Goal: Information Seeking & Learning: Learn about a topic

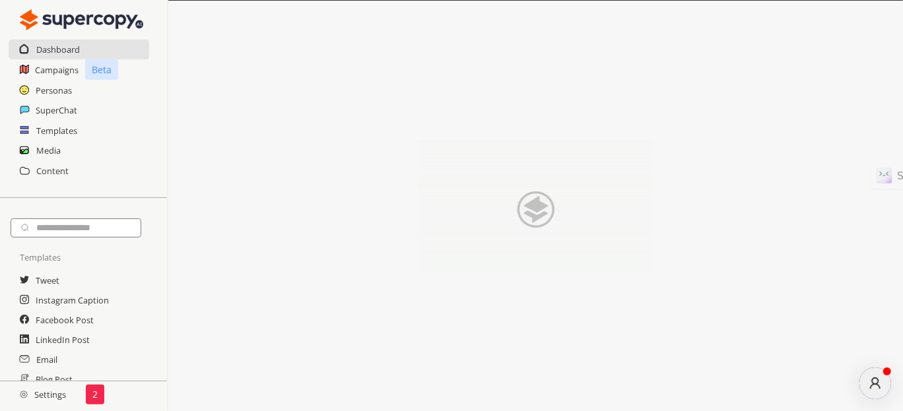
click at [16, 90] on div "Personas" at bounding box center [83, 91] width 167 height 20
click at [40, 88] on h2 "Personas" at bounding box center [54, 91] width 37 height 20
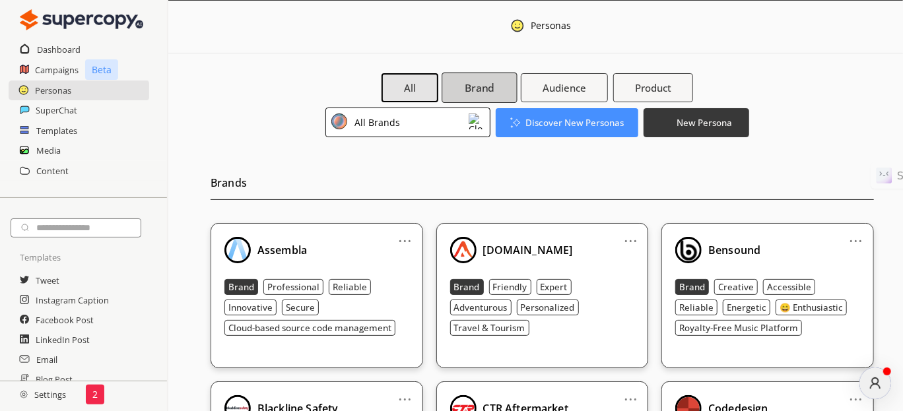
click at [468, 94] on b "Brand" at bounding box center [480, 88] width 30 height 14
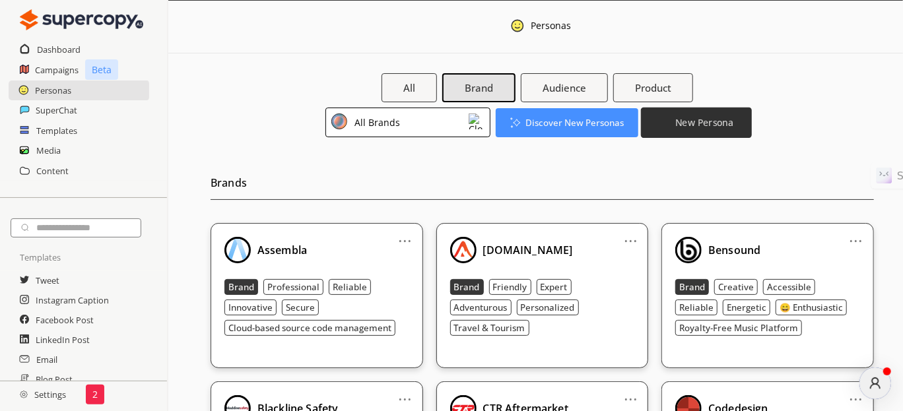
click at [698, 125] on b "New Persona" at bounding box center [705, 122] width 58 height 13
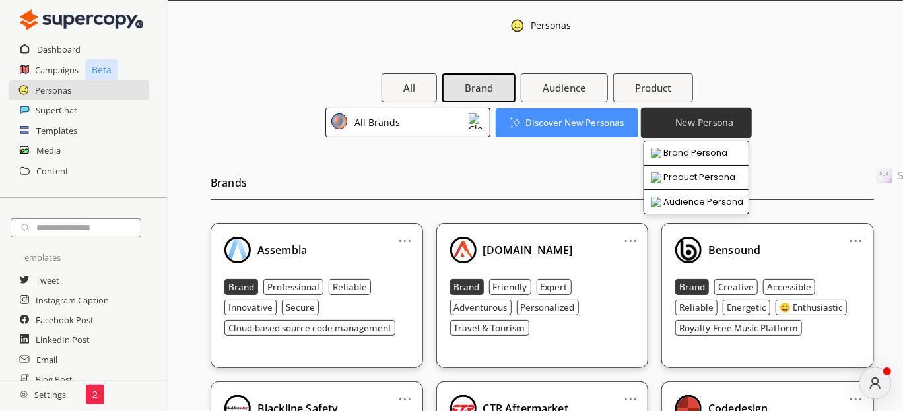
click at [699, 125] on b "New Persona" at bounding box center [705, 122] width 58 height 13
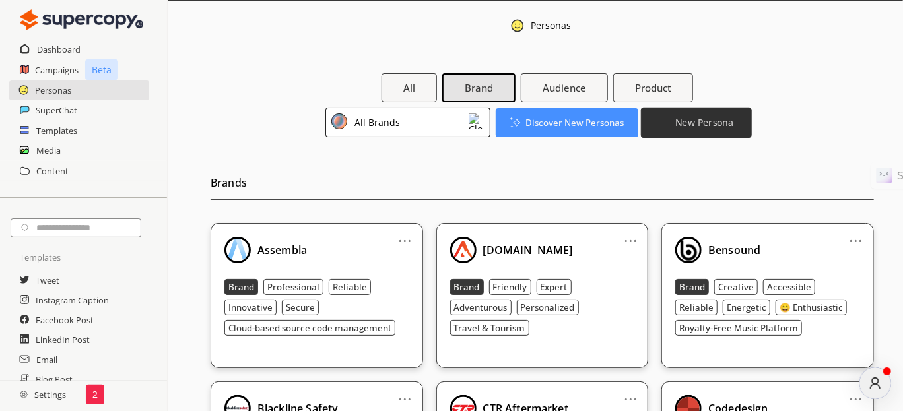
click at [699, 125] on b "New Persona" at bounding box center [705, 122] width 58 height 13
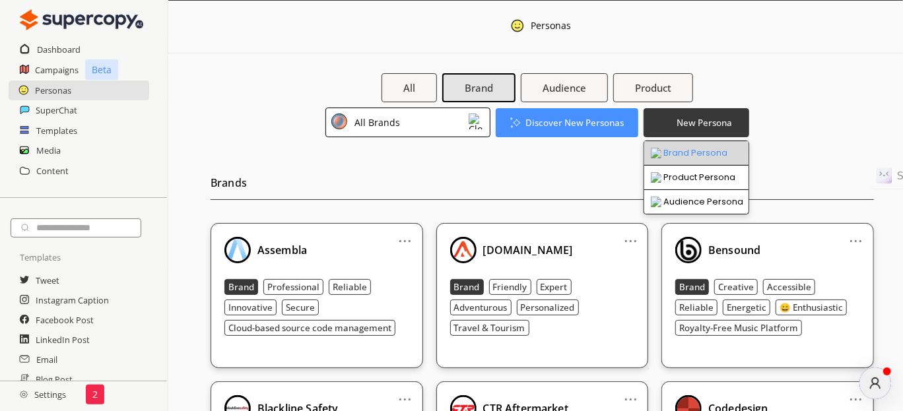
click at [687, 155] on li "Brand Persona" at bounding box center [697, 153] width 104 height 24
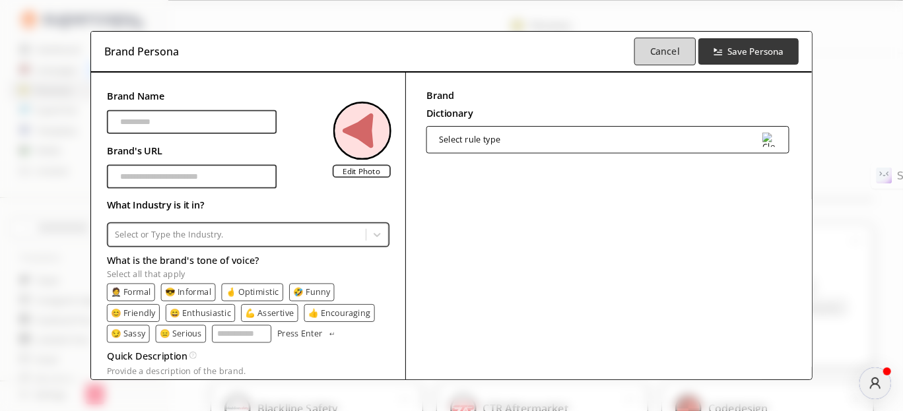
click at [660, 55] on b "Cancel" at bounding box center [665, 51] width 30 height 13
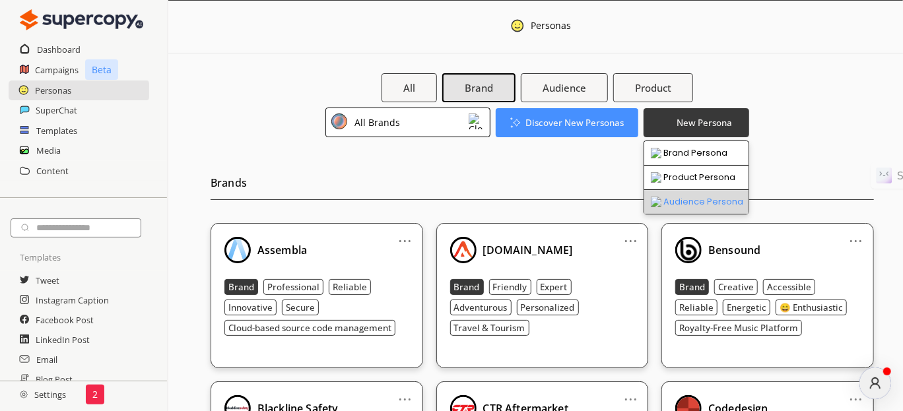
click at [691, 197] on li "Audience Persona" at bounding box center [697, 202] width 104 height 24
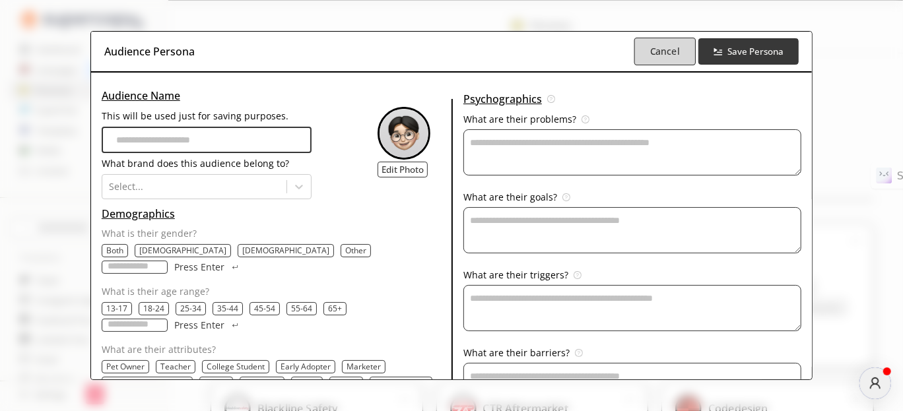
click at [655, 55] on b "Cancel" at bounding box center [665, 51] width 30 height 13
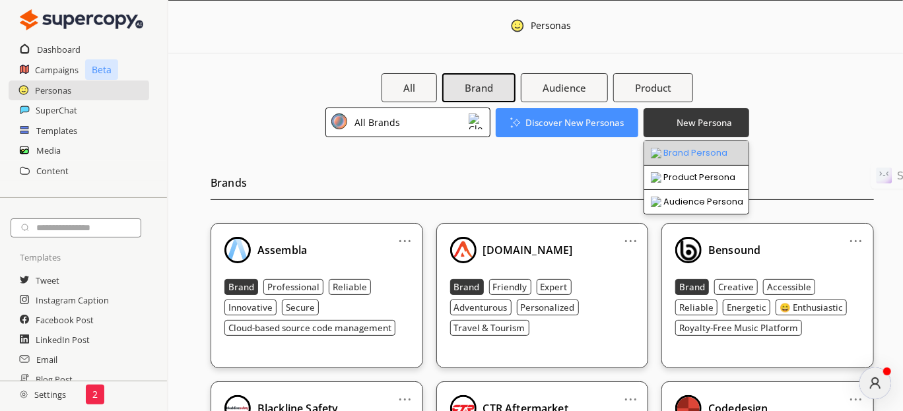
click at [687, 149] on li "Brand Persona" at bounding box center [697, 153] width 104 height 24
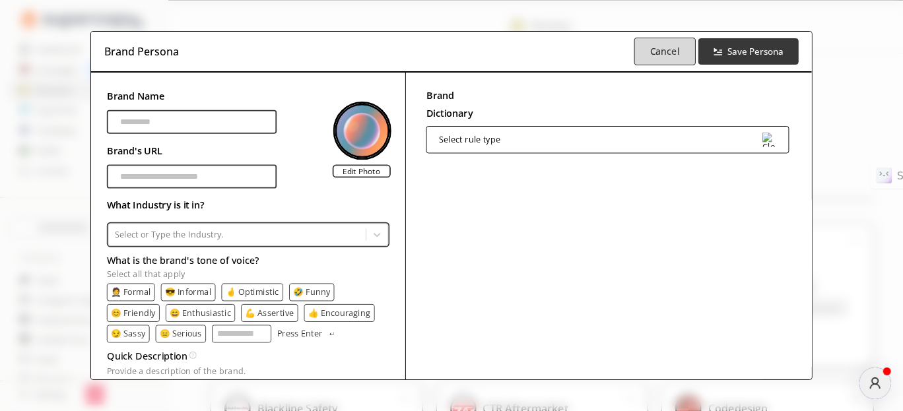
click at [666, 52] on b "Cancel" at bounding box center [665, 51] width 30 height 13
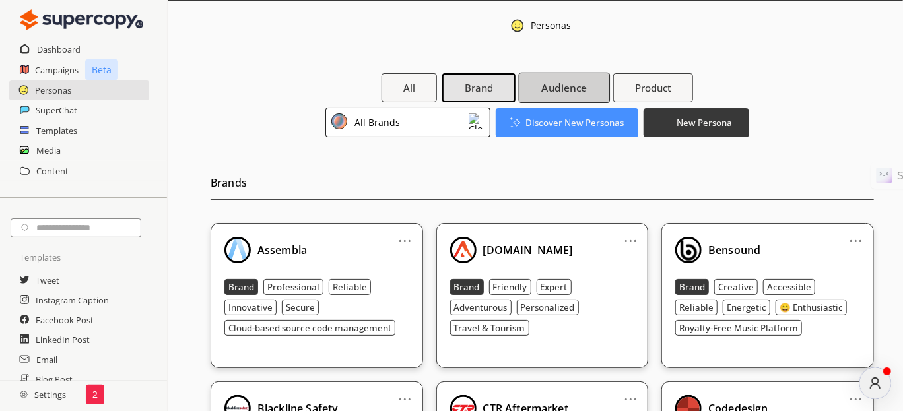
click at [535, 88] on button "Audience" at bounding box center [565, 88] width 92 height 30
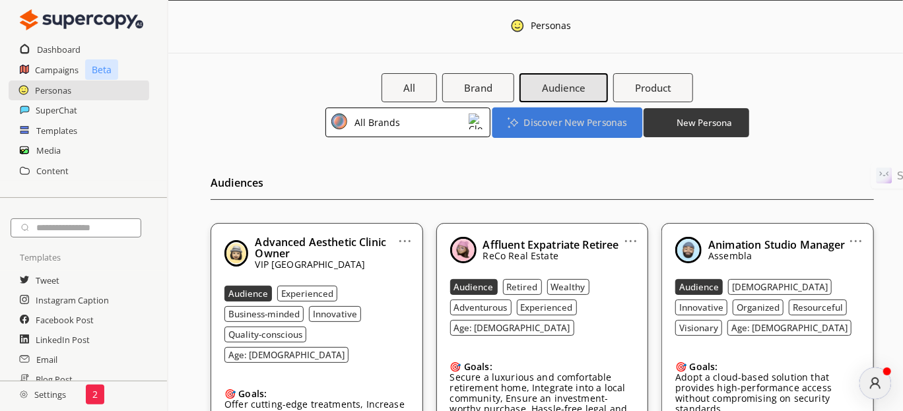
click at [559, 129] on button "Discover New Personas" at bounding box center [567, 122] width 150 height 30
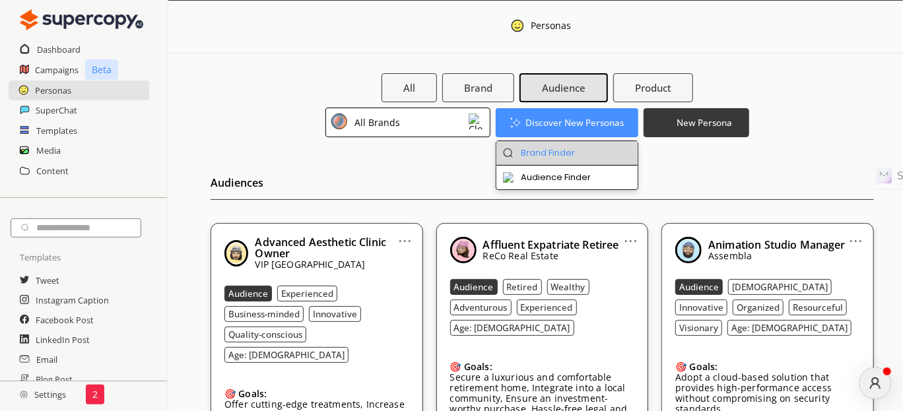
click at [557, 152] on li "Brand Finder" at bounding box center [568, 153] width 142 height 24
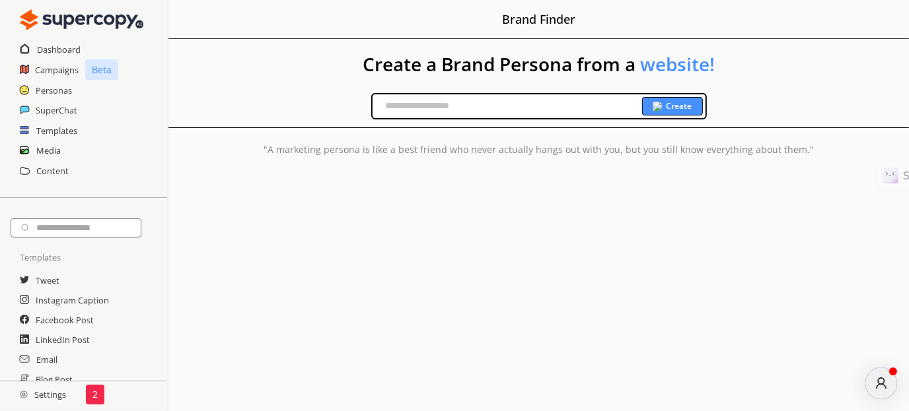
drag, startPoint x: 491, startPoint y: 120, endPoint x: 499, endPoint y: 107, distance: 15.8
click at [491, 118] on div "Create a Brand Persona from a website! Create "A marketing persona is like a be…" at bounding box center [538, 136] width 740 height 194
click at [499, 107] on input "text" at bounding box center [506, 106] width 269 height 20
paste input "**********"
type input "**********"
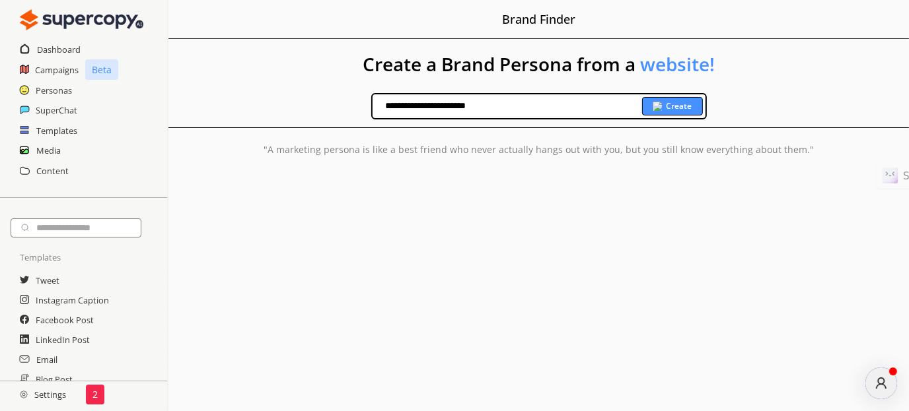
click at [666, 108] on div "Create" at bounding box center [672, 106] width 61 height 18
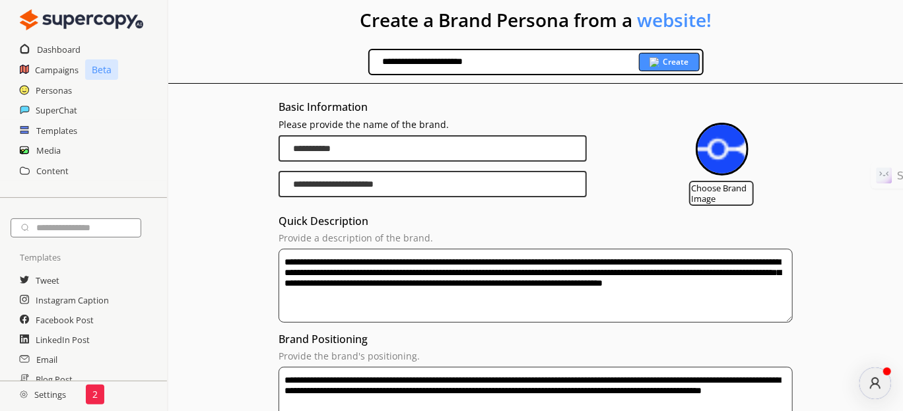
scroll to position [66, 0]
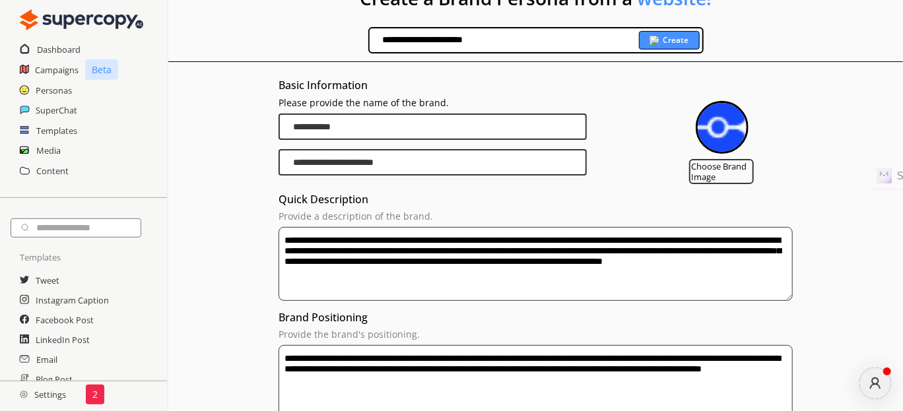
drag, startPoint x: 580, startPoint y: 273, endPoint x: 551, endPoint y: 277, distance: 30.0
click at [551, 277] on textarea "**********" at bounding box center [536, 264] width 514 height 74
click at [559, 272] on textarea "**********" at bounding box center [536, 264] width 514 height 74
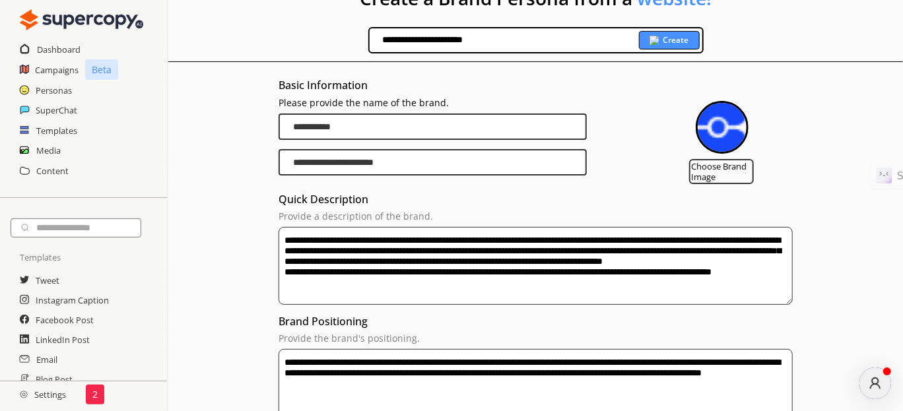
click at [600, 284] on textarea "**********" at bounding box center [536, 266] width 514 height 78
drag, startPoint x: 640, startPoint y: 299, endPoint x: 398, endPoint y: 299, distance: 241.7
click at [398, 299] on textarea "**********" at bounding box center [536, 266] width 514 height 78
paste textarea "**********"
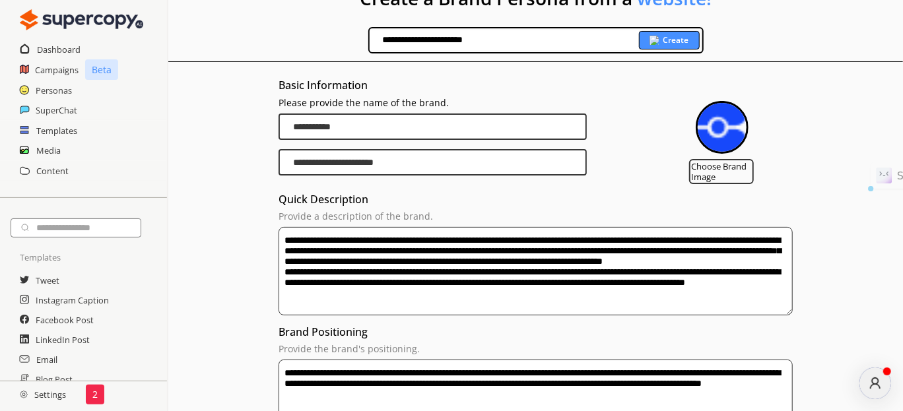
drag, startPoint x: 495, startPoint y: 304, endPoint x: 264, endPoint y: 237, distance: 240.8
click at [264, 237] on div "**********" at bounding box center [535, 359] width 735 height 595
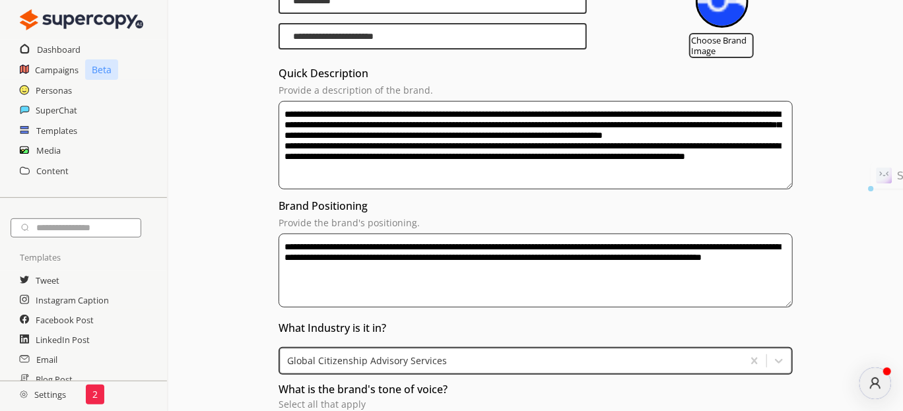
scroll to position [198, 0]
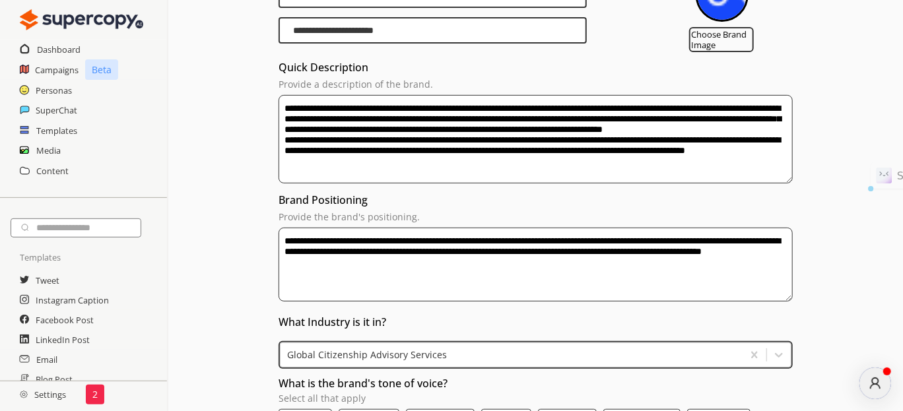
type textarea "**********"
drag, startPoint x: 555, startPoint y: 263, endPoint x: 293, endPoint y: 234, distance: 263.8
click at [293, 234] on textarea "**********" at bounding box center [536, 265] width 514 height 74
click at [273, 255] on div "**********" at bounding box center [535, 227] width 735 height 595
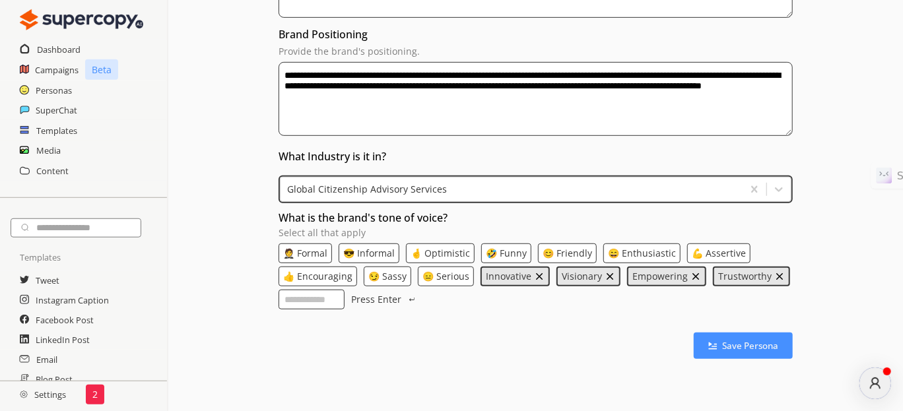
scroll to position [387, 0]
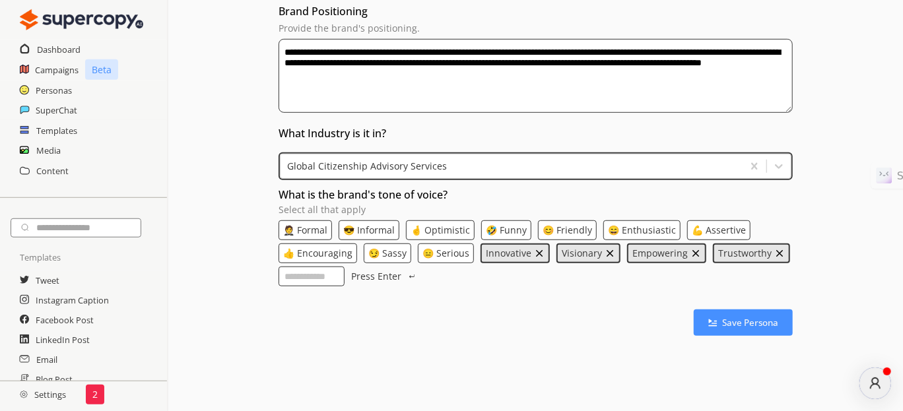
click at [538, 252] on img "remove Innovative" at bounding box center [539, 253] width 11 height 11
click at [302, 277] on input "What is the brand's tone of voice? Select all that apply" at bounding box center [312, 277] width 66 height 20
click at [291, 267] on input "**********" at bounding box center [312, 277] width 66 height 20
click at [302, 275] on input "**********" at bounding box center [312, 277] width 66 height 20
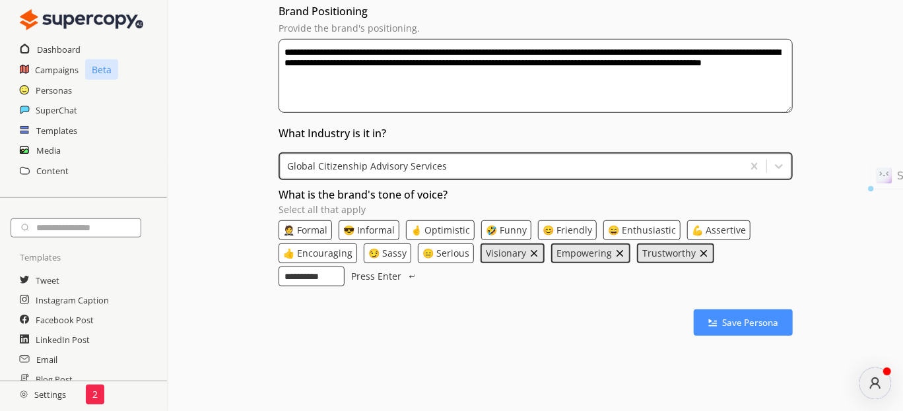
click at [302, 275] on input "**********" at bounding box center [312, 277] width 66 height 20
type input "**********"
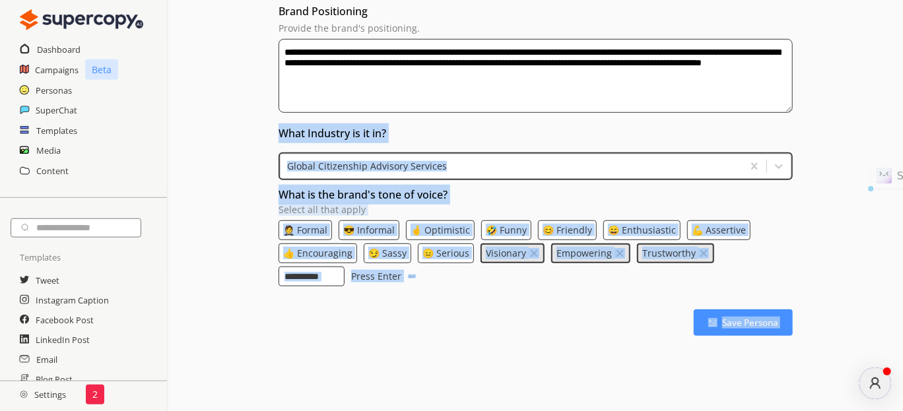
drag, startPoint x: 300, startPoint y: 151, endPoint x: 211, endPoint y: 147, distance: 89.3
click at [211, 147] on body "**********" at bounding box center [451, 124] width 903 height 1022
click at [21, 411] on icon "Close" at bounding box center [16, 419] width 11 height 11
click at [343, 273] on input "**********" at bounding box center [312, 277] width 66 height 20
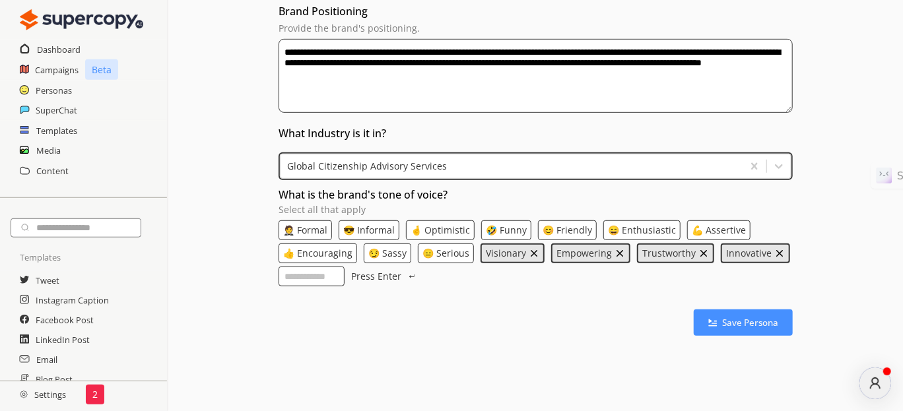
click at [450, 228] on p "🤞 Optimistic" at bounding box center [440, 230] width 59 height 11
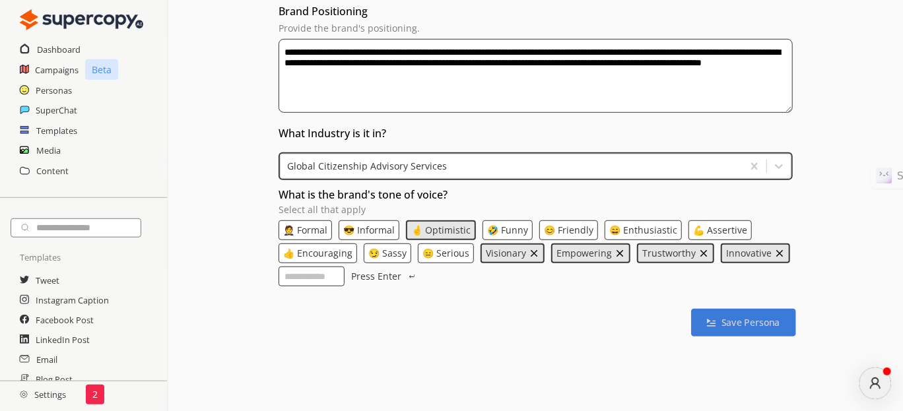
click at [732, 325] on b "Save Persona" at bounding box center [751, 323] width 59 height 13
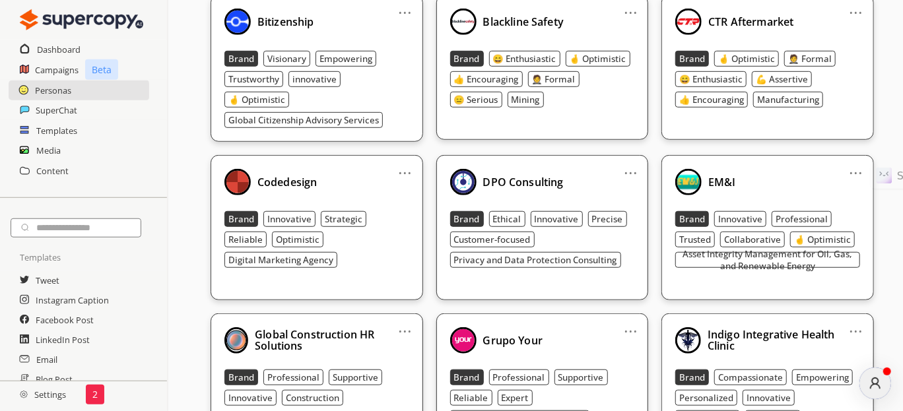
scroll to position [18, 0]
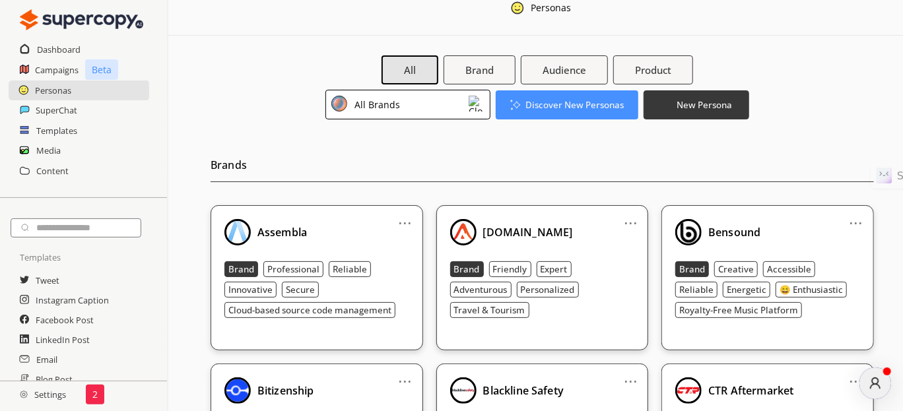
click at [462, 106] on div "All Brands" at bounding box center [408, 105] width 165 height 30
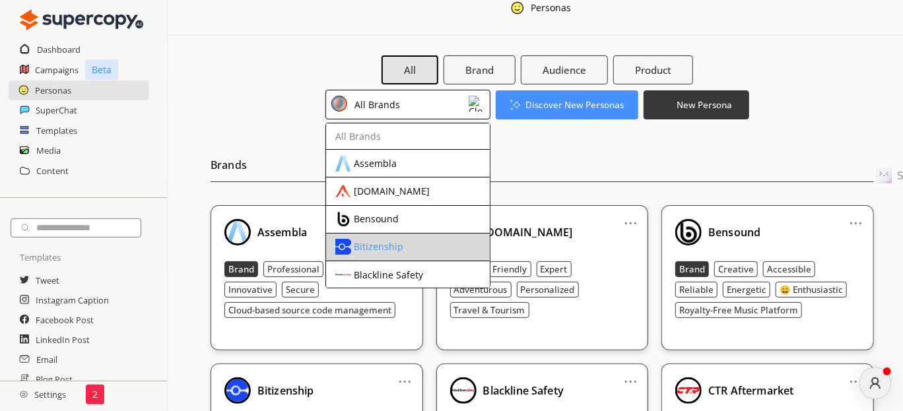
click at [405, 240] on div "Bitizenship" at bounding box center [396, 247] width 123 height 16
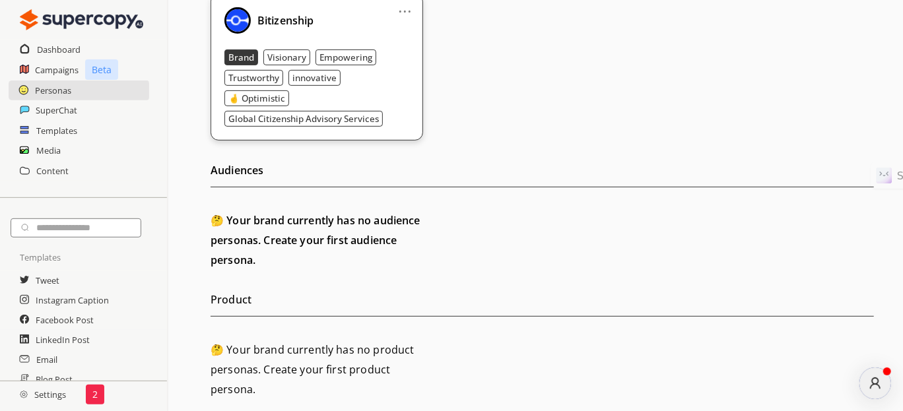
scroll to position [0, 0]
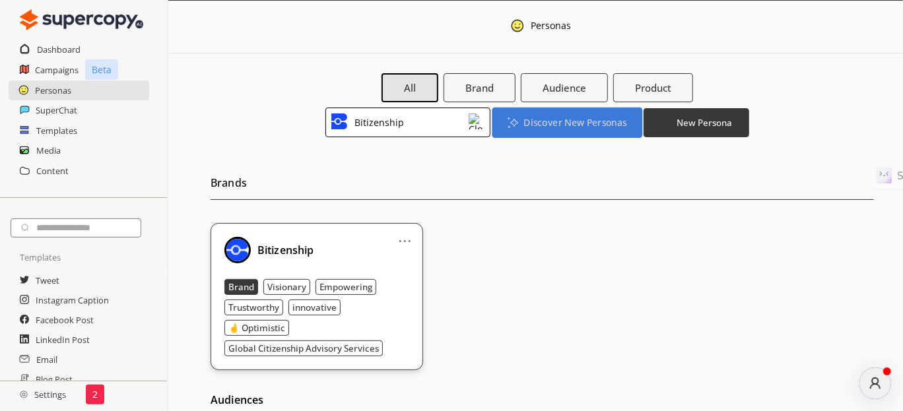
click at [567, 127] on b "Discover New Personas" at bounding box center [575, 122] width 103 height 13
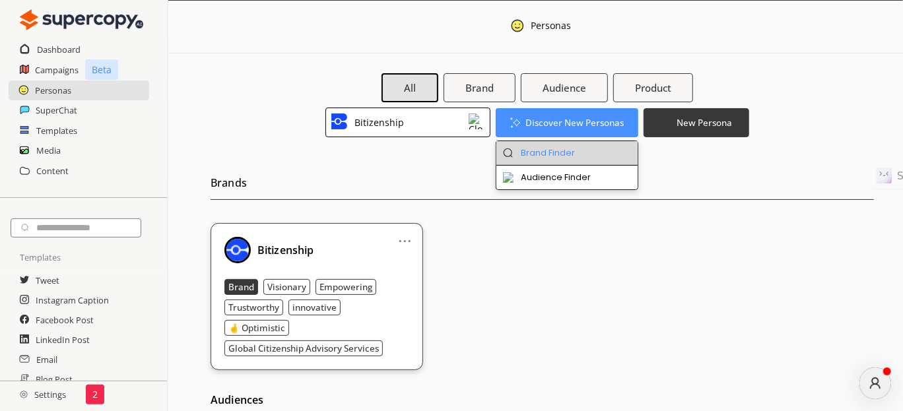
click at [554, 150] on li "Brand Finder" at bounding box center [568, 153] width 142 height 24
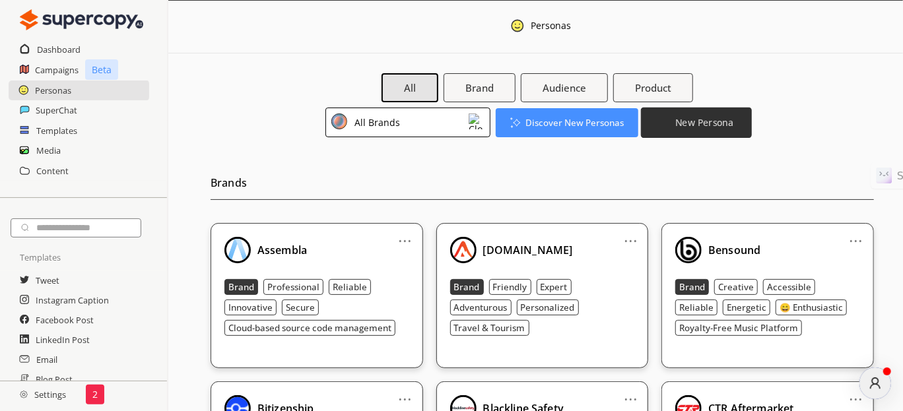
click at [708, 122] on b "New Persona" at bounding box center [705, 122] width 58 height 13
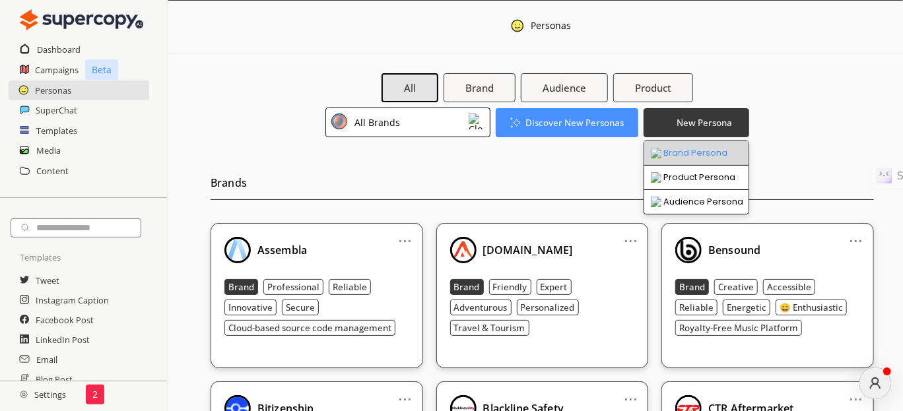
click at [713, 153] on li "Brand Persona" at bounding box center [697, 153] width 104 height 24
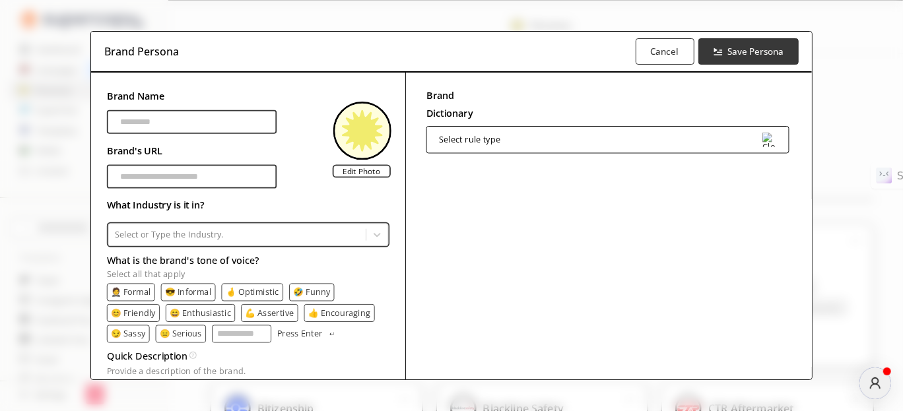
click at [864, 67] on div "Brand Persona Cancel Save Persona Brand Name Brand's URL Edit Photo What Indust…" at bounding box center [451, 205] width 903 height 411
click at [642, 53] on button "Cancel" at bounding box center [664, 52] width 61 height 28
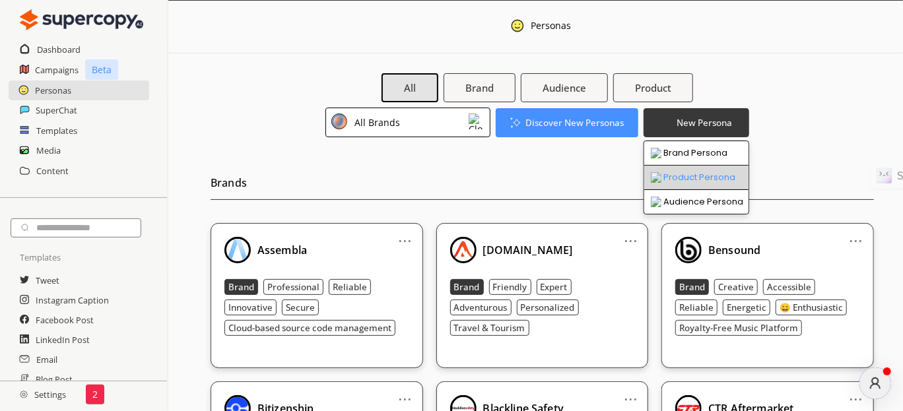
click at [705, 180] on li "Product Persona" at bounding box center [697, 178] width 104 height 24
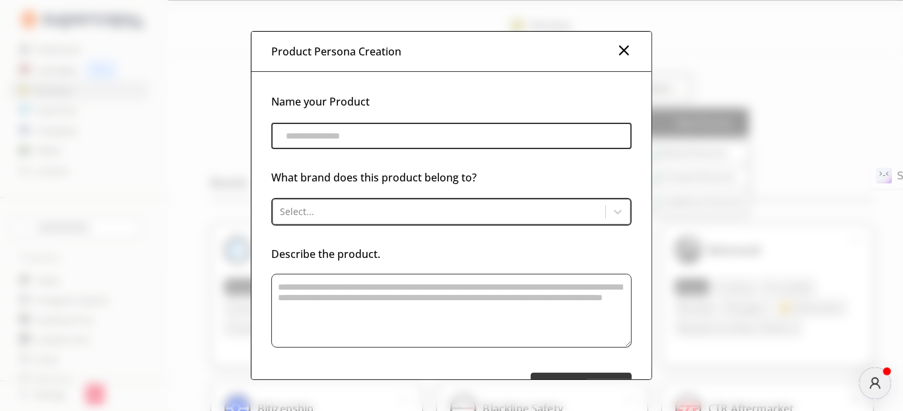
click at [609, 55] on div "Product Persona Creation" at bounding box center [452, 52] width 400 height 40
click at [622, 55] on img at bounding box center [624, 50] width 16 height 16
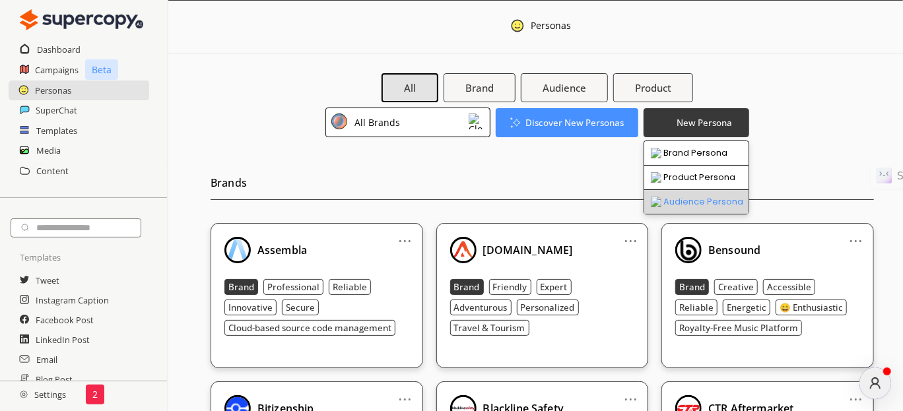
click at [676, 197] on li "Audience Persona" at bounding box center [697, 202] width 104 height 24
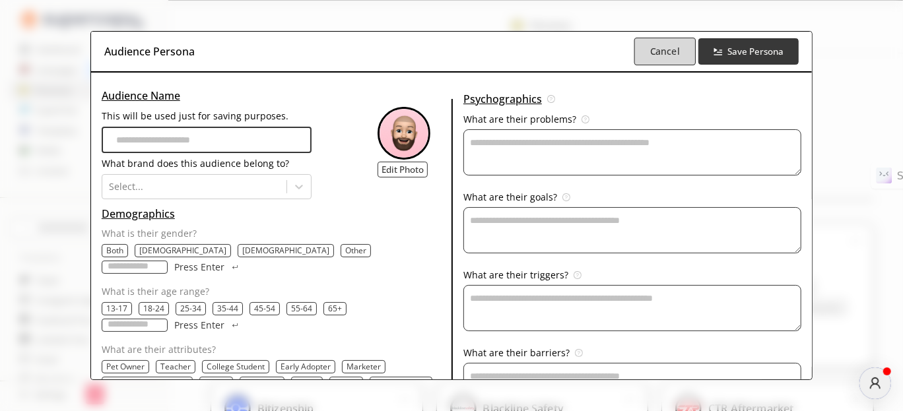
click at [672, 53] on b "Cancel" at bounding box center [665, 51] width 30 height 13
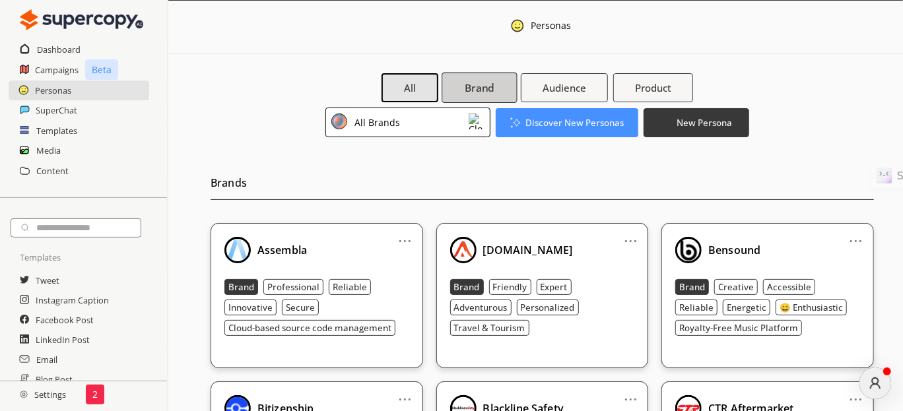
click at [484, 94] on b "Brand" at bounding box center [480, 88] width 30 height 14
click at [472, 110] on div "All Brands" at bounding box center [408, 123] width 165 height 30
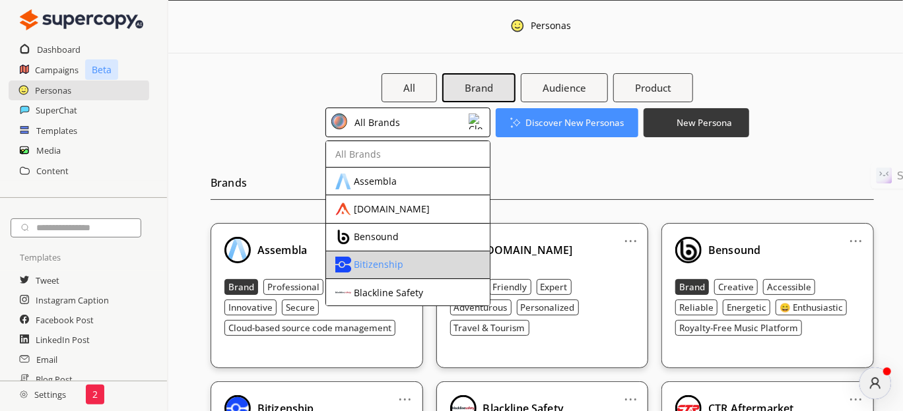
click at [386, 263] on div "Bitizenship" at bounding box center [379, 265] width 50 height 11
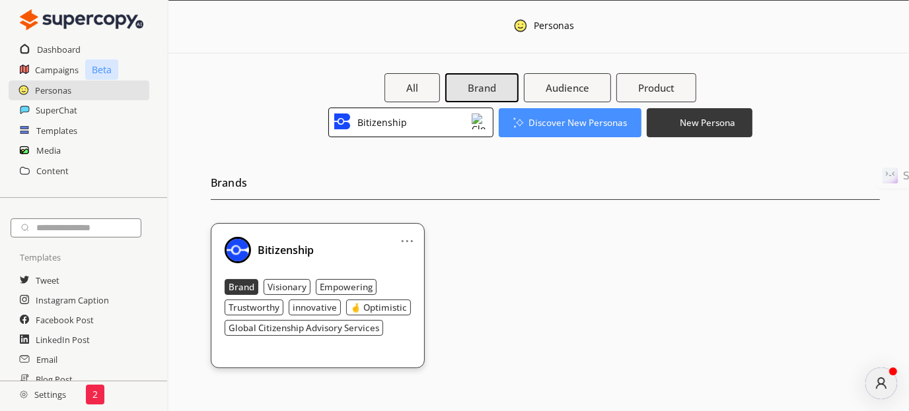
click at [283, 245] on b "Bitizenship" at bounding box center [286, 250] width 57 height 15
click at [277, 252] on b "Bitizenship" at bounding box center [286, 250] width 57 height 15
click at [392, 234] on div "... Bitizenship Brand Visionary Empowering Trustworthy innovative 🤞 Optimistic …" at bounding box center [318, 295] width 214 height 145
click at [402, 237] on link "..." at bounding box center [407, 235] width 14 height 11
click at [559, 239] on div "... Bitizenship Brand Visionary Empowering Trustworthy innovative 🤞 Optimistic …" at bounding box center [545, 295] width 669 height 145
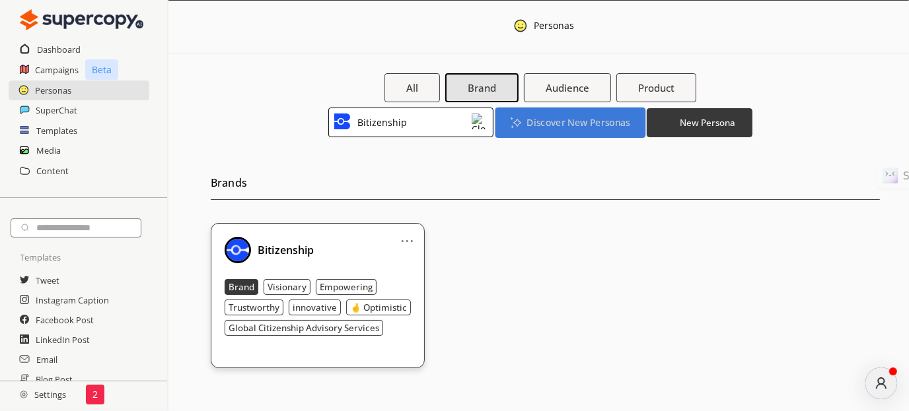
click at [579, 133] on button "Discover New Personas" at bounding box center [570, 122] width 150 height 30
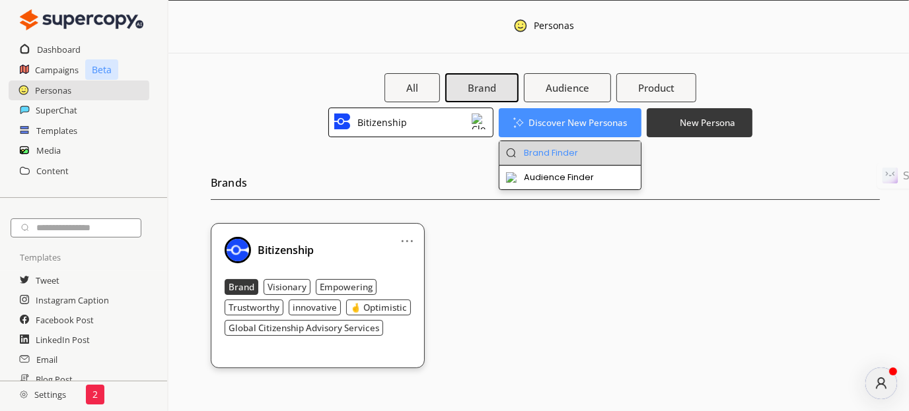
click at [572, 155] on li "Brand Finder" at bounding box center [570, 153] width 142 height 24
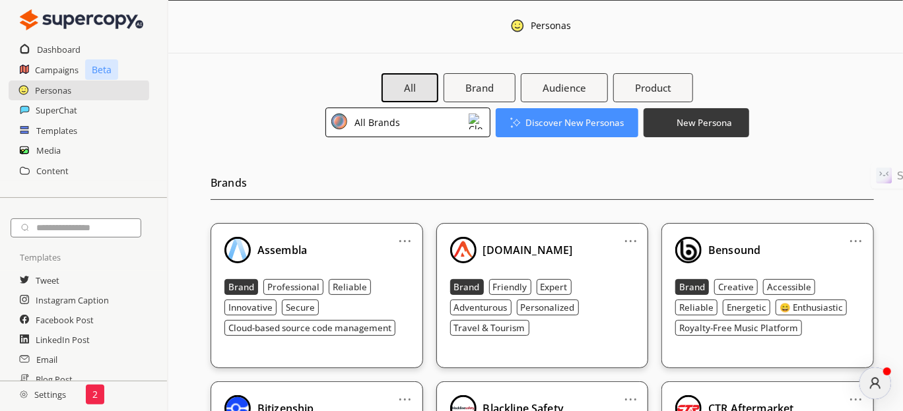
click at [443, 129] on div "All Brands" at bounding box center [408, 123] width 165 height 30
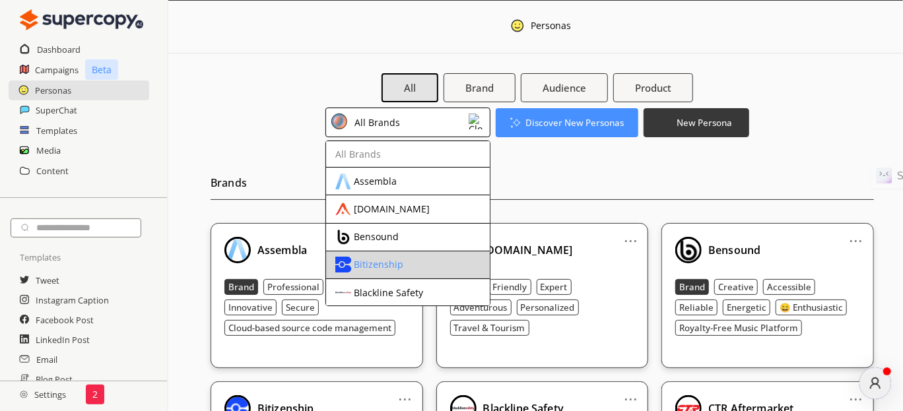
click at [380, 263] on div "Bitizenship" at bounding box center [379, 265] width 50 height 11
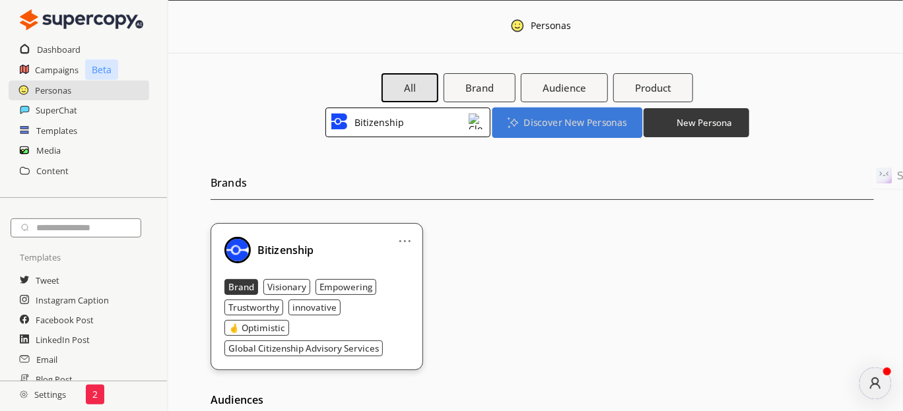
click at [592, 122] on b "Discover New Personas" at bounding box center [575, 122] width 103 height 13
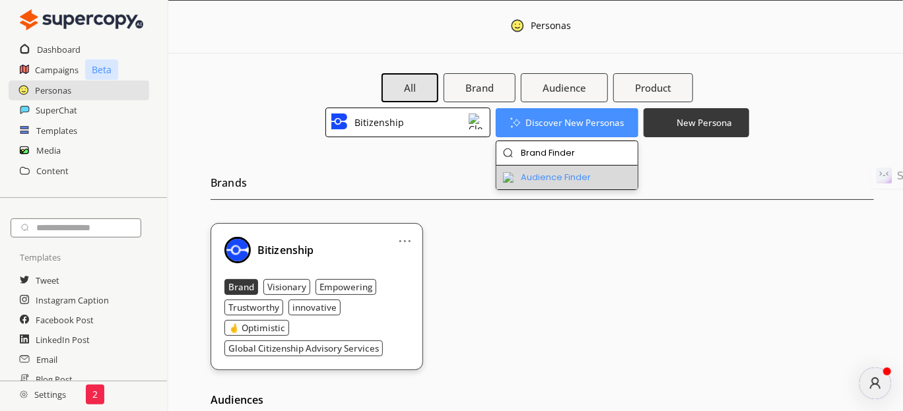
click at [584, 177] on li "Audience Finder" at bounding box center [568, 178] width 142 height 24
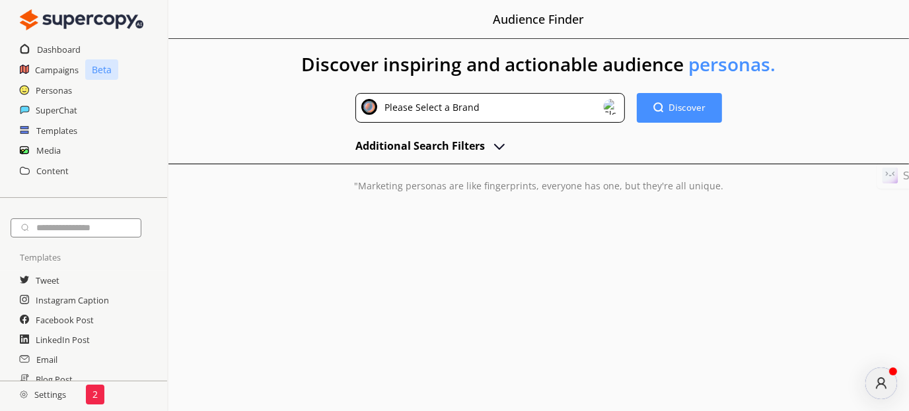
click at [501, 148] on img "advanced-inputs" at bounding box center [499, 146] width 16 height 16
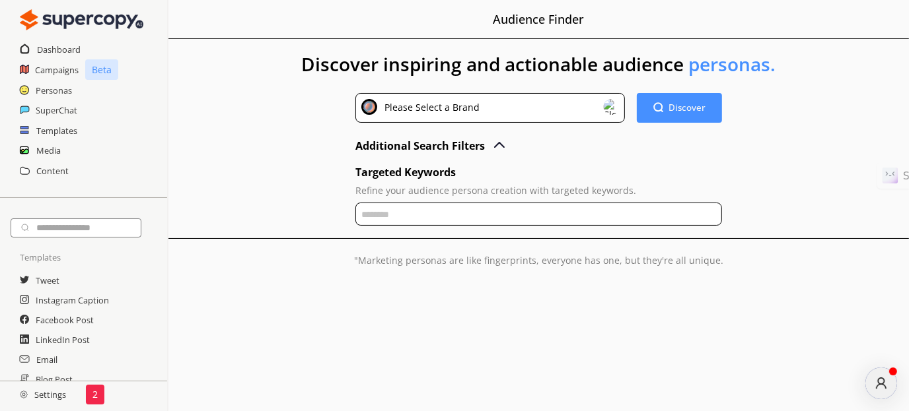
click at [422, 211] on input "text" at bounding box center [538, 214] width 367 height 23
click at [421, 203] on input "text" at bounding box center [538, 214] width 367 height 23
click at [405, 213] on input "text" at bounding box center [538, 214] width 367 height 23
click at [762, 219] on div "Discover inspiring and actionable audience personas. Please Select a Brand Disc…" at bounding box center [538, 170] width 740 height 263
click at [680, 110] on b "Discover" at bounding box center [687, 108] width 39 height 13
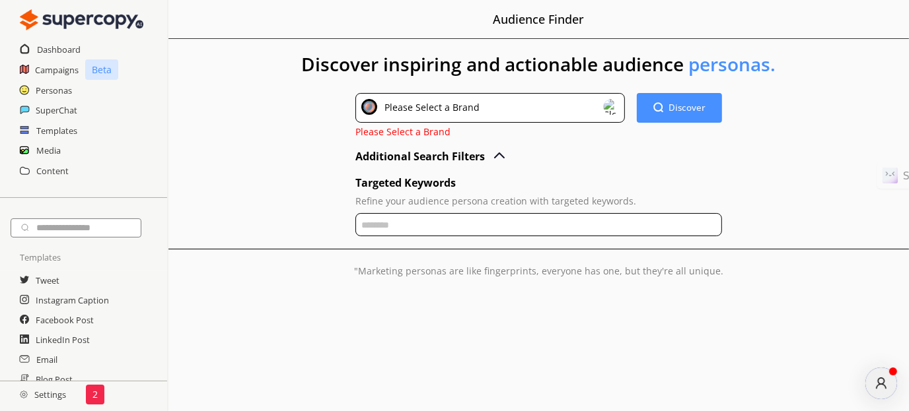
click at [411, 214] on input "text" at bounding box center [538, 224] width 367 height 23
click at [353, 319] on div "Menu Audience Finder Discover inspiring and actionable audience personas. Pleas…" at bounding box center [538, 205] width 740 height 411
click at [398, 240] on div "Targeted Keywords Refine your audience persona creation with targeted keywords." at bounding box center [538, 206] width 367 height 67
click at [412, 227] on input "text" at bounding box center [538, 224] width 367 height 23
click at [505, 158] on div "Additional Search Filters Targeted Keywords Refine your audience persona creati…" at bounding box center [538, 192] width 367 height 96
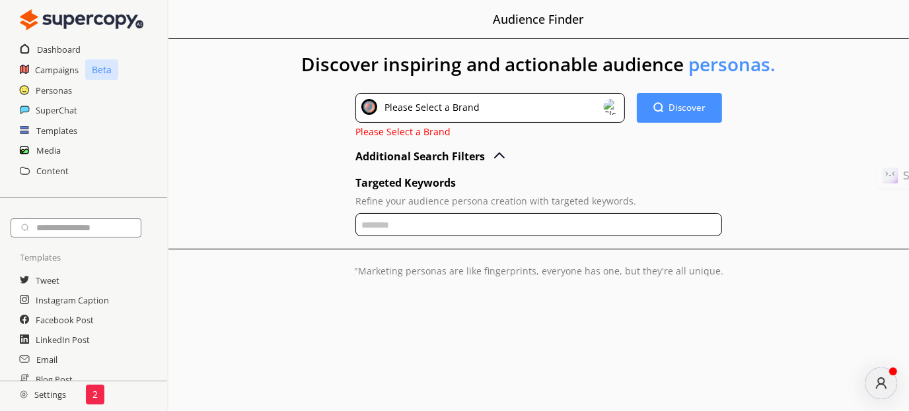
click at [501, 152] on img "advanced-inputs" at bounding box center [499, 157] width 16 height 16
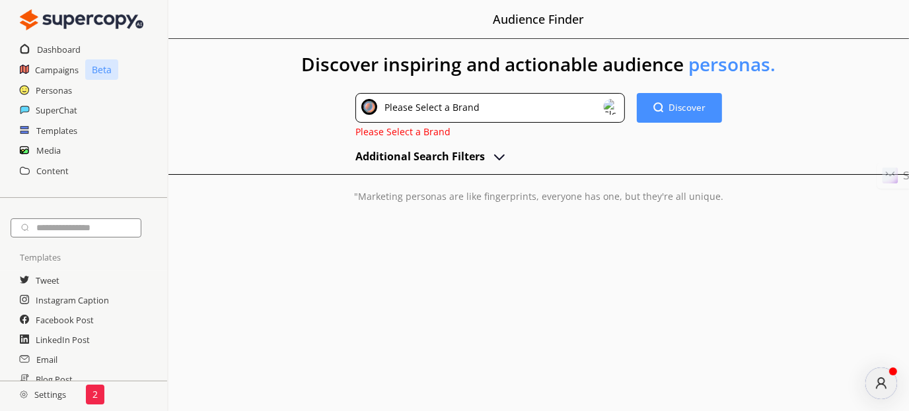
click at [517, 111] on div "Please Select a Brand" at bounding box center [490, 108] width 270 height 30
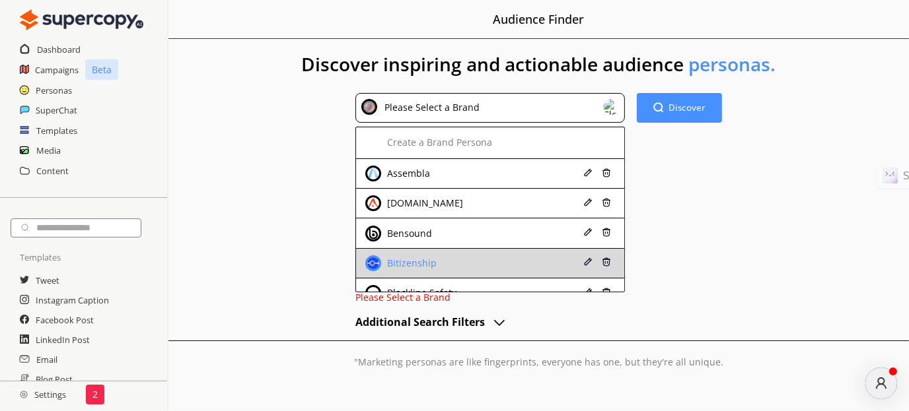
click at [394, 264] on div "Bitizenship" at bounding box center [410, 263] width 53 height 11
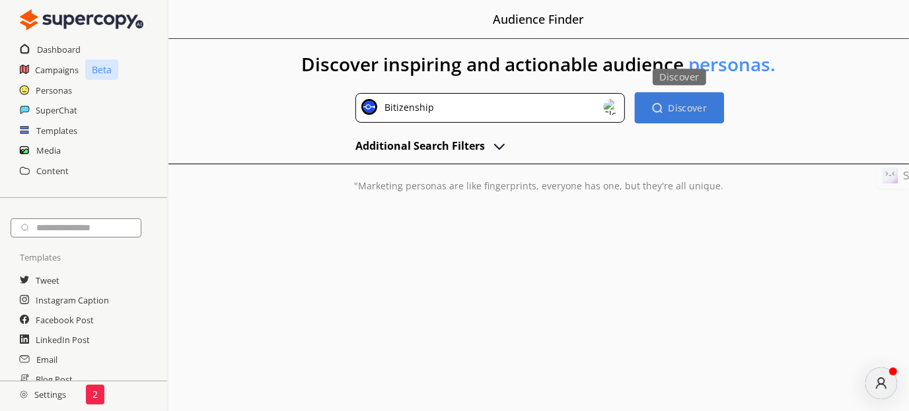
click at [672, 108] on b "Discover" at bounding box center [687, 108] width 39 height 13
click at [687, 99] on button "Discover Discover" at bounding box center [679, 107] width 89 height 31
click at [674, 112] on b "Discover" at bounding box center [687, 108] width 39 height 13
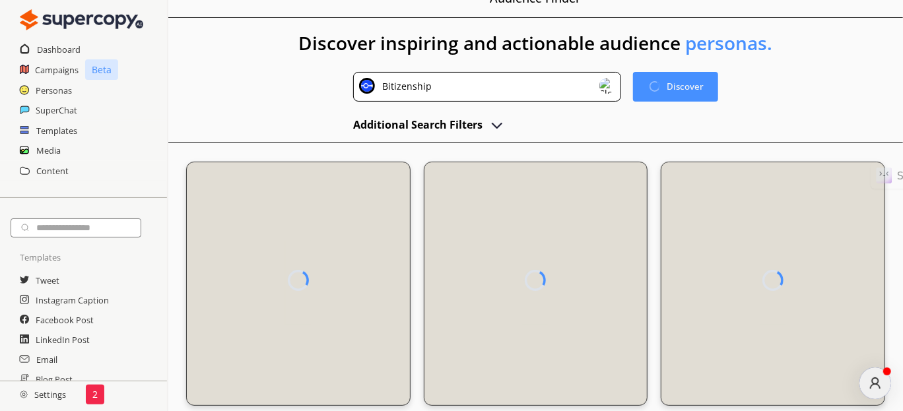
scroll to position [33, 0]
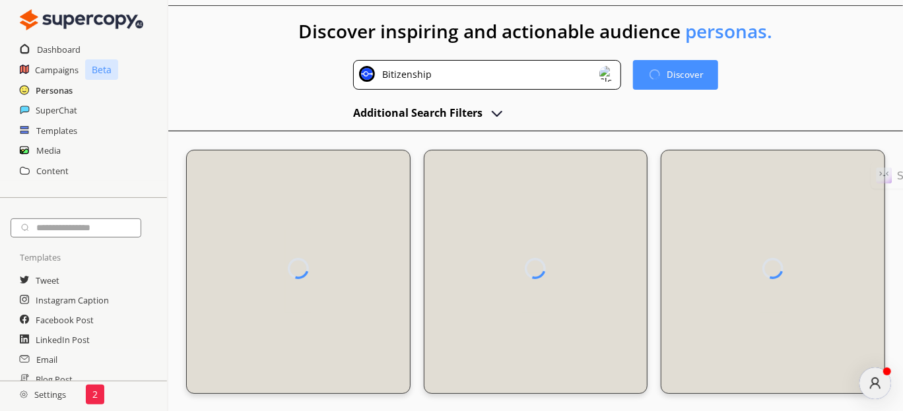
click at [59, 90] on h2 "Personas" at bounding box center [54, 91] width 37 height 20
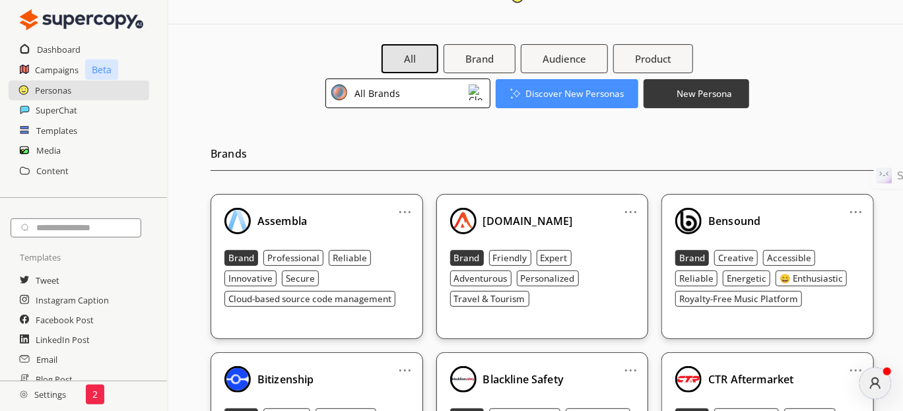
scroll to position [330, 0]
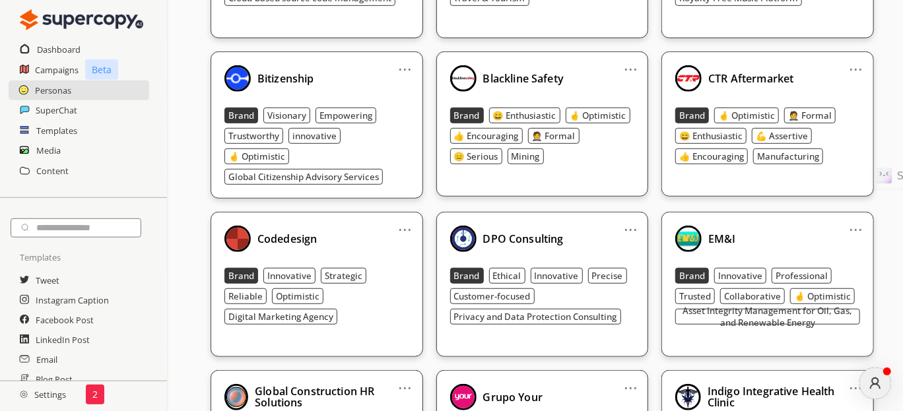
click at [280, 68] on div "Bitizenship" at bounding box center [317, 78] width 185 height 26
click at [325, 75] on div "Bitizenship" at bounding box center [317, 78] width 185 height 26
click at [287, 83] on b "Bitizenship" at bounding box center [286, 78] width 57 height 15
click at [408, 65] on link "..." at bounding box center [405, 64] width 14 height 11
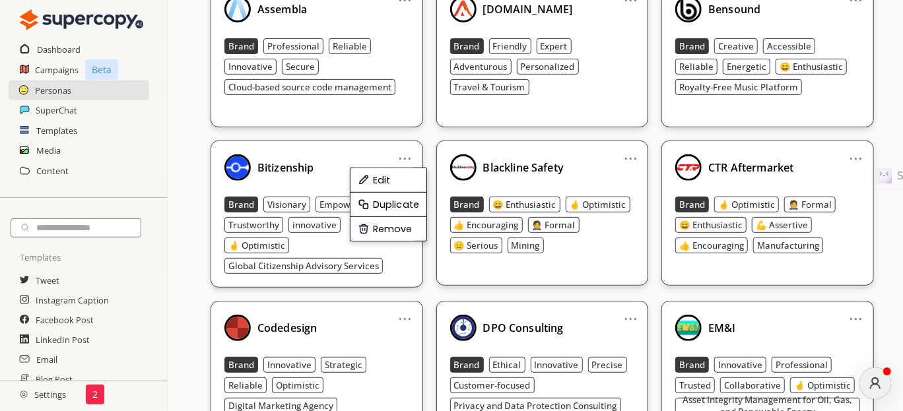
scroll to position [0, 0]
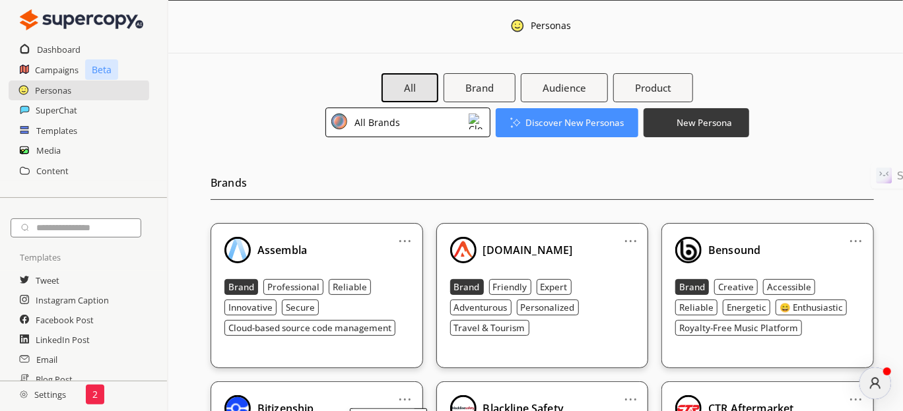
click at [429, 112] on div "All Brands" at bounding box center [408, 123] width 165 height 30
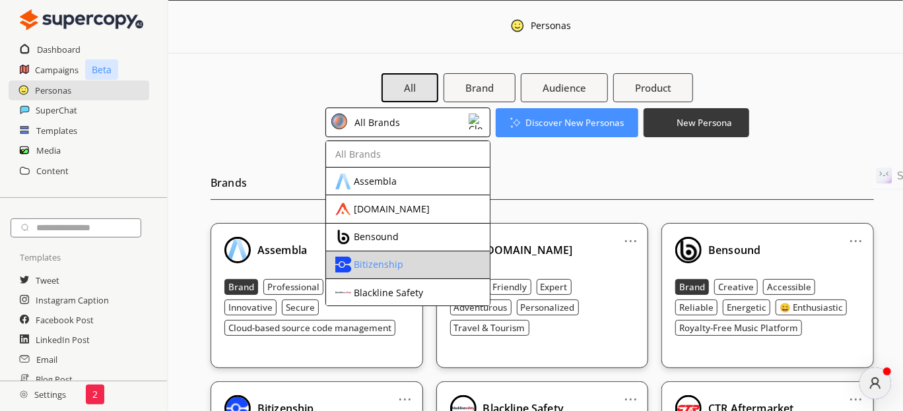
click at [400, 267] on div "Bitizenship" at bounding box center [379, 265] width 50 height 11
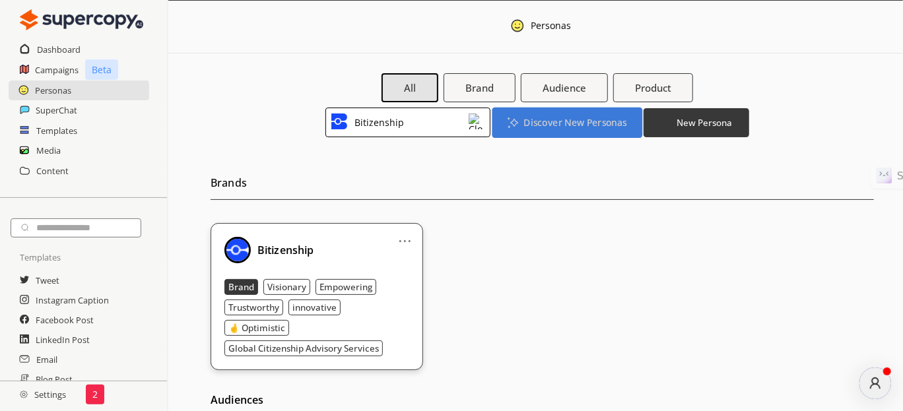
click at [565, 125] on b "Discover New Personas" at bounding box center [575, 122] width 103 height 13
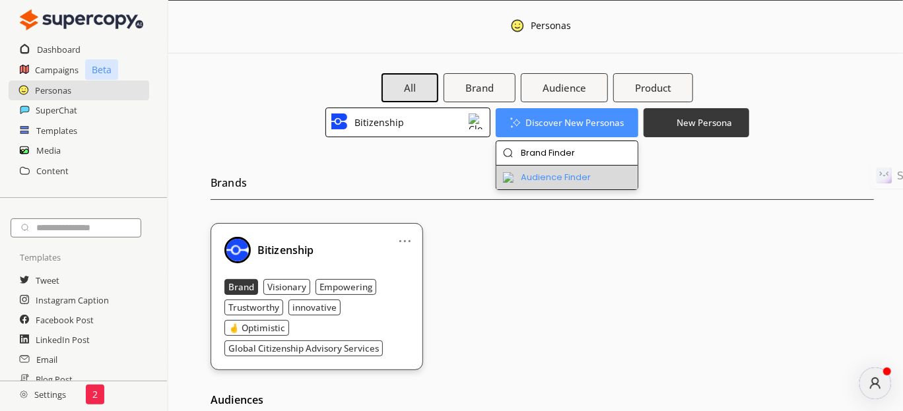
click at [567, 172] on li "Audience Finder" at bounding box center [568, 178] width 142 height 24
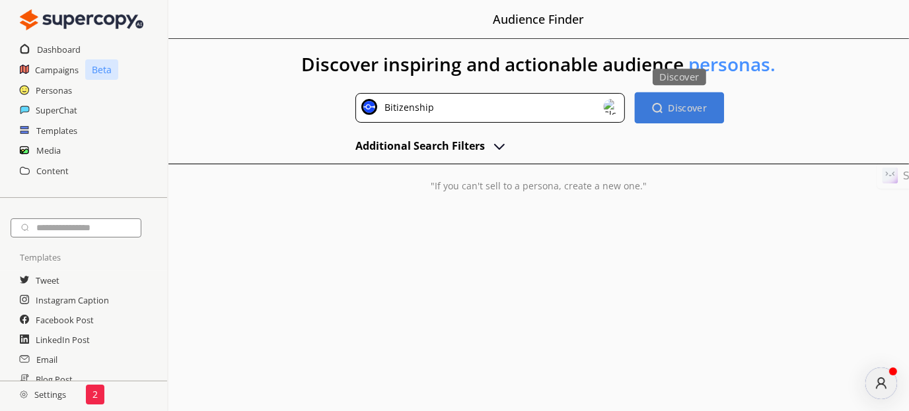
click at [704, 110] on b "Discover" at bounding box center [687, 108] width 39 height 13
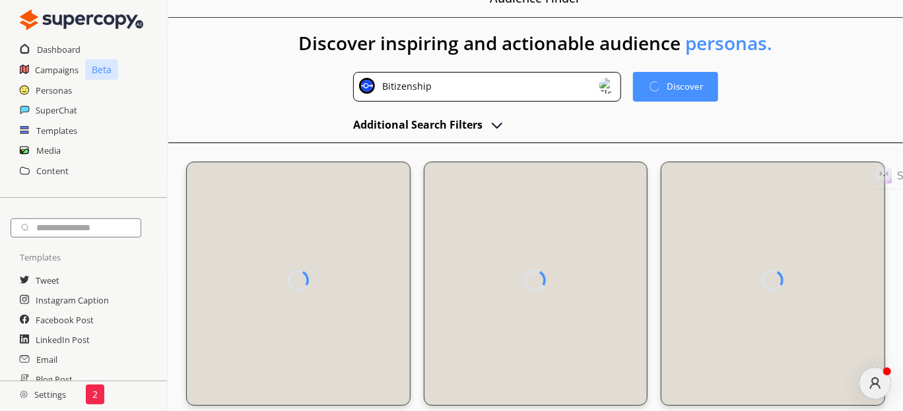
scroll to position [33, 0]
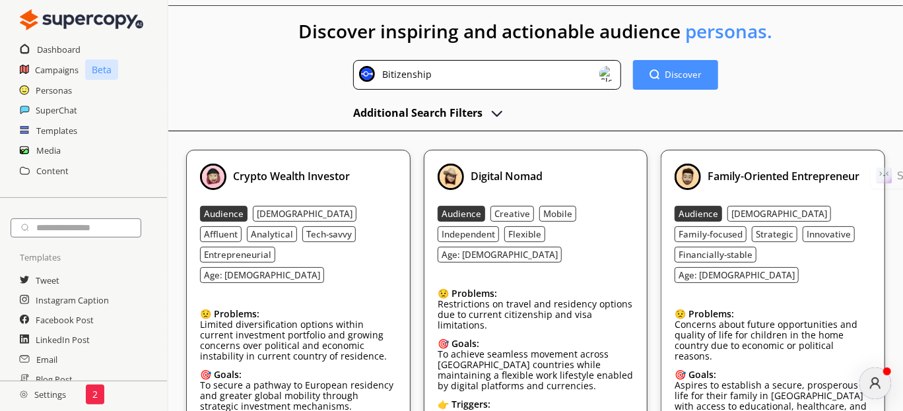
click at [486, 107] on button "Additional Search Filters" at bounding box center [429, 113] width 152 height 20
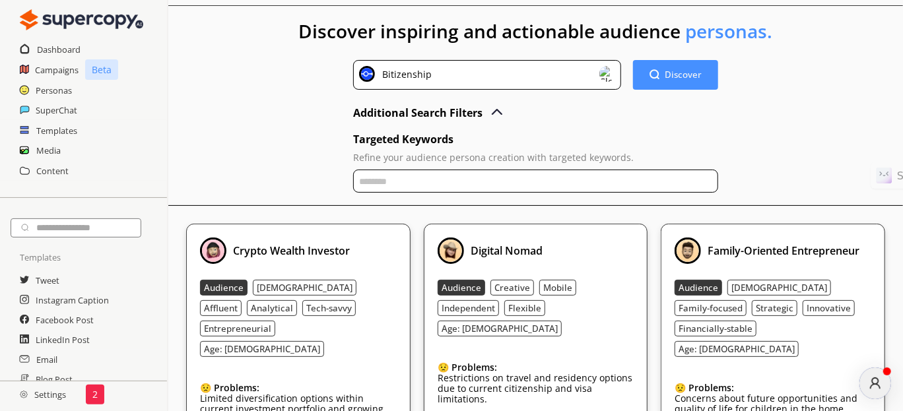
click at [380, 186] on input "text" at bounding box center [535, 181] width 365 height 23
click at [528, 180] on input "**********" at bounding box center [535, 181] width 365 height 23
drag, startPoint x: 397, startPoint y: 175, endPoint x: 381, endPoint y: 177, distance: 16.0
click at [381, 177] on input "**********" at bounding box center [535, 181] width 365 height 23
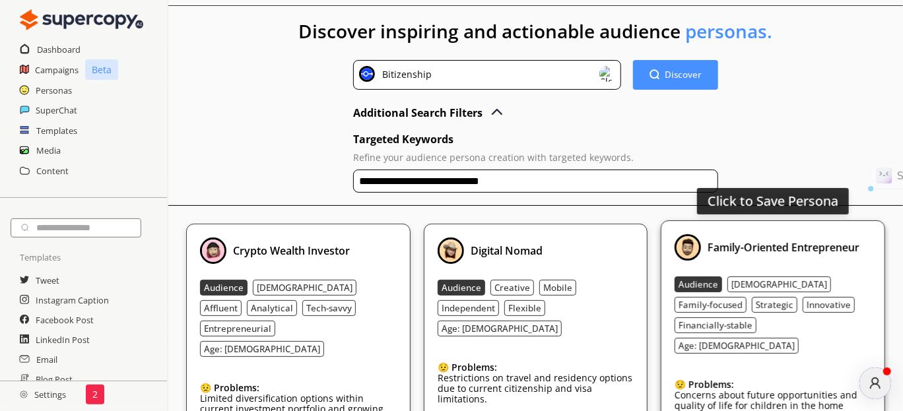
paste input "**********"
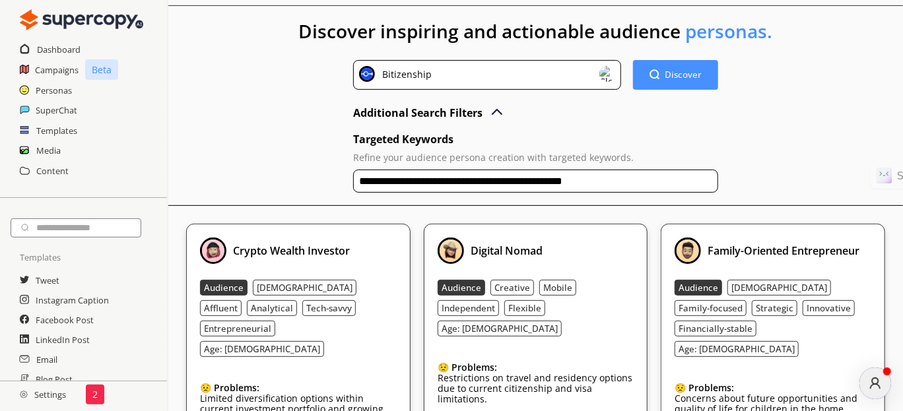
paste input "**********"
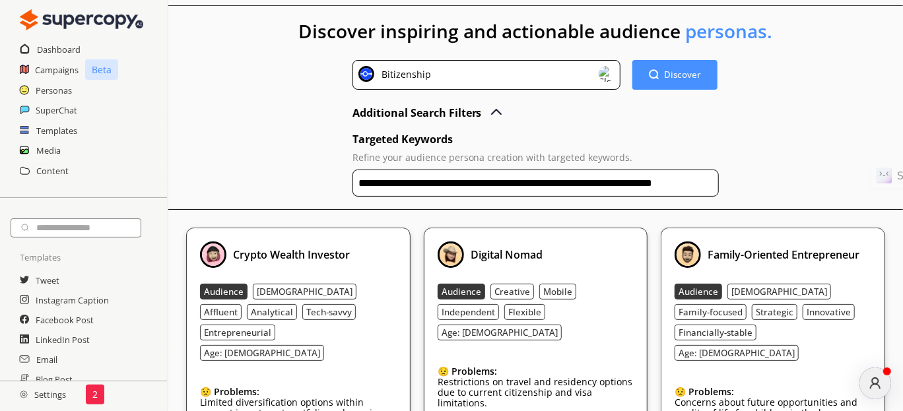
click at [533, 178] on input "**********" at bounding box center [536, 183] width 367 height 27
drag, startPoint x: 593, startPoint y: 178, endPoint x: 752, endPoint y: 201, distance: 160.2
click at [752, 201] on div "**********" at bounding box center [535, 356] width 735 height 701
click at [635, 180] on input "**********" at bounding box center [536, 183] width 367 height 27
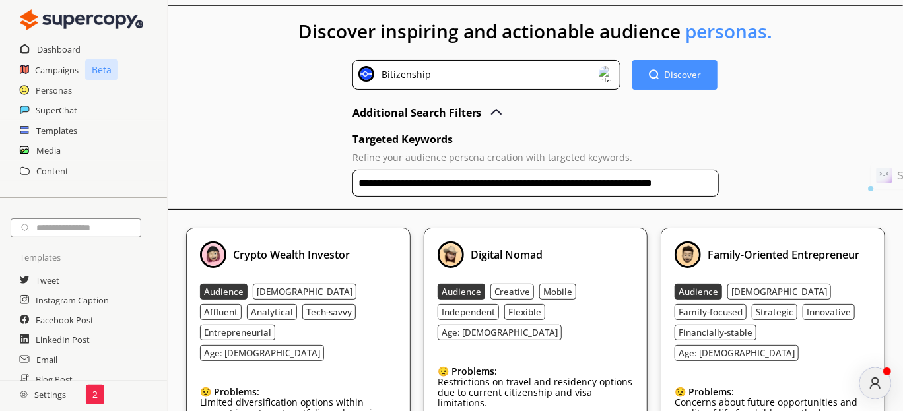
drag, startPoint x: 650, startPoint y: 182, endPoint x: 907, endPoint y: -17, distance: 324.8
click at [903, 0] on html "**********" at bounding box center [451, 348] width 903 height 762
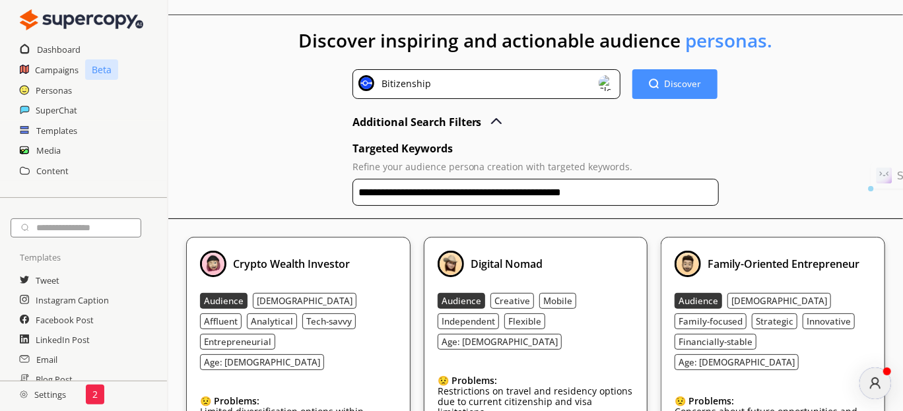
scroll to position [0, 0]
paste input "**********"
click at [454, 198] on input "**********" at bounding box center [536, 192] width 367 height 27
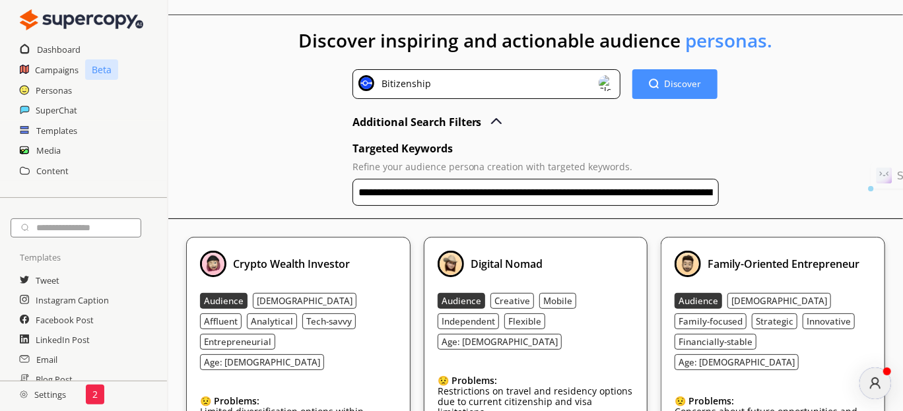
drag, startPoint x: 464, startPoint y: 188, endPoint x: 608, endPoint y: 191, distance: 144.0
click at [608, 191] on input "**********" at bounding box center [536, 192] width 367 height 27
click at [607, 191] on input "**********" at bounding box center [536, 192] width 367 height 27
click at [415, 192] on input "**********" at bounding box center [536, 192] width 367 height 27
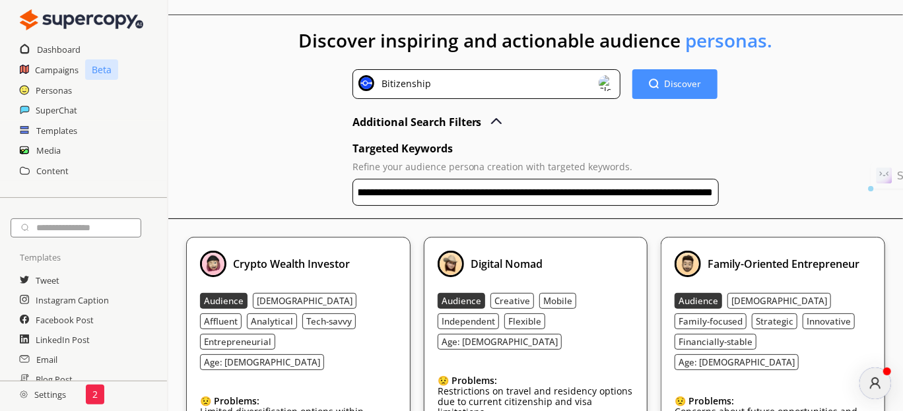
scroll to position [0, 1179]
drag, startPoint x: 503, startPoint y: 187, endPoint x: 505, endPoint y: 151, distance: 36.4
click at [505, 151] on div "**********" at bounding box center [536, 174] width 367 height 71
click at [481, 203] on input "**********" at bounding box center [536, 192] width 367 height 27
click at [487, 191] on input "**********" at bounding box center [536, 192] width 367 height 27
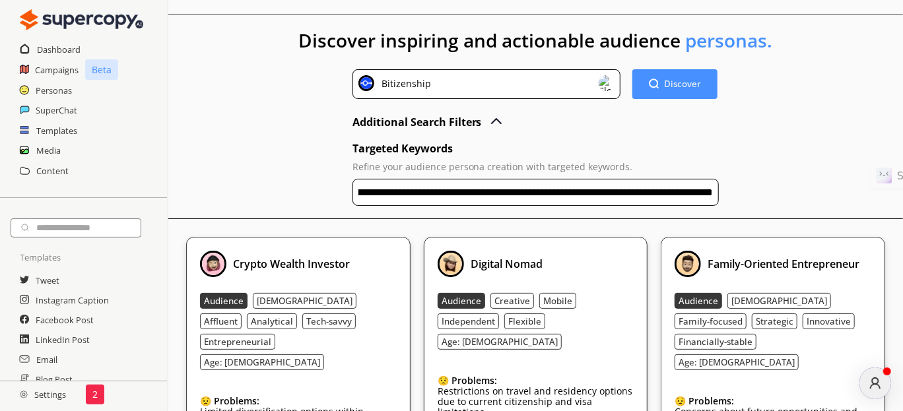
scroll to position [0, 1806]
click at [670, 188] on input "**********" at bounding box center [536, 192] width 367 height 27
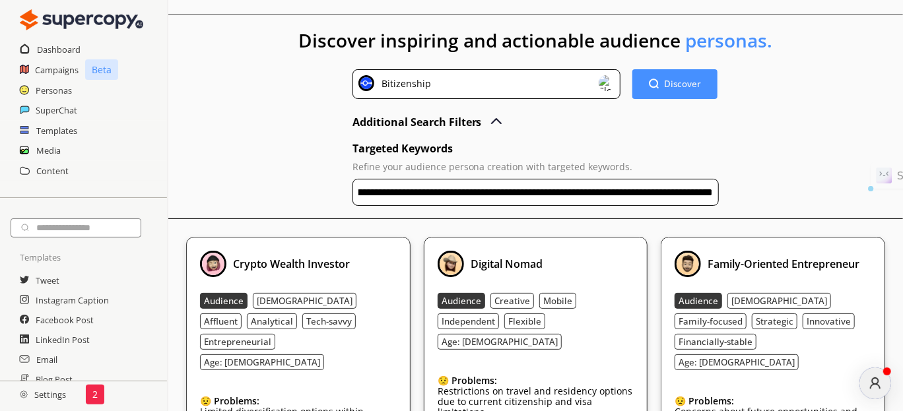
type input "**********"
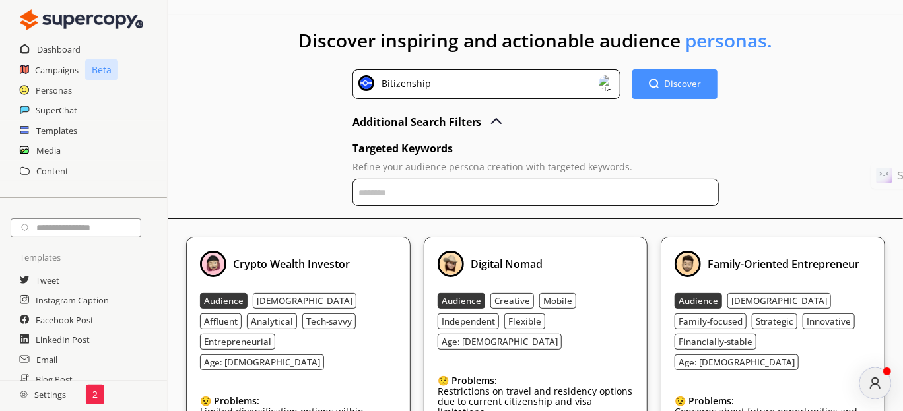
paste input "**********"
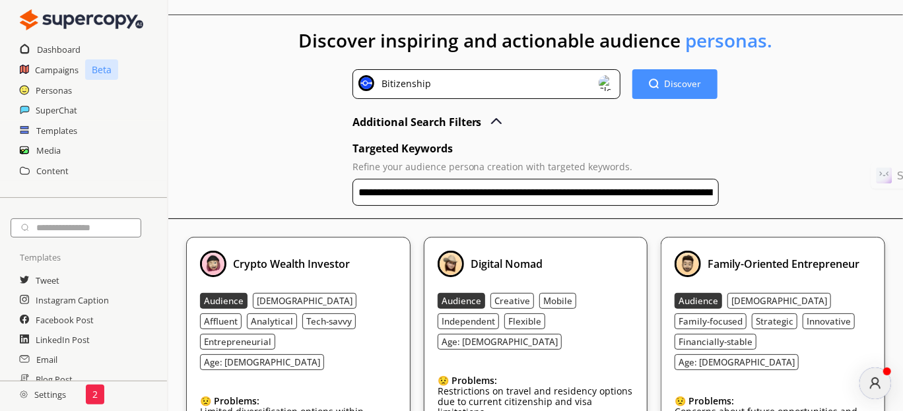
scroll to position [0, 2207]
click at [788, 180] on div "**********" at bounding box center [535, 365] width 735 height 701
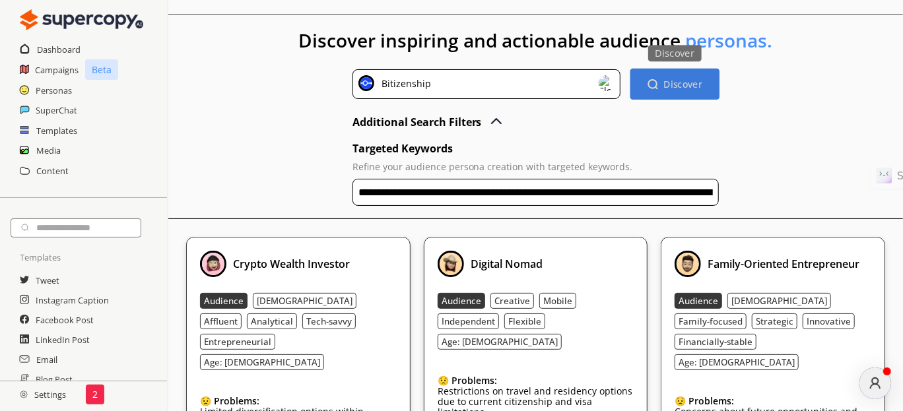
click at [694, 86] on b "Discover" at bounding box center [683, 84] width 39 height 13
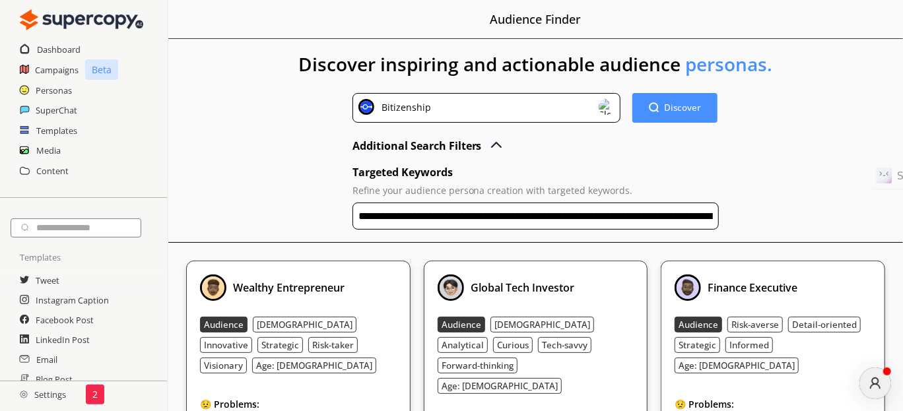
click at [592, 217] on input "**********" at bounding box center [536, 216] width 367 height 27
drag, startPoint x: 715, startPoint y: 215, endPoint x: 376, endPoint y: 248, distance: 340.3
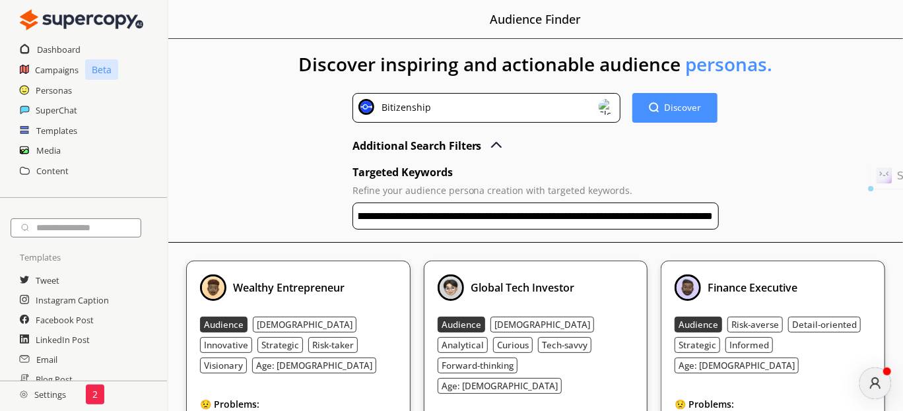
click at [376, 248] on div "**********" at bounding box center [535, 352] width 735 height 627
drag, startPoint x: 271, startPoint y: 229, endPoint x: 271, endPoint y: 240, distance: 11.2
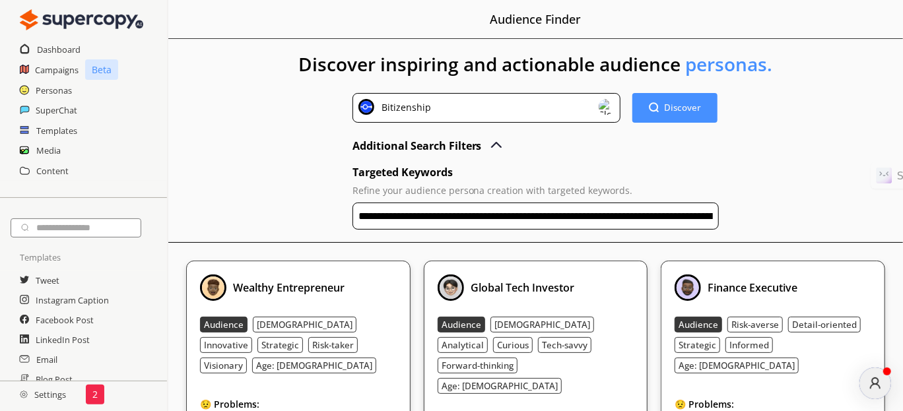
scroll to position [28, 0]
drag, startPoint x: 318, startPoint y: 223, endPoint x: 178, endPoint y: 184, distance: 145.1
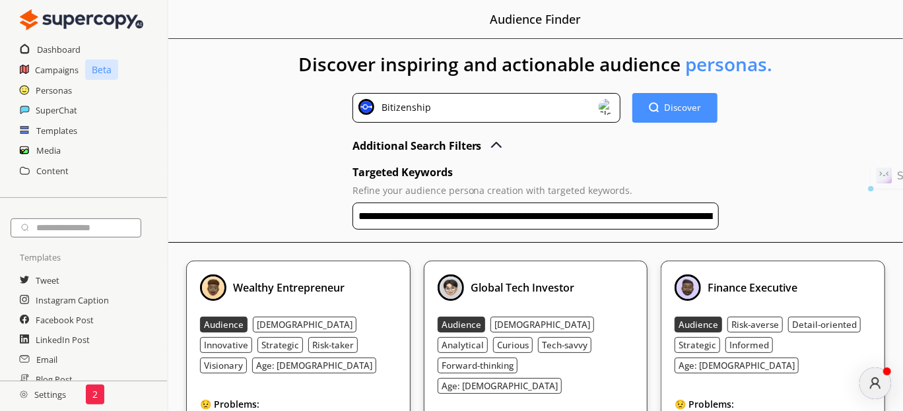
click at [604, 217] on input "**********" at bounding box center [536, 216] width 367 height 27
drag, startPoint x: 518, startPoint y: 217, endPoint x: 831, endPoint y: 222, distance: 313.1
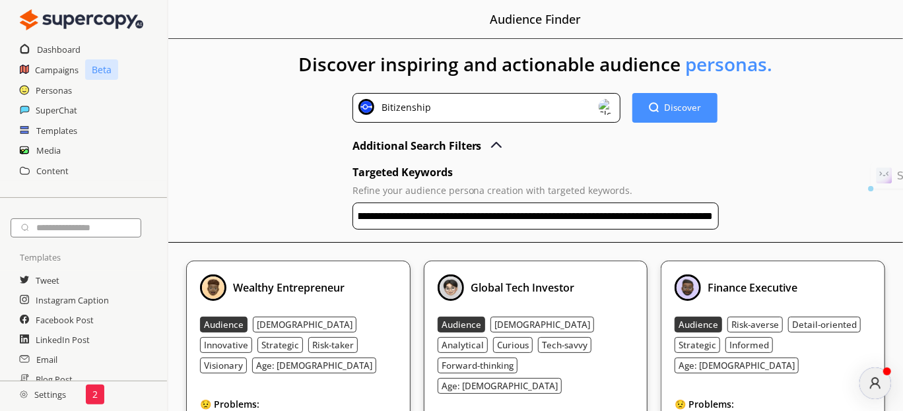
click at [831, 222] on div "**********" at bounding box center [535, 352] width 735 height 627
click at [432, 209] on input "**********" at bounding box center [536, 216] width 367 height 27
drag, startPoint x: 473, startPoint y: 215, endPoint x: 578, endPoint y: 235, distance: 107.6
click at [578, 235] on div "**********" at bounding box center [535, 352] width 735 height 627
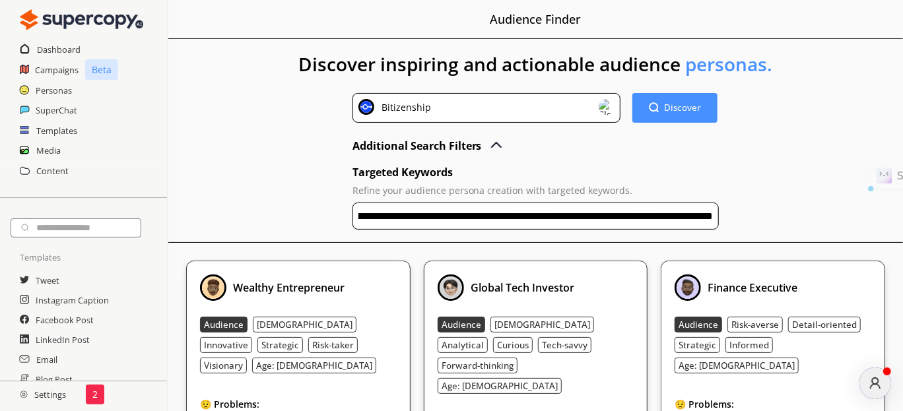
click at [666, 213] on input "**********" at bounding box center [536, 216] width 367 height 27
click at [633, 219] on input "**********" at bounding box center [536, 216] width 367 height 27
click at [633, 215] on input "**********" at bounding box center [536, 216] width 367 height 27
click at [606, 217] on input "**********" at bounding box center [536, 216] width 367 height 27
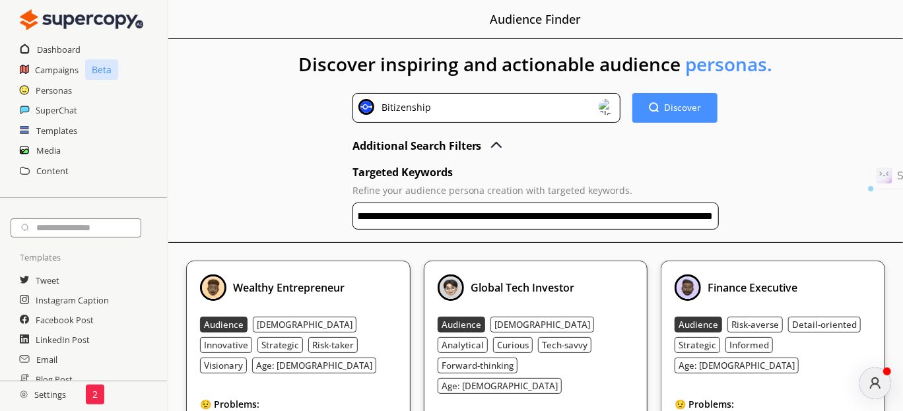
drag, startPoint x: 708, startPoint y: 217, endPoint x: 604, endPoint y: 217, distance: 104.3
click at [604, 217] on input "**********" at bounding box center [536, 216] width 367 height 27
click at [702, 213] on input "**********" at bounding box center [536, 216] width 367 height 27
drag, startPoint x: 712, startPoint y: 213, endPoint x: 411, endPoint y: 246, distance: 302.9
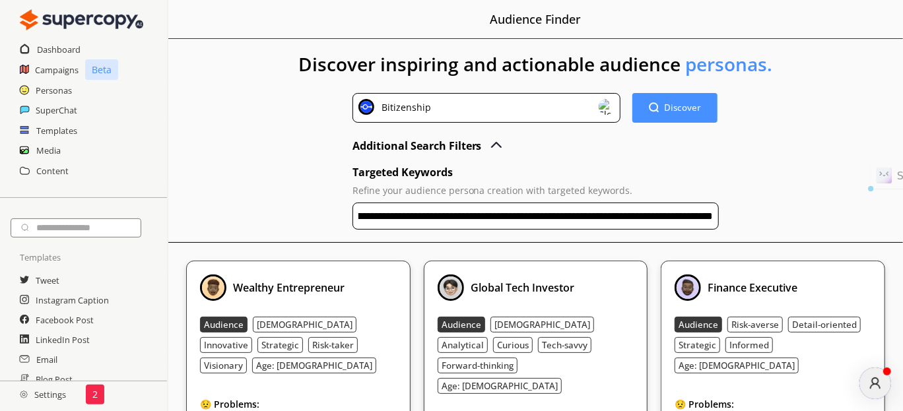
click at [411, 246] on div "**********" at bounding box center [535, 352] width 735 height 627
click at [602, 213] on input "**********" at bounding box center [536, 216] width 367 height 27
drag, startPoint x: 470, startPoint y: 213, endPoint x: 906, endPoint y: 213, distance: 435.9
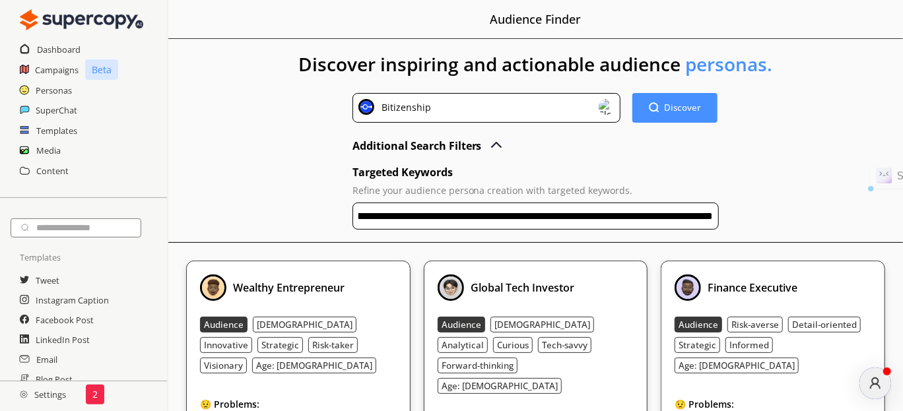
click at [903, 213] on html "Dashboard Campaigns Beta Personas SuperChat Templates Media Content Templates T…" at bounding box center [451, 344] width 903 height 688
click at [652, 219] on input "**********" at bounding box center [536, 216] width 367 height 27
drag, startPoint x: 674, startPoint y: 215, endPoint x: 407, endPoint y: 236, distance: 267.7
click at [407, 236] on div "**********" at bounding box center [535, 352] width 735 height 627
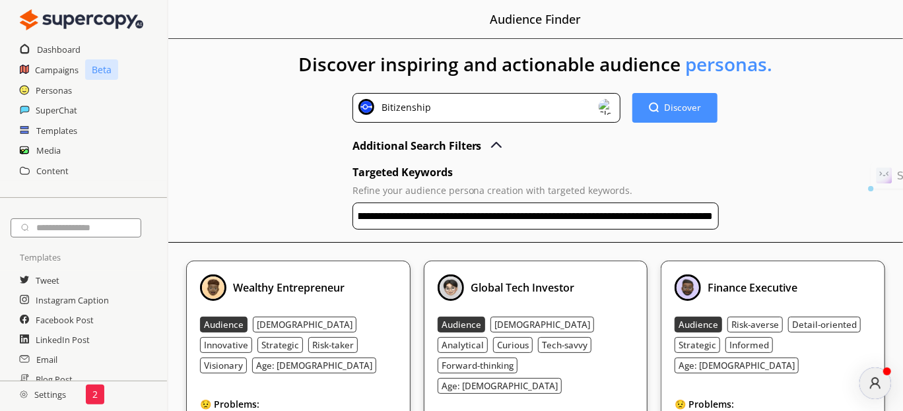
click at [407, 236] on div "**********" at bounding box center [535, 352] width 735 height 627
click at [465, 218] on input "**********" at bounding box center [536, 216] width 367 height 27
click at [495, 216] on input "**********" at bounding box center [536, 216] width 367 height 27
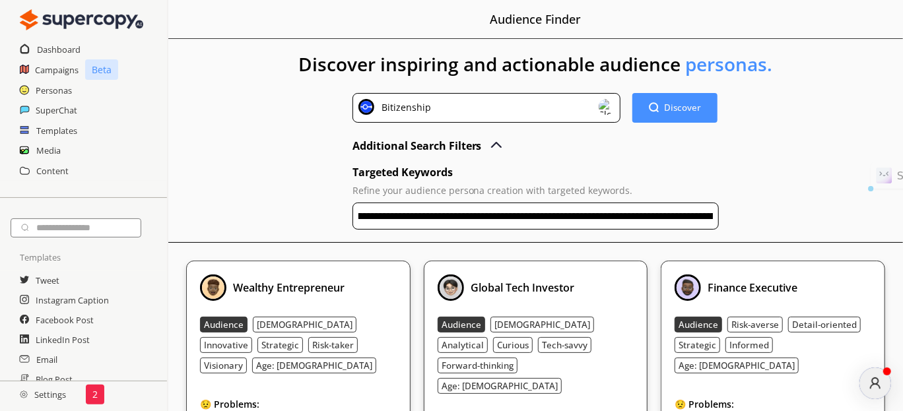
scroll to position [0, 2240]
drag, startPoint x: 493, startPoint y: 218, endPoint x: 729, endPoint y: 228, distance: 236.7
click at [729, 228] on div "**********" at bounding box center [535, 352] width 735 height 627
click at [450, 213] on input "**********" at bounding box center [536, 216] width 367 height 27
click at [518, 213] on input "**********" at bounding box center [536, 216] width 367 height 27
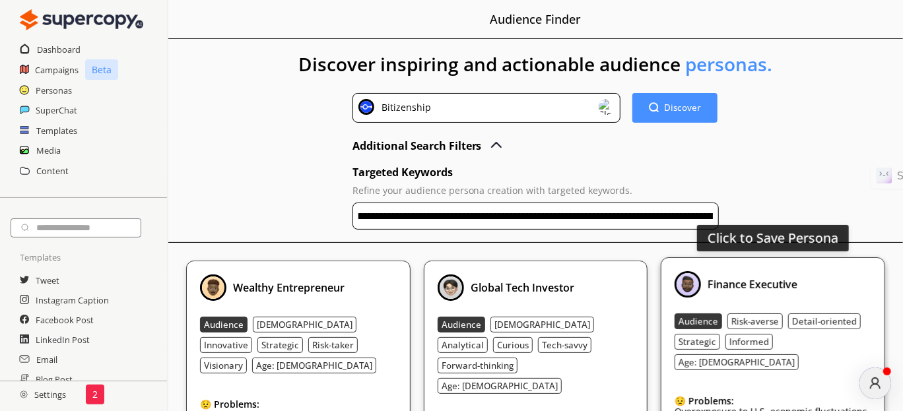
scroll to position [0, 2307]
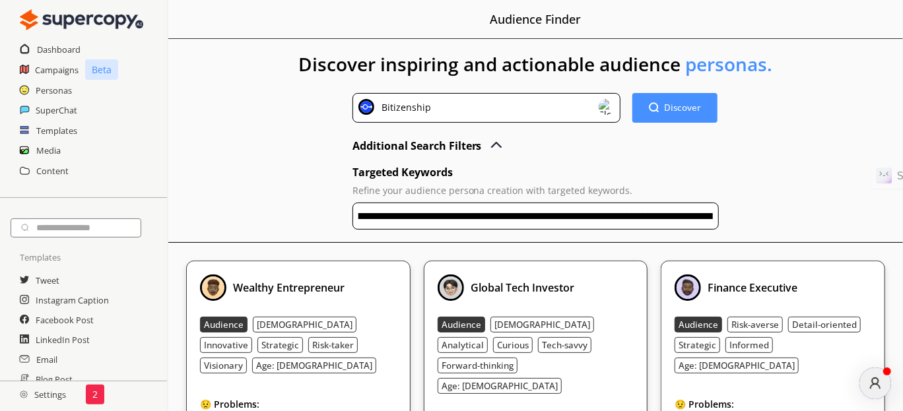
click at [650, 215] on input "**********" at bounding box center [536, 216] width 367 height 27
drag, startPoint x: 647, startPoint y: 216, endPoint x: 907, endPoint y: 230, distance: 260.6
click at [903, 230] on html "Dashboard Campaigns Beta Personas SuperChat Templates Media Content Templates T…" at bounding box center [451, 344] width 903 height 688
paste input "**********"
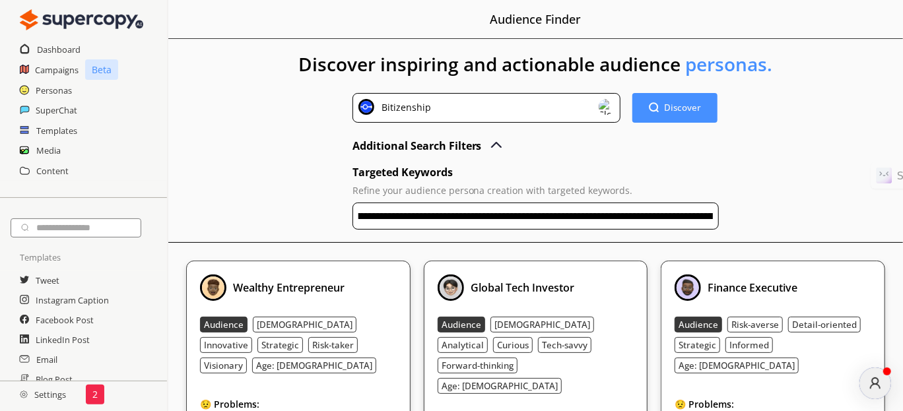
scroll to position [0, 3233]
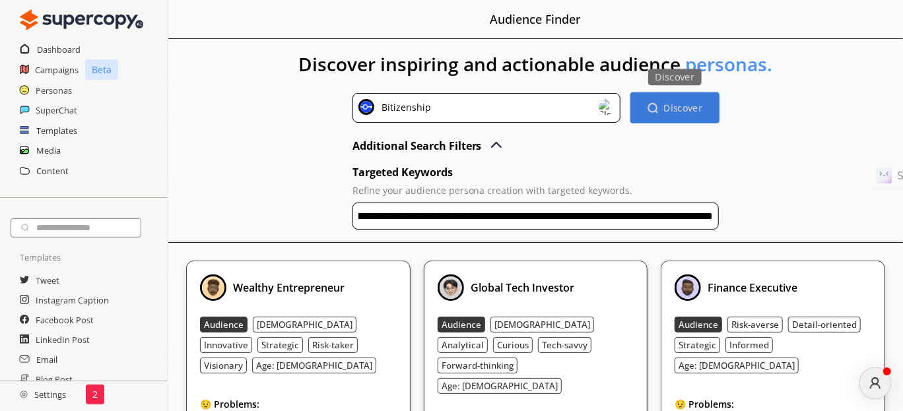
type input "**********"
click at [680, 99] on button "Discover Discover" at bounding box center [675, 107] width 89 height 31
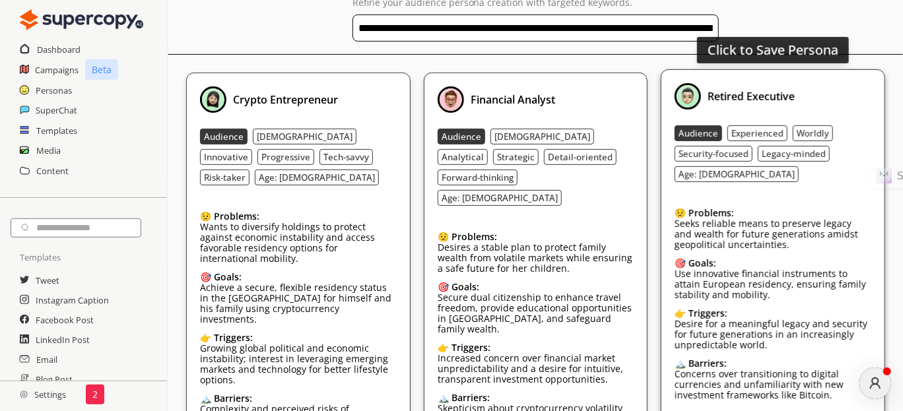
scroll to position [209, 0]
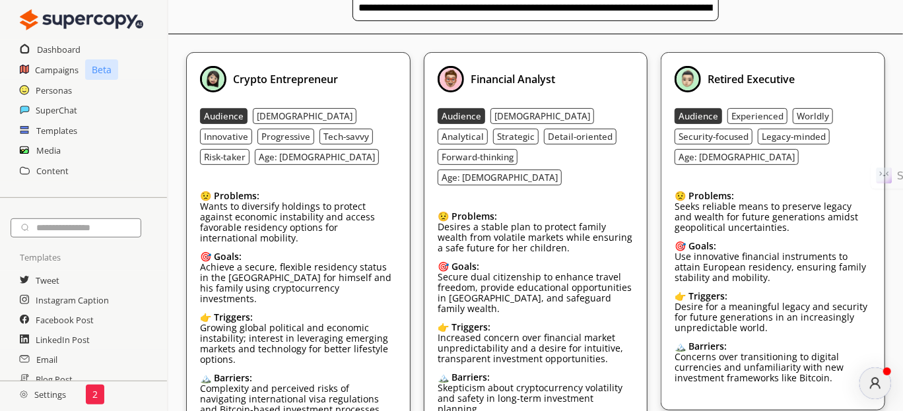
click at [303, 36] on div "**********" at bounding box center [535, 165] width 735 height 670
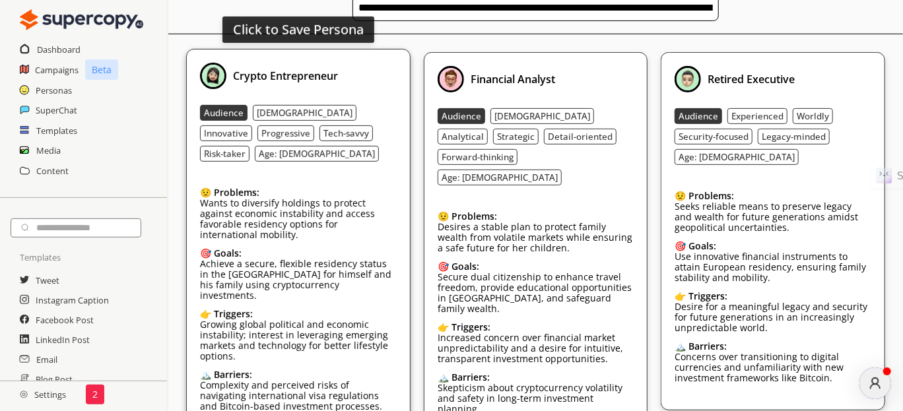
click at [365, 53] on div "Click to Save Persona Crypto Entrepreneur Audience Male Innovative Progressive …" at bounding box center [298, 244] width 224 height 390
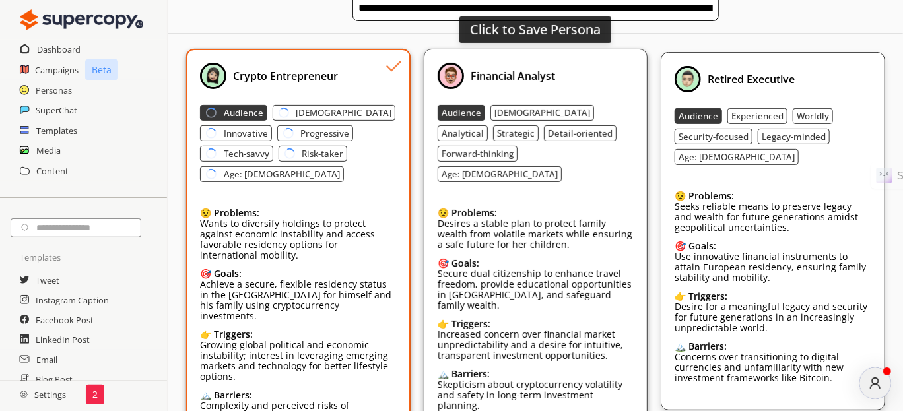
click at [622, 71] on div "Financial Analyst" at bounding box center [536, 76] width 196 height 26
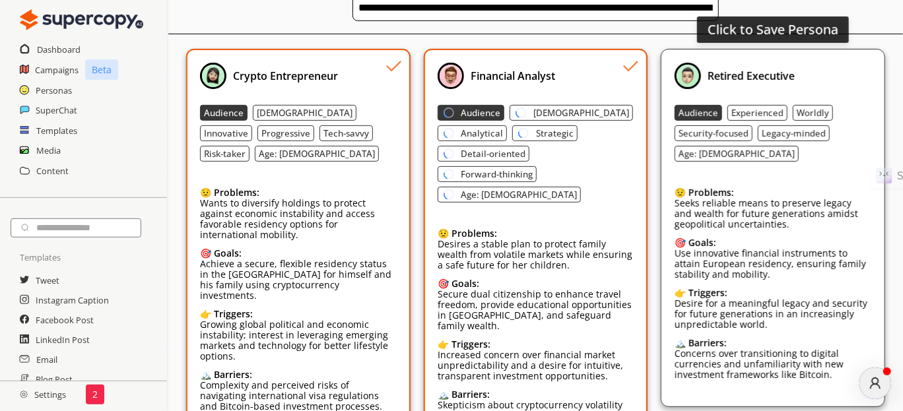
click at [844, 67] on div "Retired Executive" at bounding box center [773, 76] width 196 height 26
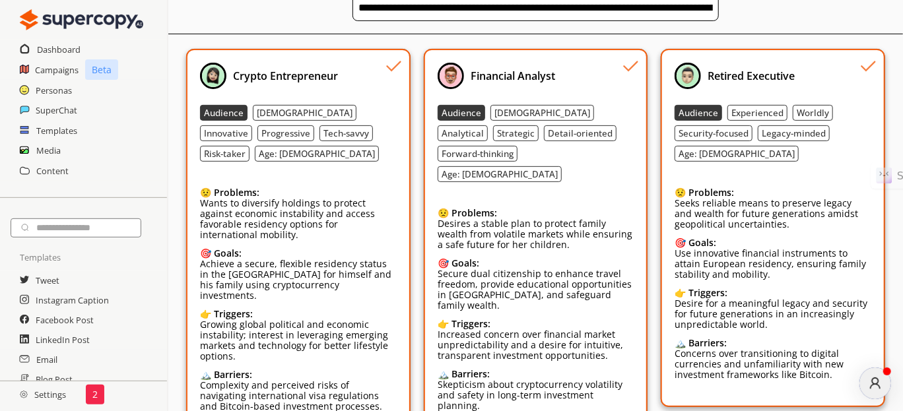
scroll to position [275, 0]
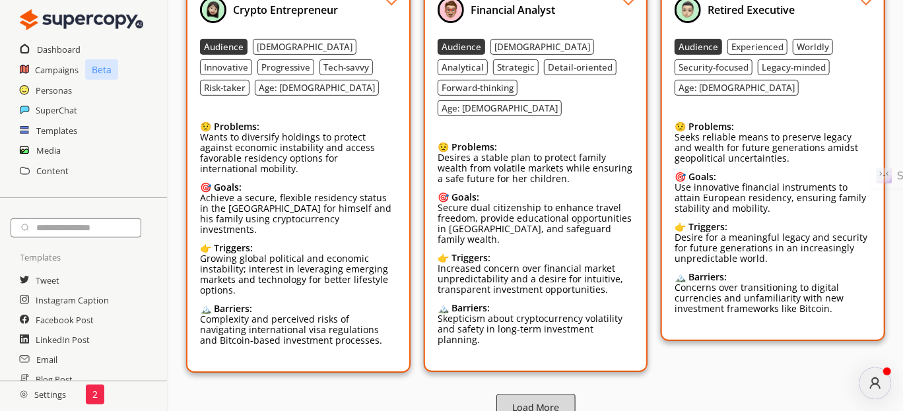
click at [534, 402] on b "Load More" at bounding box center [535, 408] width 47 height 13
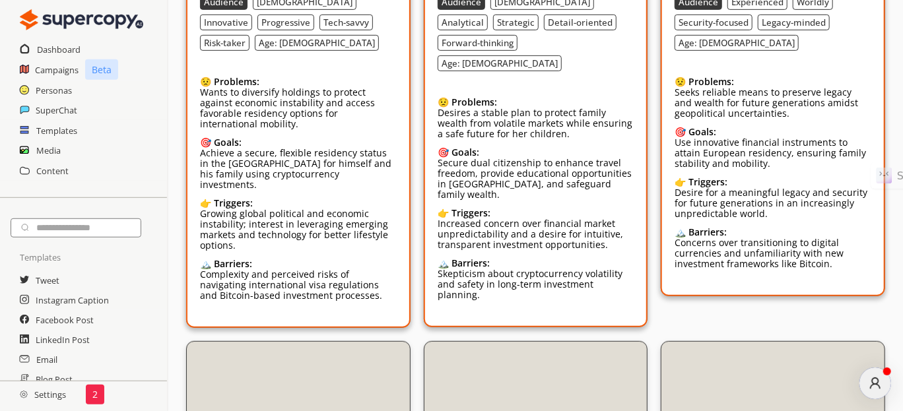
scroll to position [341, 0]
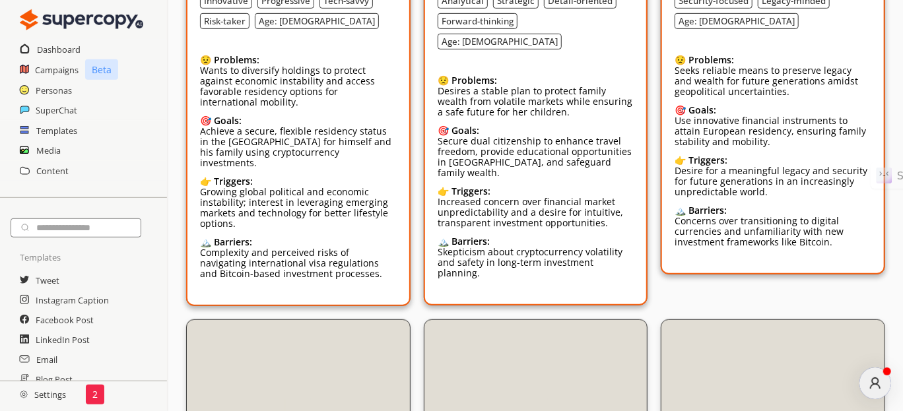
click at [876, 383] on icon "atlas-message-author-avatar" at bounding box center [875, 383] width 15 height 15
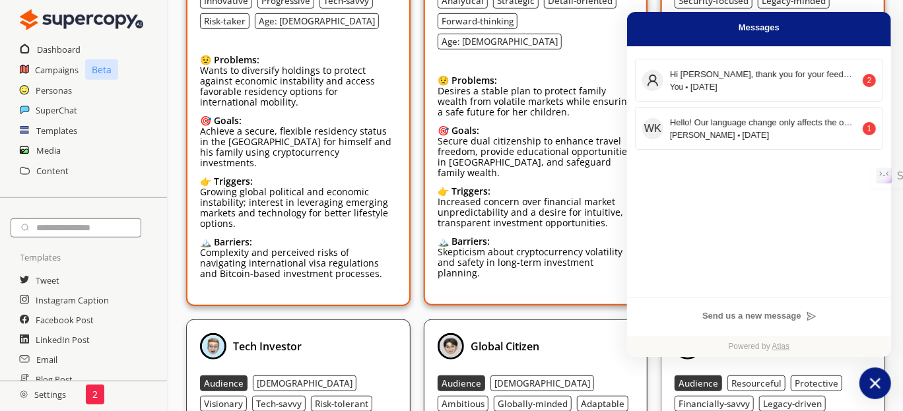
click at [874, 380] on icon "atlas-launcher" at bounding box center [875, 383] width 19 height 19
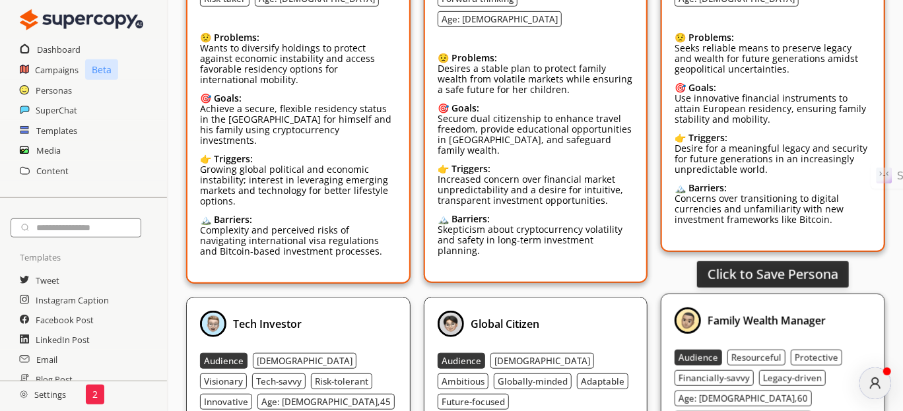
scroll to position [505, 0]
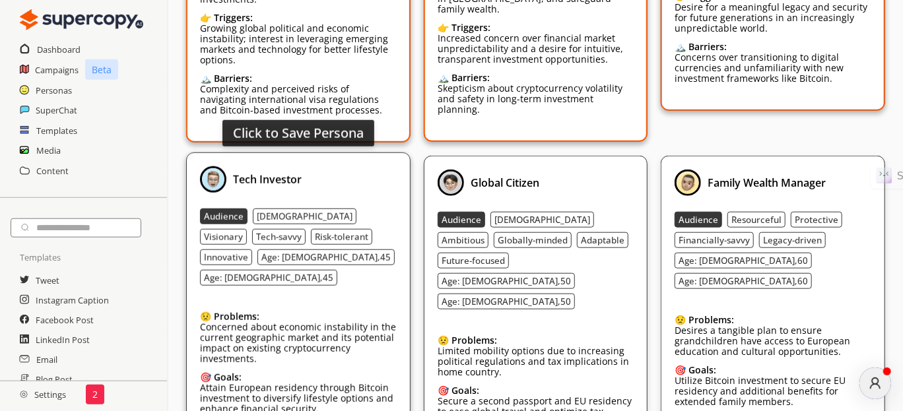
click at [388, 166] on div "Tech Investor" at bounding box center [298, 179] width 196 height 26
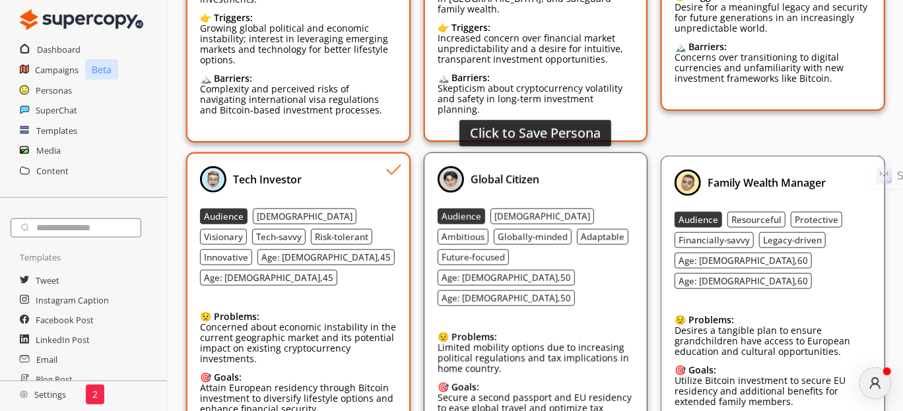
click at [629, 166] on div "Global Citizen" at bounding box center [536, 179] width 196 height 26
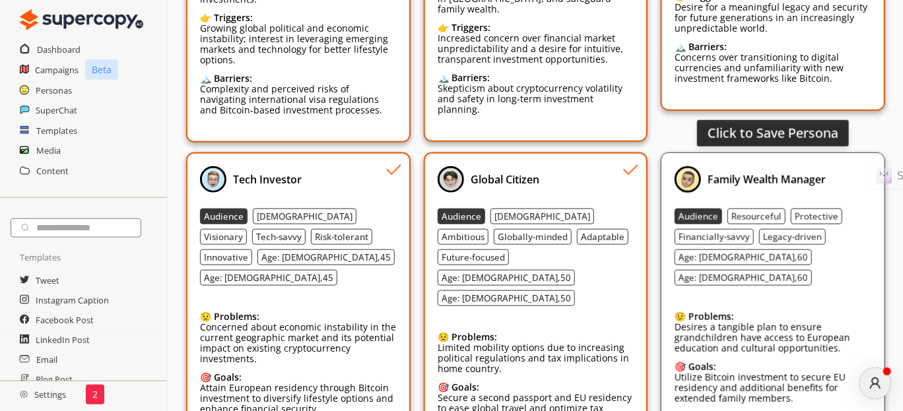
click at [855, 166] on div "Family Wealth Manager" at bounding box center [773, 179] width 196 height 26
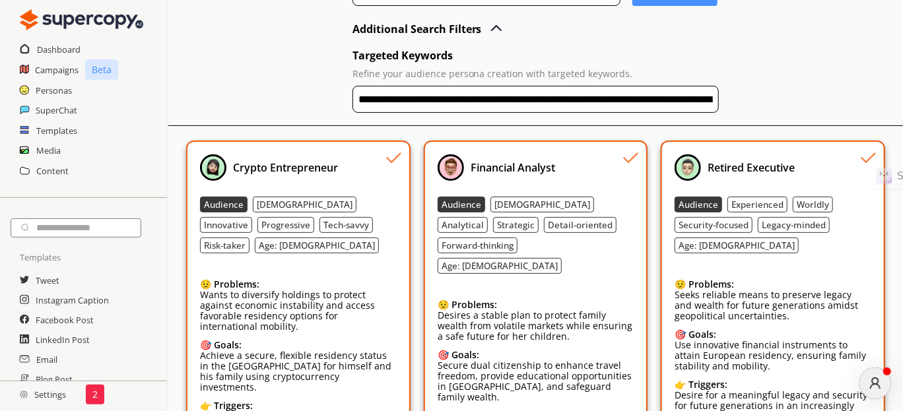
scroll to position [0, 0]
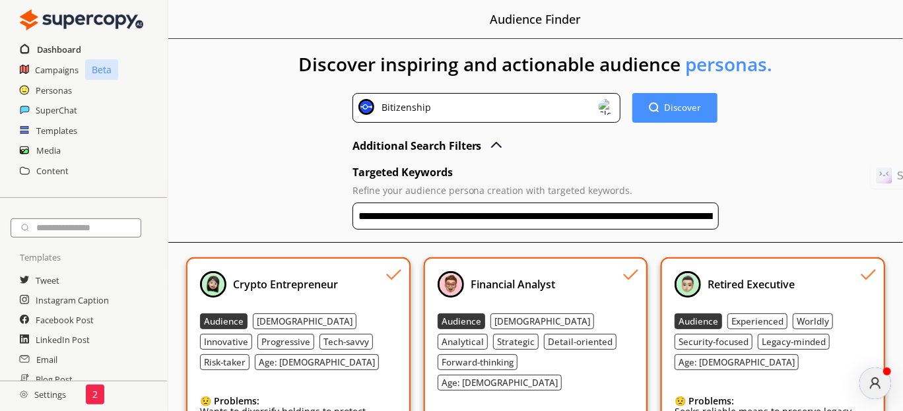
click at [56, 48] on h2 "Dashboard" at bounding box center [59, 50] width 44 height 20
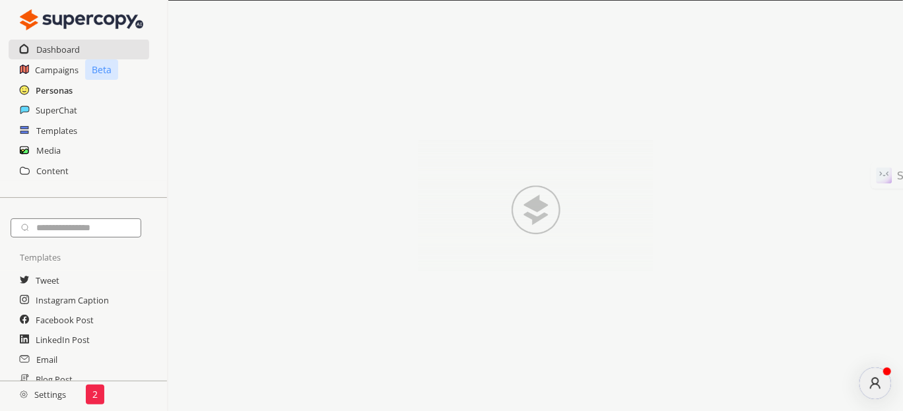
click at [47, 92] on h2 "Personas" at bounding box center [54, 91] width 37 height 20
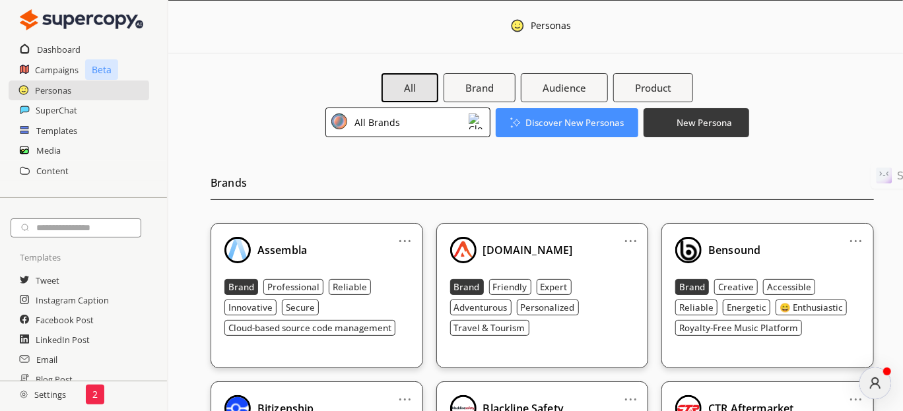
click at [397, 123] on div "All Brands" at bounding box center [375, 123] width 50 height 18
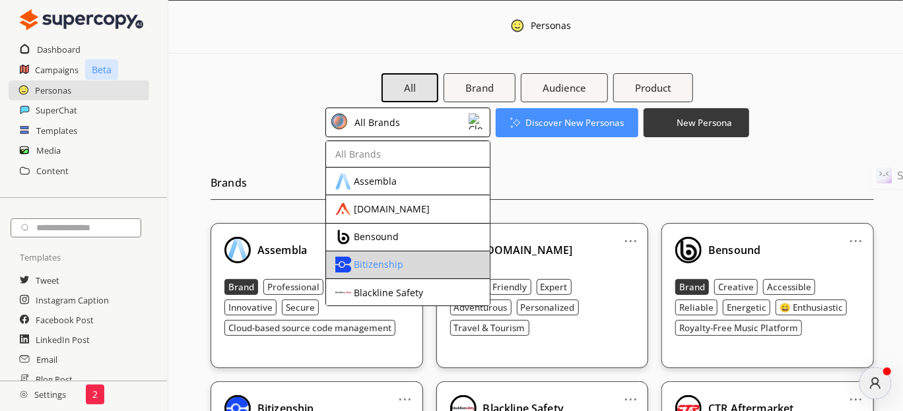
click at [376, 260] on div "Bitizenship" at bounding box center [379, 265] width 50 height 11
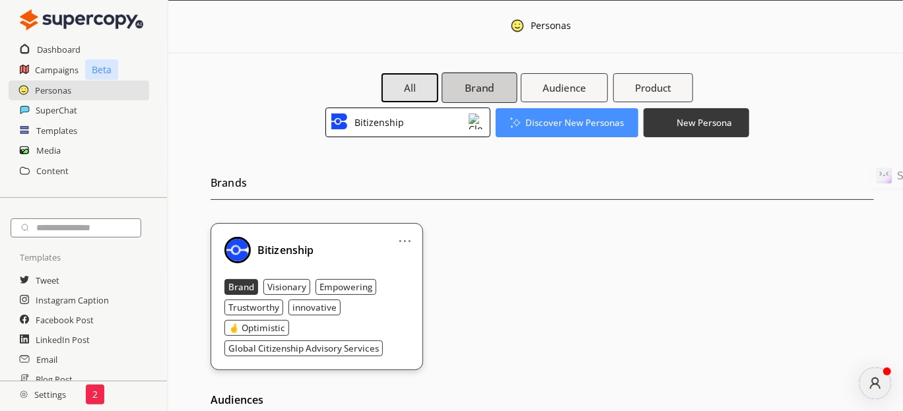
click at [495, 88] on button "Brand" at bounding box center [479, 88] width 75 height 30
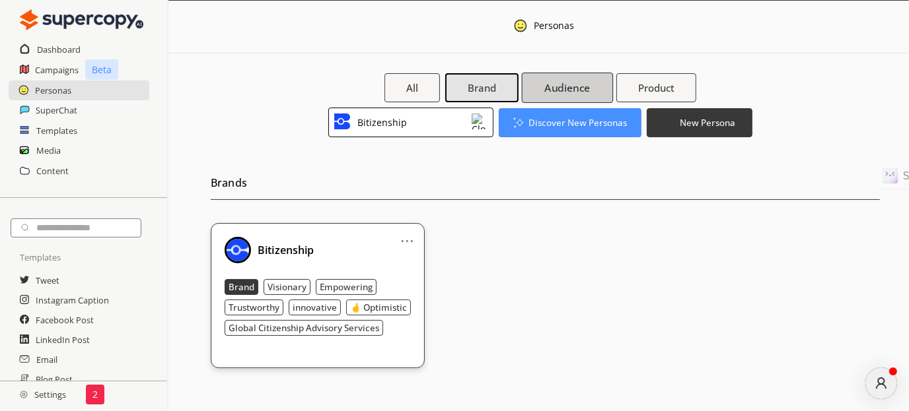
click at [559, 87] on b "Audience" at bounding box center [567, 88] width 46 height 14
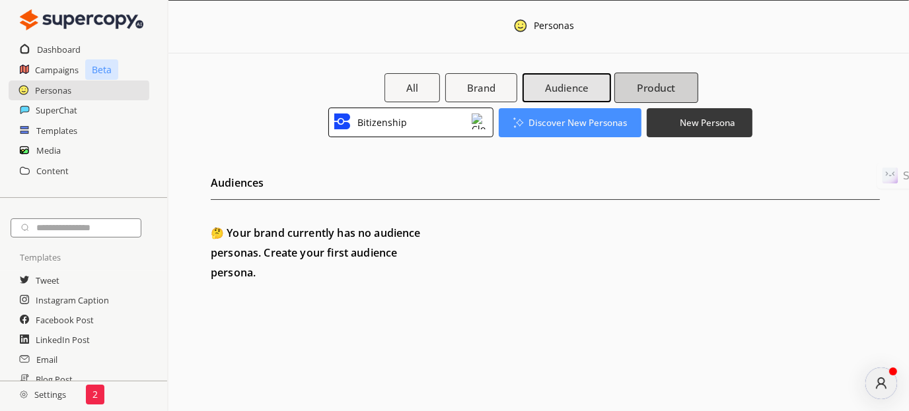
click at [653, 85] on b "Product" at bounding box center [656, 88] width 38 height 14
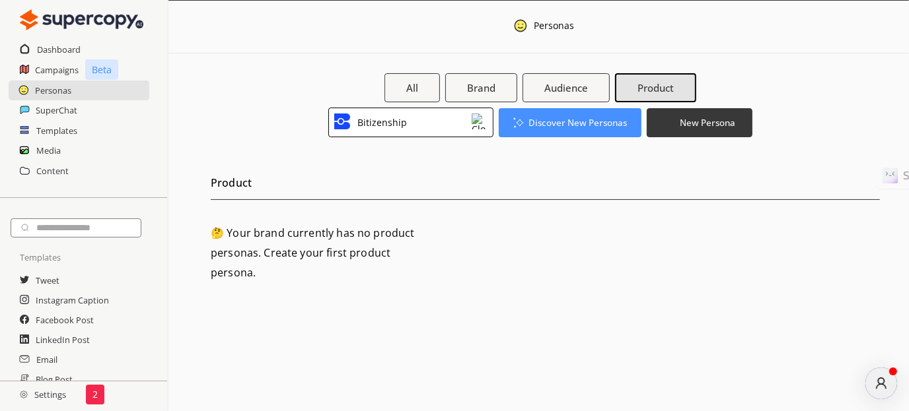
click at [402, 123] on div "Bitizenship" at bounding box center [380, 123] width 54 height 18
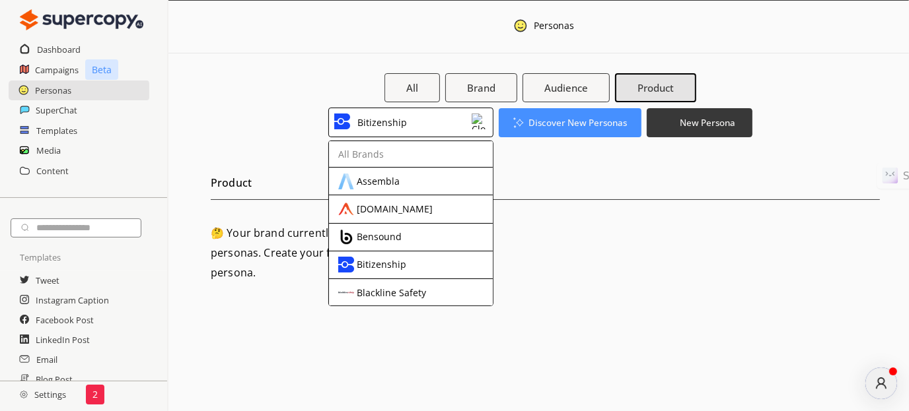
click at [402, 123] on div "Bitizenship" at bounding box center [380, 123] width 54 height 18
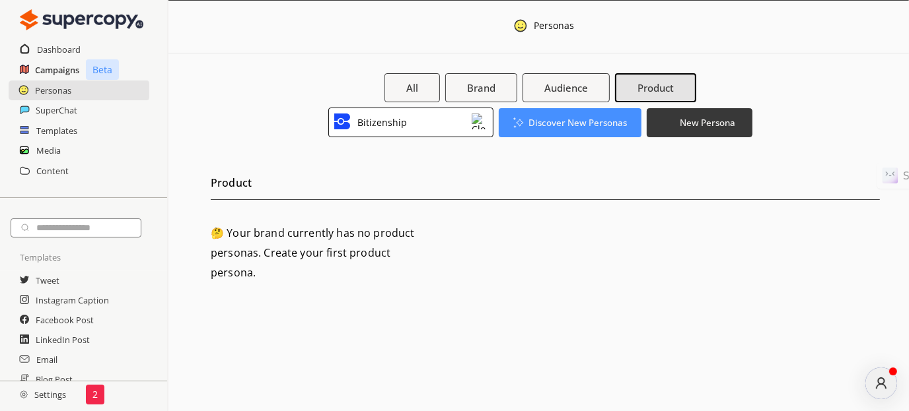
click at [65, 77] on h2 "Campaigns" at bounding box center [57, 70] width 44 height 20
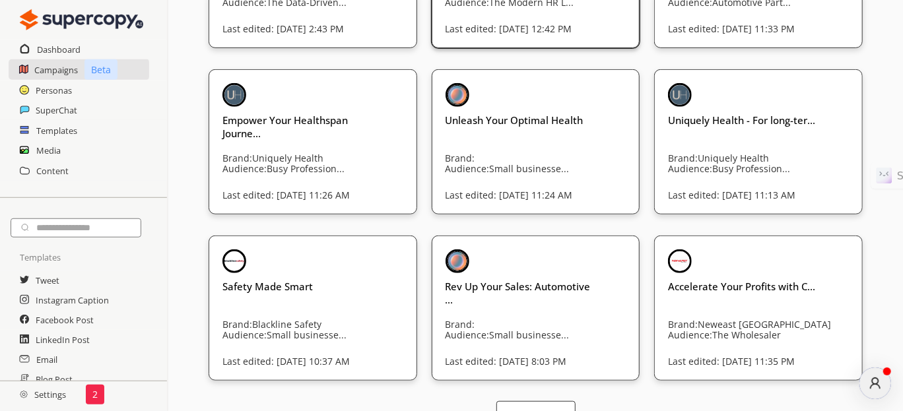
scroll to position [415, 0]
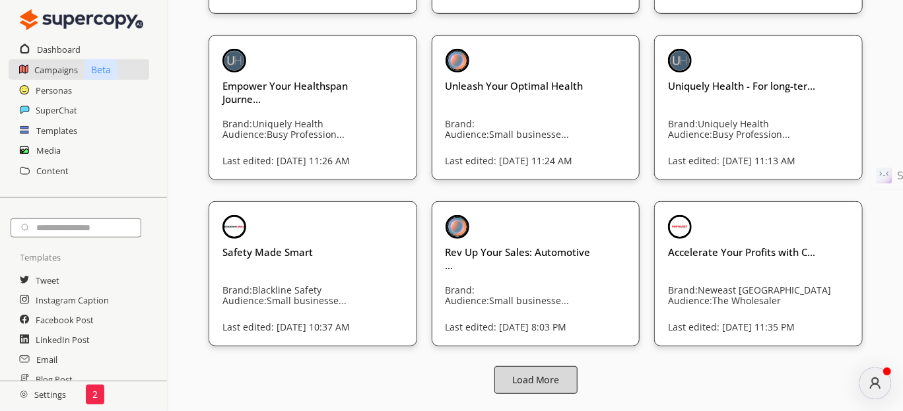
click at [514, 380] on b "Load More" at bounding box center [535, 380] width 47 height 13
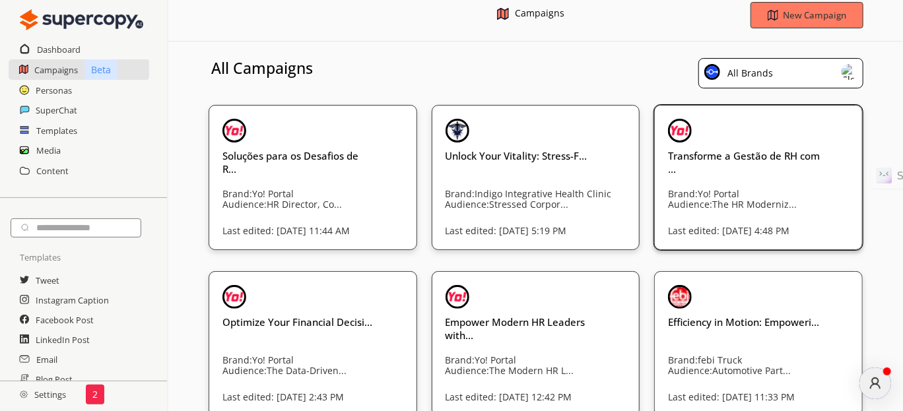
scroll to position [0, 0]
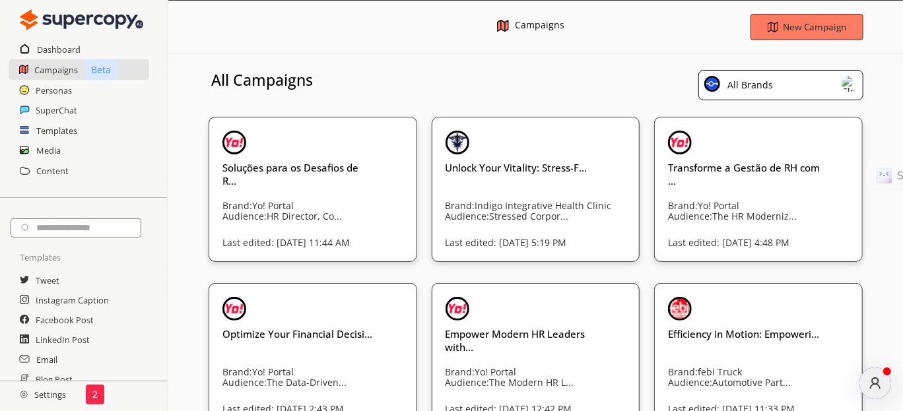
click at [782, 90] on div "All Brands" at bounding box center [781, 85] width 165 height 30
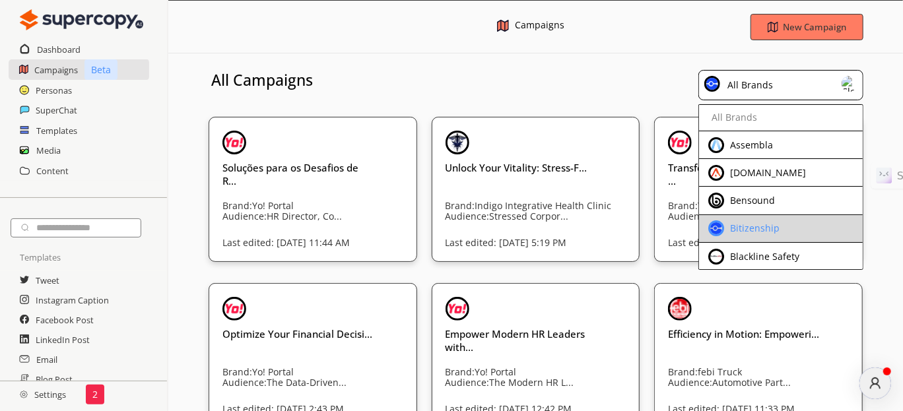
click at [755, 221] on div "Bitizenship" at bounding box center [770, 229] width 123 height 16
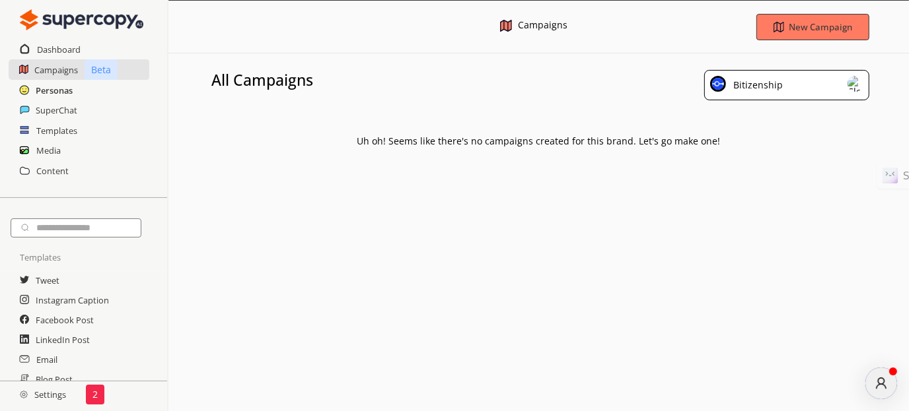
click at [65, 90] on h2 "Personas" at bounding box center [54, 91] width 37 height 20
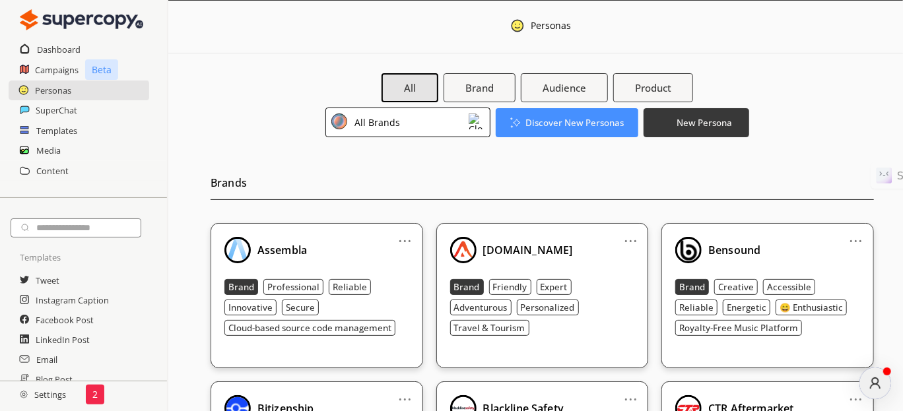
click at [393, 124] on div "All Brands" at bounding box center [375, 123] width 50 height 18
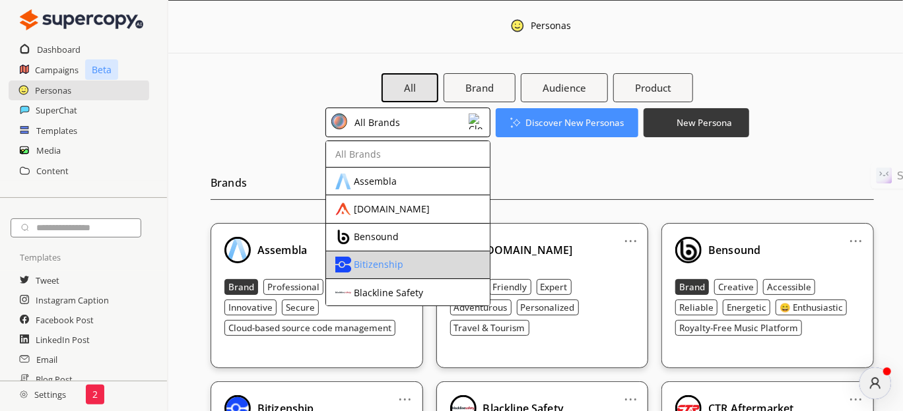
click at [370, 260] on div "Bitizenship" at bounding box center [379, 265] width 50 height 11
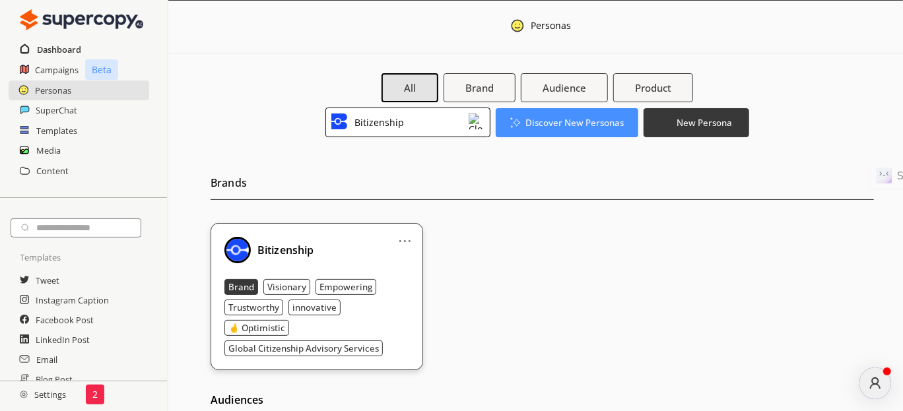
click at [50, 40] on h2 "Dashboard" at bounding box center [59, 50] width 44 height 20
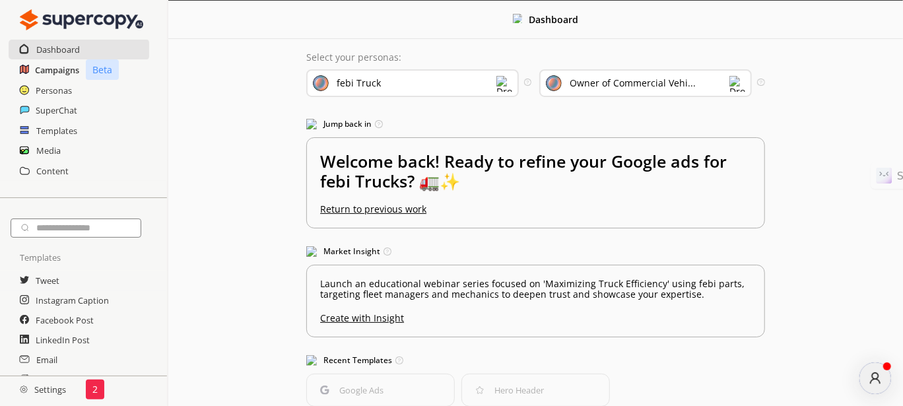
click at [52, 71] on h2 "Campaigns" at bounding box center [57, 70] width 44 height 20
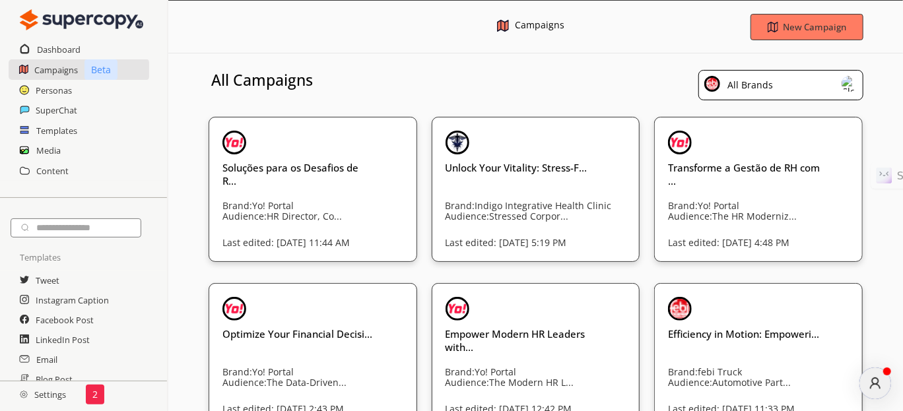
click at [761, 83] on div "All Brands" at bounding box center [748, 85] width 50 height 18
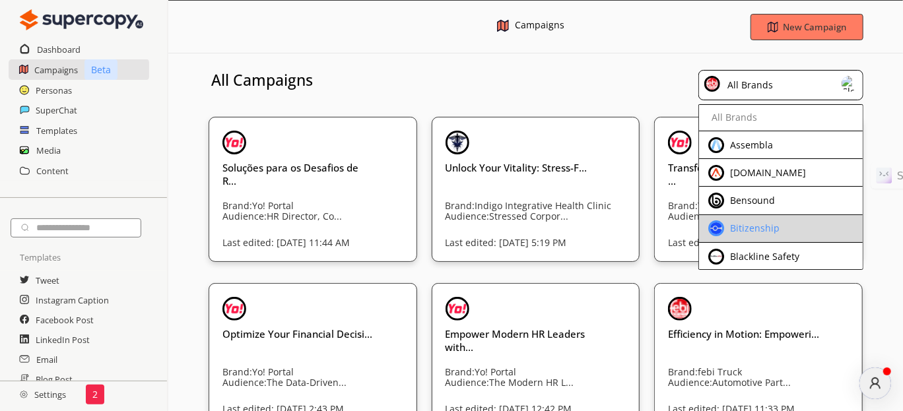
click at [725, 224] on span at bounding box center [725, 228] width 3 height 11
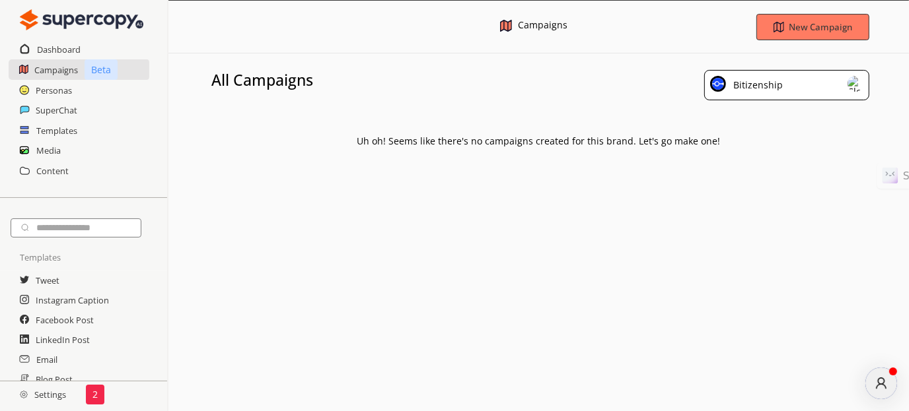
click at [92, 83] on div "Personas" at bounding box center [83, 91] width 167 height 20
click at [59, 87] on h2 "Personas" at bounding box center [54, 91] width 37 height 20
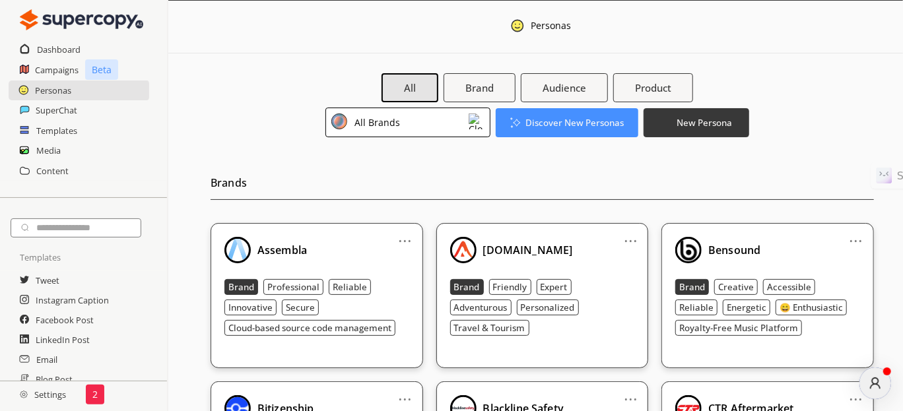
click at [398, 120] on div "All Brands" at bounding box center [408, 123] width 165 height 30
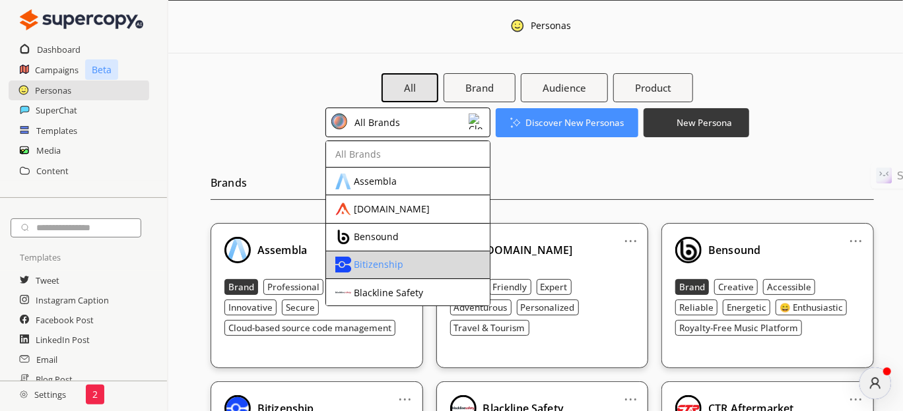
click at [383, 262] on div "Bitizenship" at bounding box center [379, 265] width 50 height 11
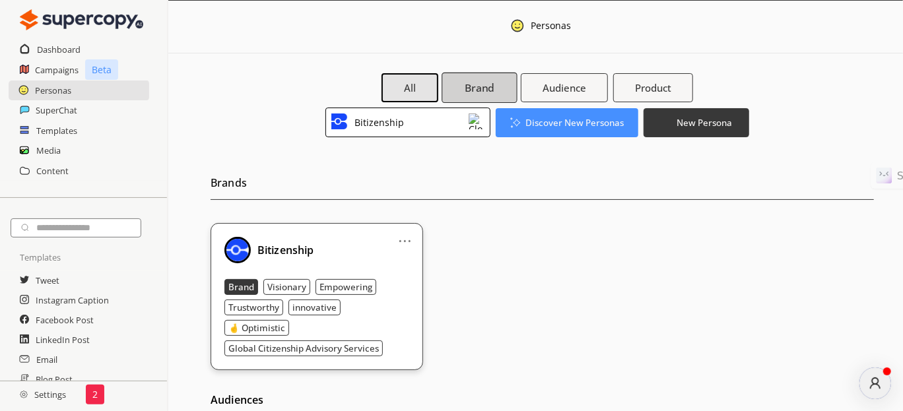
click at [497, 83] on button "Brand" at bounding box center [479, 88] width 75 height 30
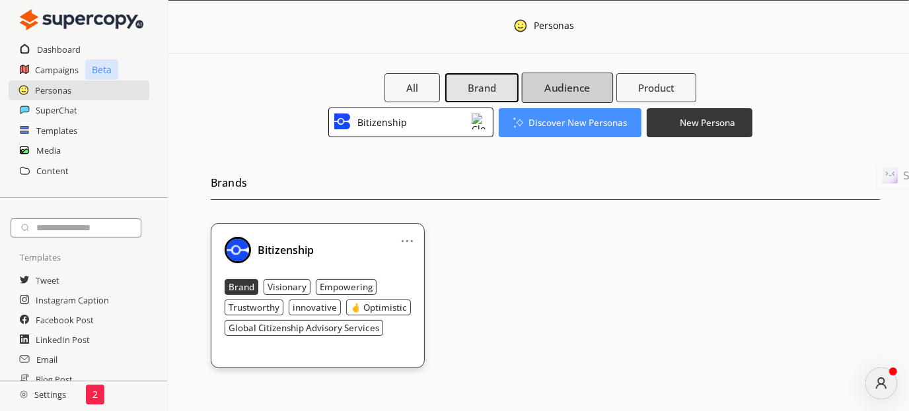
click at [572, 84] on b "Audience" at bounding box center [567, 88] width 46 height 14
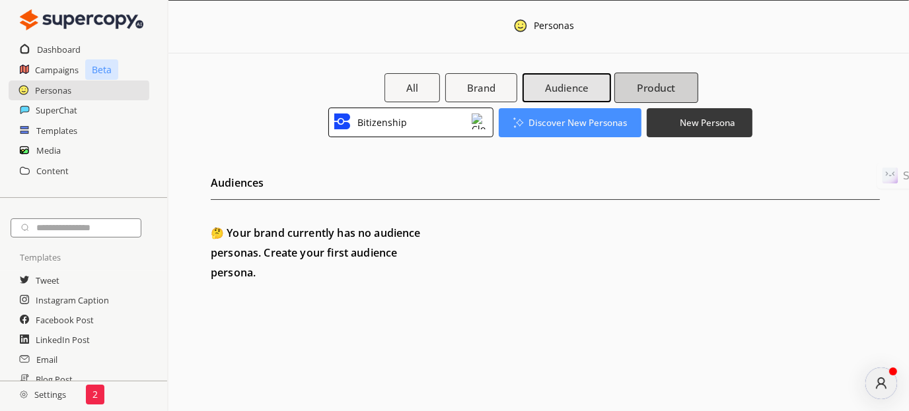
click at [667, 88] on b "Product" at bounding box center [656, 88] width 38 height 14
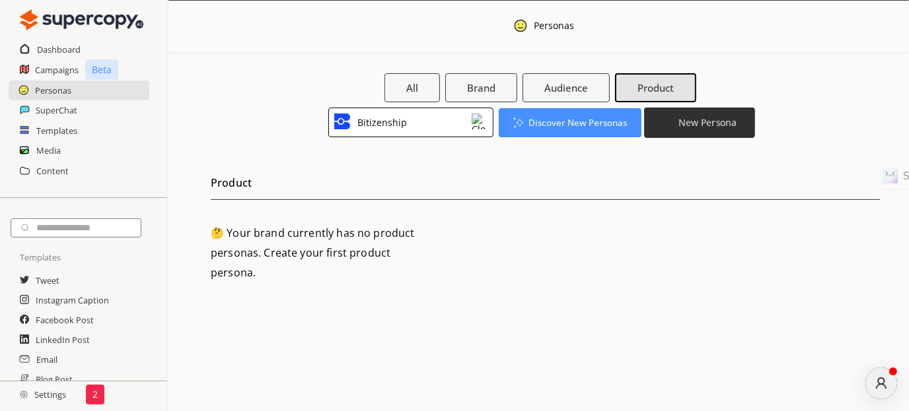
click at [676, 120] on button "New Persona" at bounding box center [699, 122] width 111 height 30
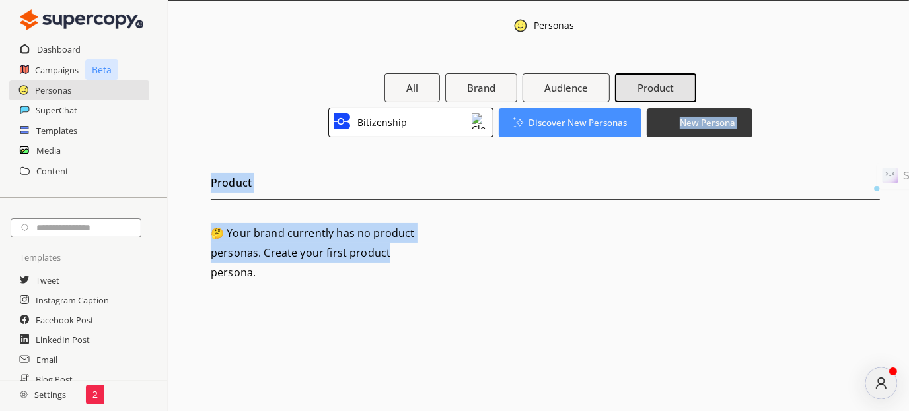
drag, startPoint x: 580, startPoint y: 137, endPoint x: 636, endPoint y: 178, distance: 69.9
click at [608, 228] on div "All Brand Audience Product Bitizenship Discover New Personas New Persona Produc…" at bounding box center [558, 185] width 701 height 225
click at [690, 137] on div "Bitizenship Discover New Personas New Persona" at bounding box center [540, 123] width 425 height 30
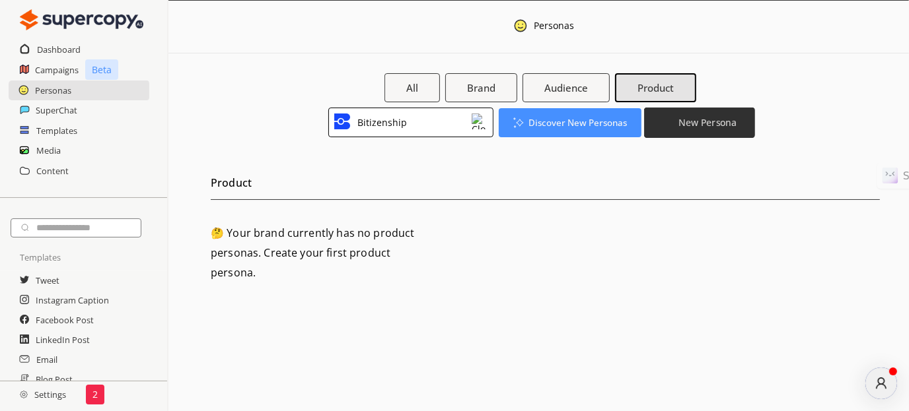
click at [690, 126] on b "New Persona" at bounding box center [707, 122] width 58 height 13
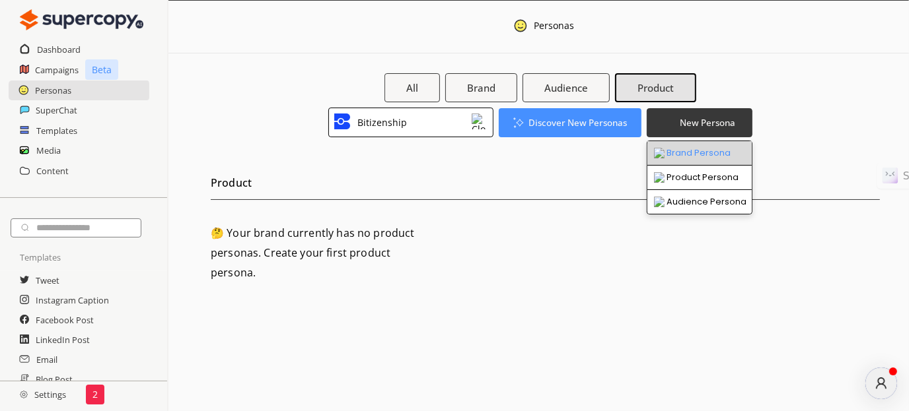
click at [680, 150] on li "Brand Persona" at bounding box center [699, 153] width 104 height 24
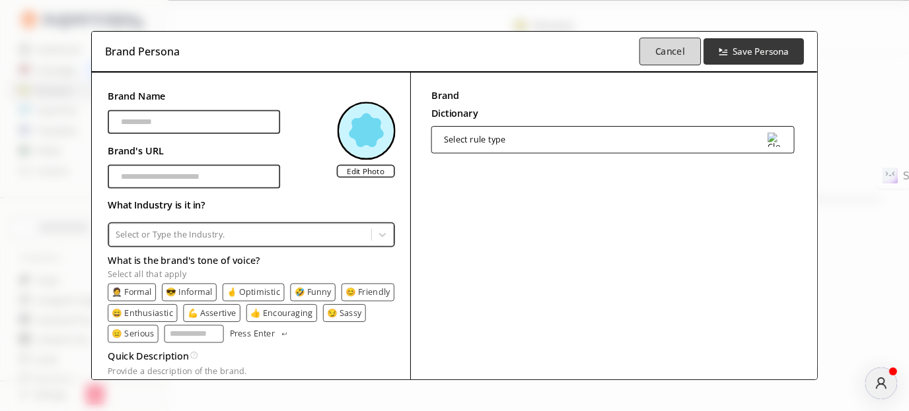
click at [641, 53] on button "Cancel" at bounding box center [669, 52] width 61 height 28
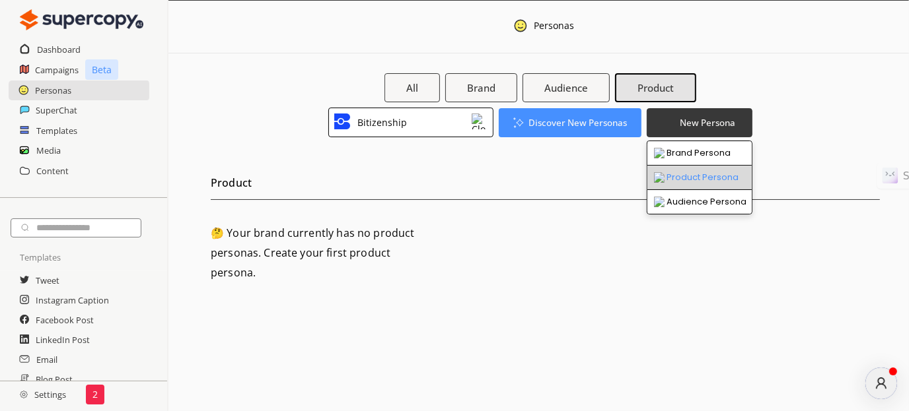
click at [683, 178] on li "Product Persona" at bounding box center [699, 178] width 104 height 24
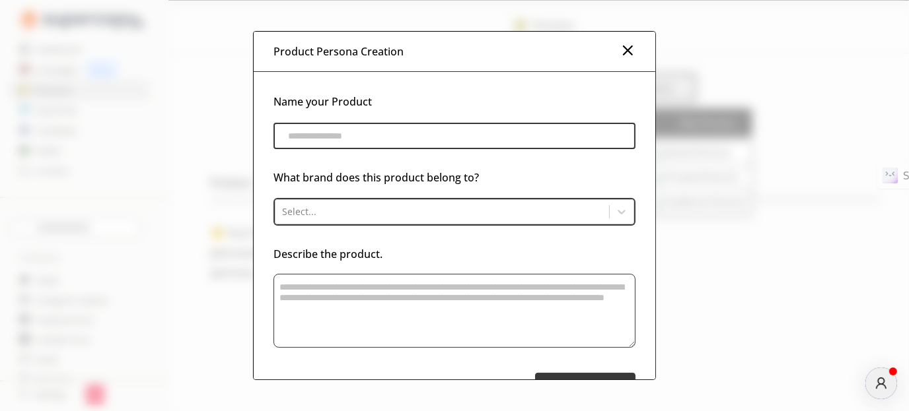
click at [625, 53] on img at bounding box center [627, 50] width 16 height 16
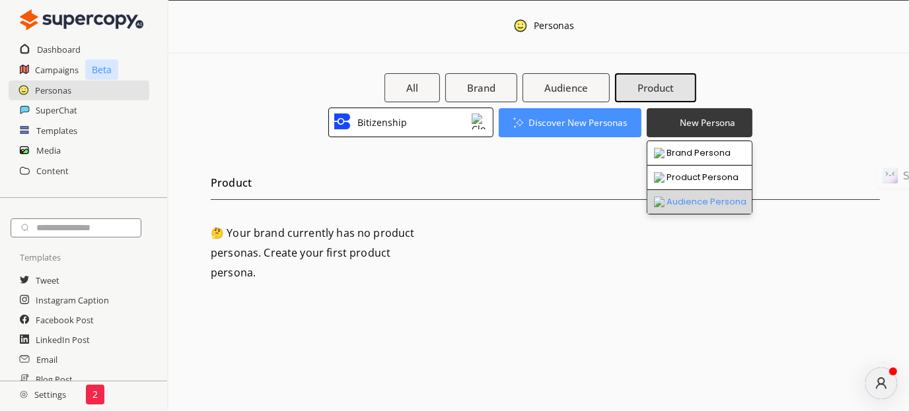
click at [695, 207] on li "Audience Persona" at bounding box center [699, 202] width 104 height 24
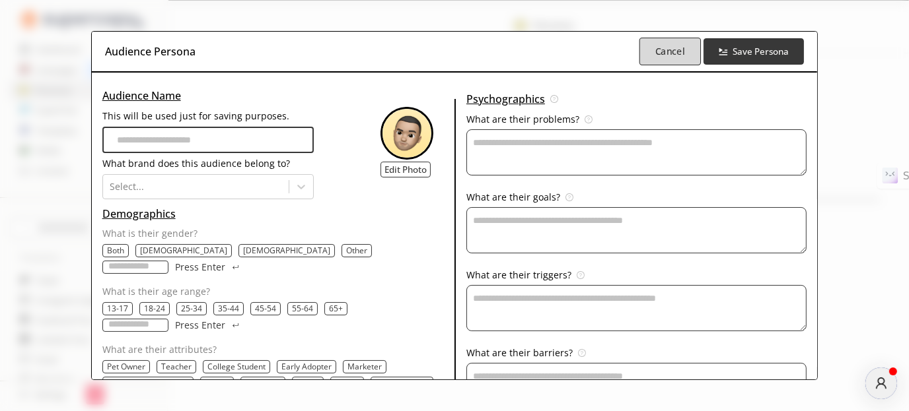
click at [650, 55] on button "Cancel" at bounding box center [669, 52] width 61 height 28
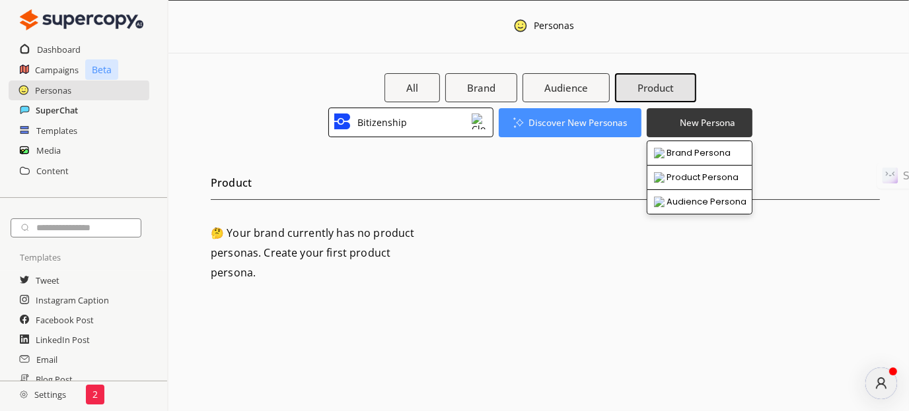
click at [62, 118] on h2 "SuperChat" at bounding box center [57, 110] width 42 height 20
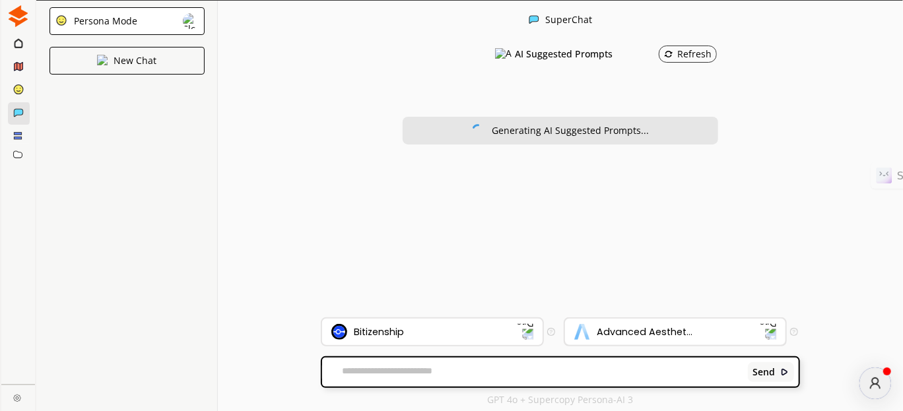
click at [620, 322] on div "Advanced Aesthet..." at bounding box center [675, 332] width 221 height 26
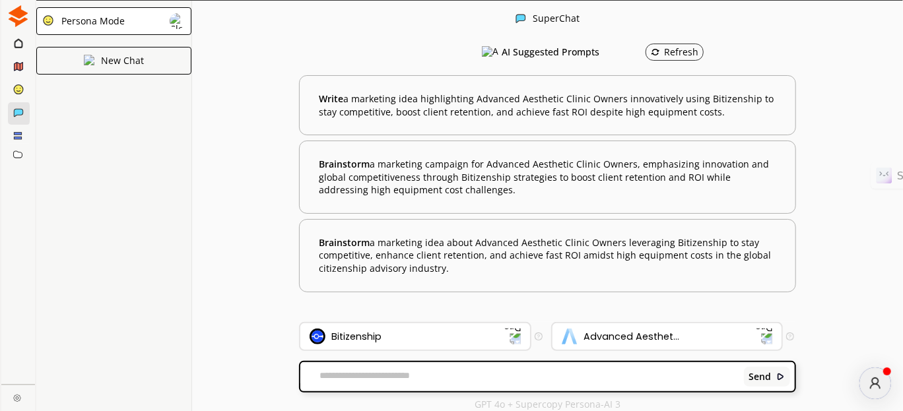
click at [16, 46] on icon at bounding box center [18, 43] width 9 height 11
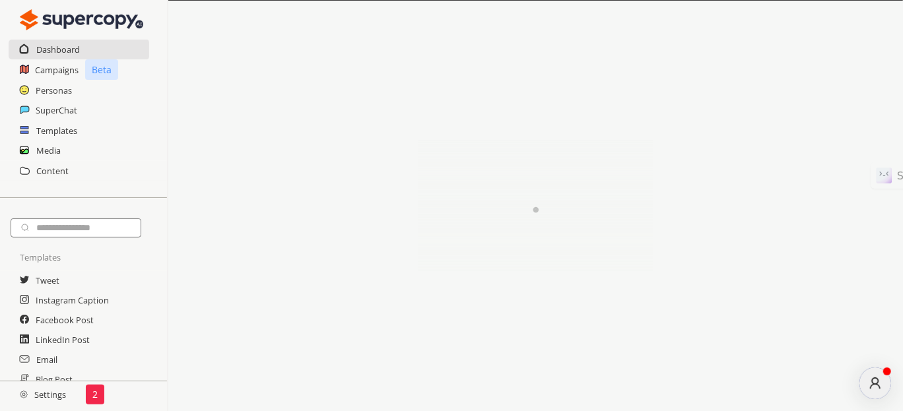
click at [42, 11] on img at bounding box center [81, 20] width 123 height 26
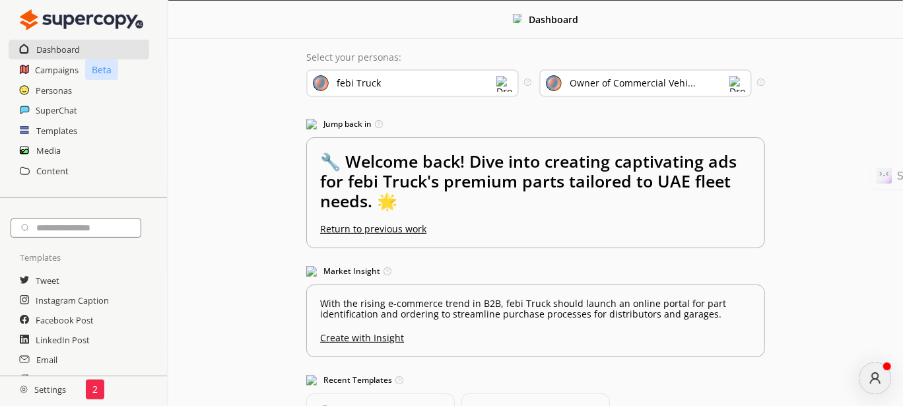
click at [416, 78] on div "febi Truck" at bounding box center [412, 83] width 213 height 28
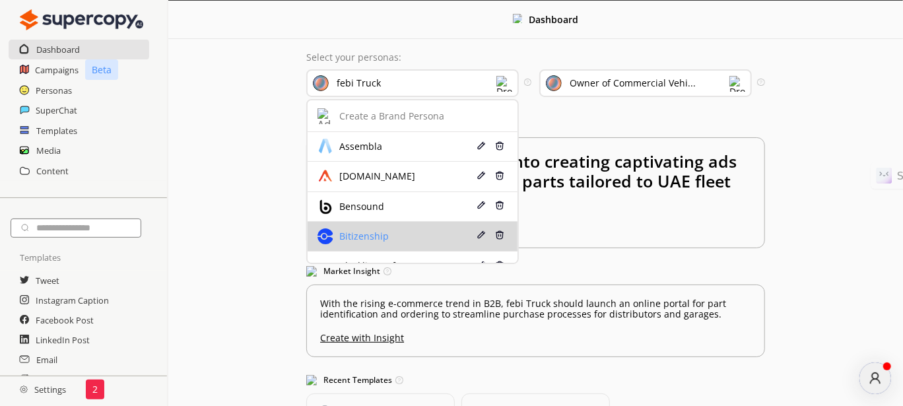
click at [380, 231] on div "Bitizenship" at bounding box center [362, 236] width 53 height 11
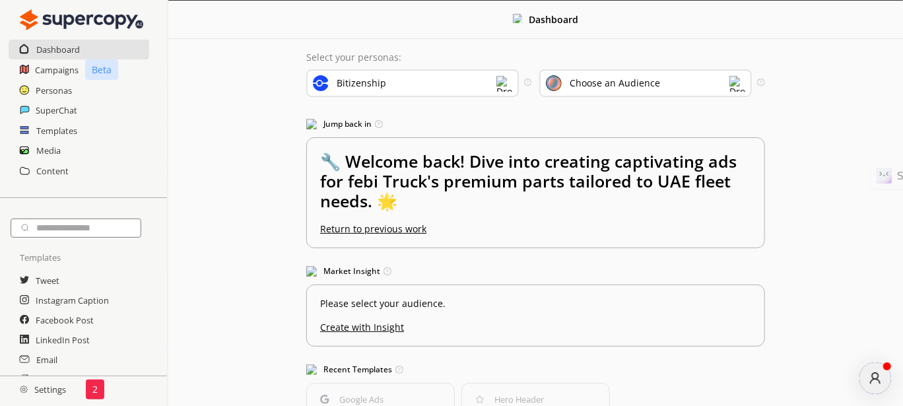
click at [633, 79] on div "Choose an Audience" at bounding box center [615, 83] width 90 height 11
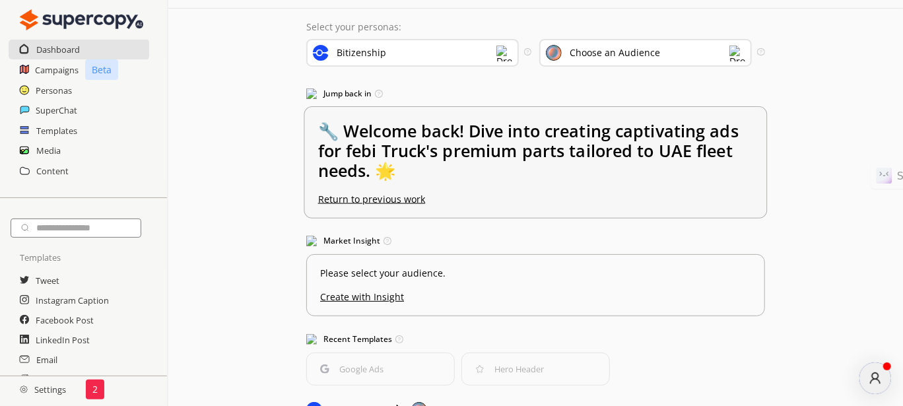
scroll to position [108, 0]
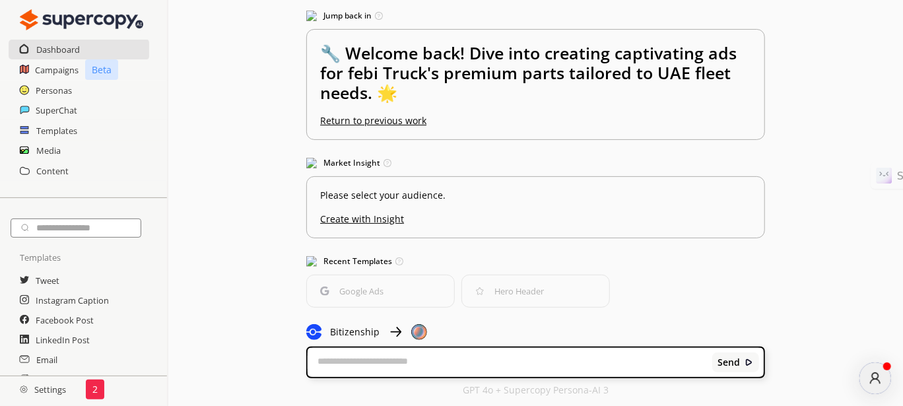
click at [357, 330] on p "Bitizenship" at bounding box center [355, 332] width 50 height 11
click at [322, 329] on div "Bitizenship" at bounding box center [342, 332] width 73 height 16
click at [305, 330] on div "Select your personas: Bitizenship Select the brand persona you want to use—defi…" at bounding box center [535, 170] width 485 height 478
click at [328, 325] on div "Bitizenship" at bounding box center [342, 332] width 73 height 16
click at [58, 64] on h2 "Campaigns" at bounding box center [57, 70] width 44 height 20
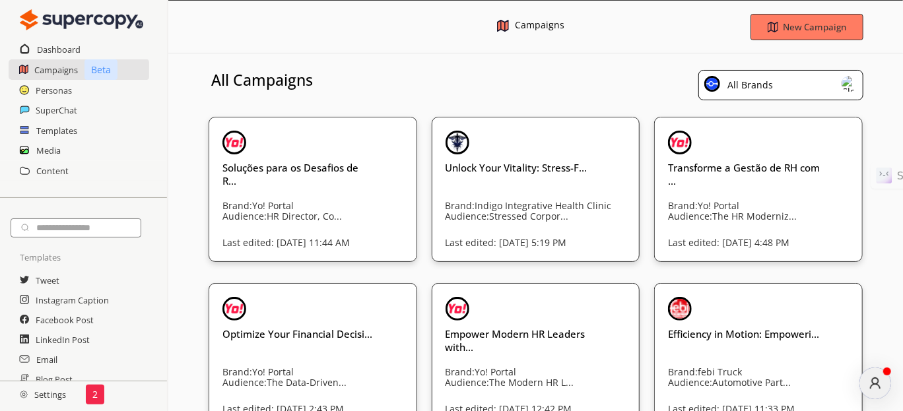
click at [812, 102] on div "All Brands" at bounding box center [781, 83] width 165 height 41
click at [807, 90] on div "All Brands" at bounding box center [781, 85] width 165 height 30
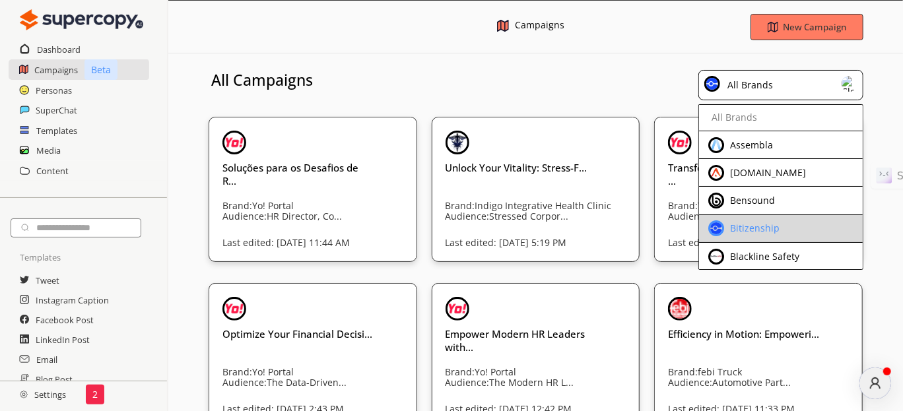
click at [767, 227] on div "Bitizenship" at bounding box center [753, 228] width 53 height 11
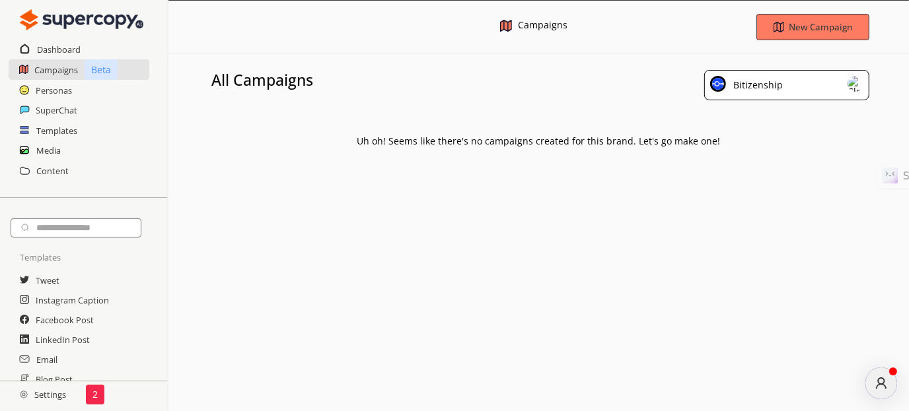
click at [110, 94] on div "Personas" at bounding box center [83, 91] width 167 height 20
click at [69, 94] on h2 "Personas" at bounding box center [54, 91] width 37 height 20
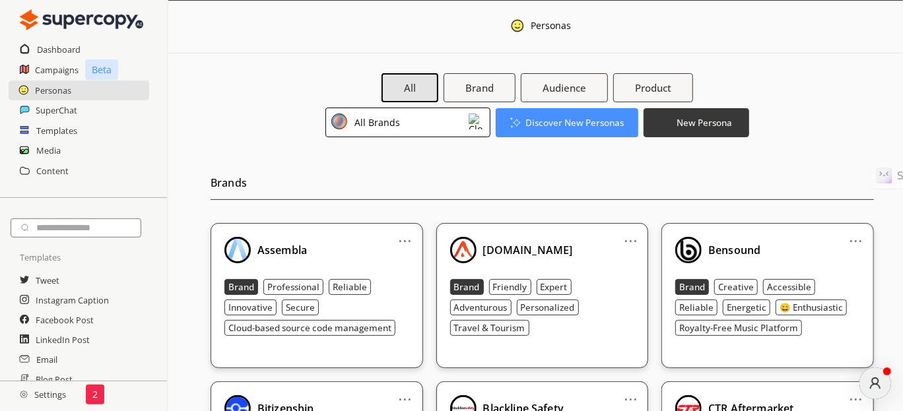
click at [417, 130] on div "All Brands" at bounding box center [408, 123] width 165 height 30
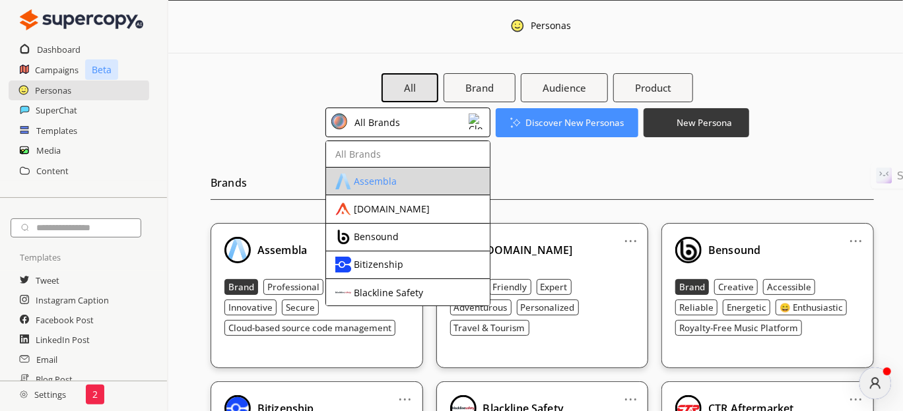
click at [382, 180] on div "Assembla" at bounding box center [375, 181] width 43 height 11
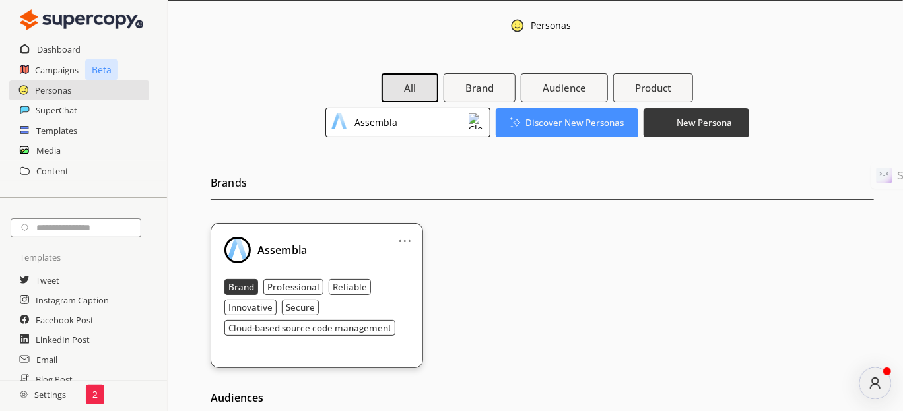
click at [404, 122] on div "Assembla" at bounding box center [408, 123] width 165 height 30
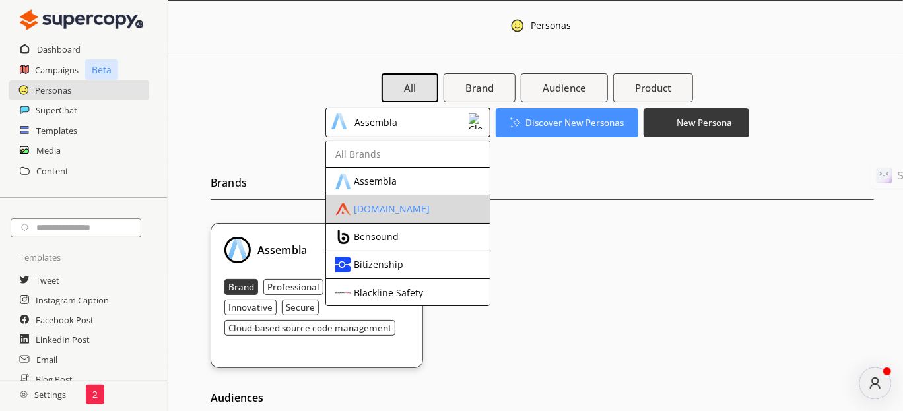
click at [380, 207] on div "[DOMAIN_NAME]" at bounding box center [392, 209] width 76 height 11
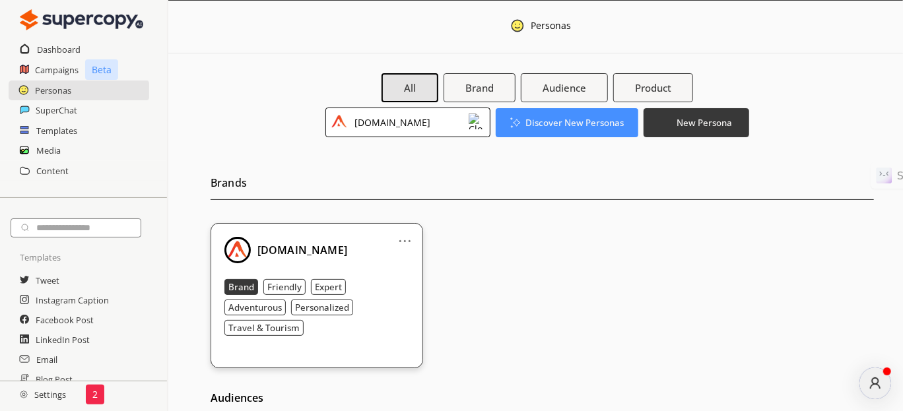
click at [395, 129] on div "[DOMAIN_NAME]" at bounding box center [390, 123] width 81 height 18
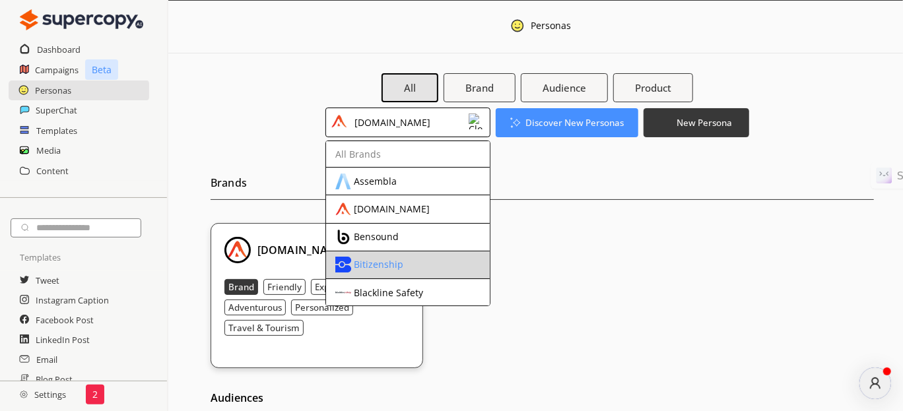
scroll to position [66, 0]
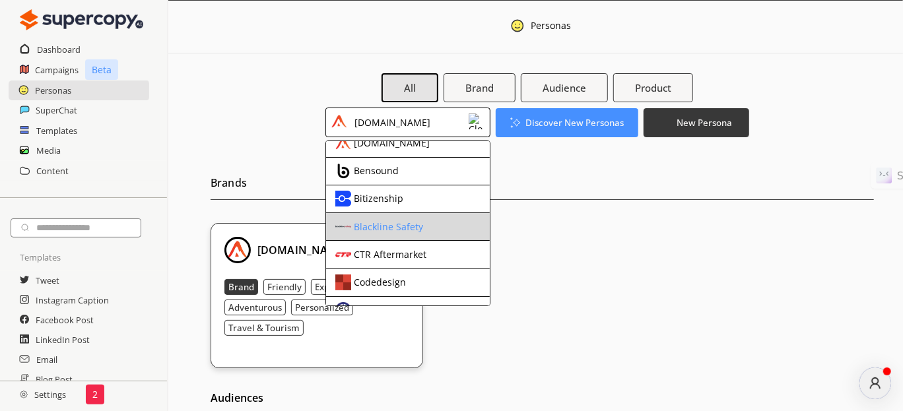
click at [394, 230] on div "Blackline Safety" at bounding box center [388, 227] width 69 height 11
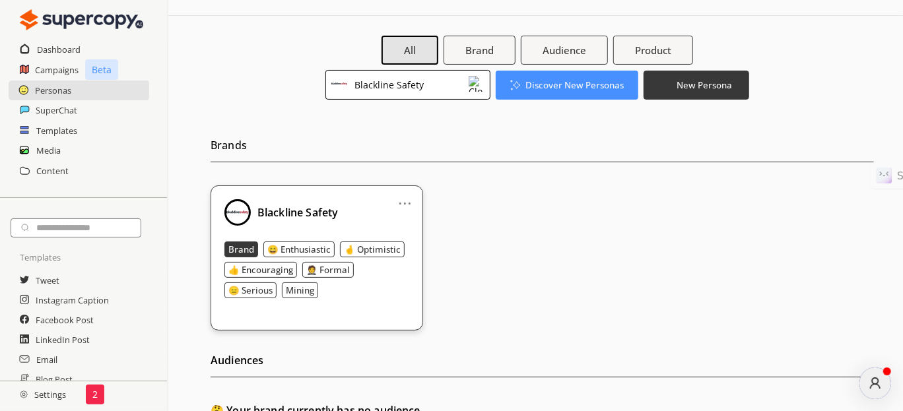
scroll to position [0, 0]
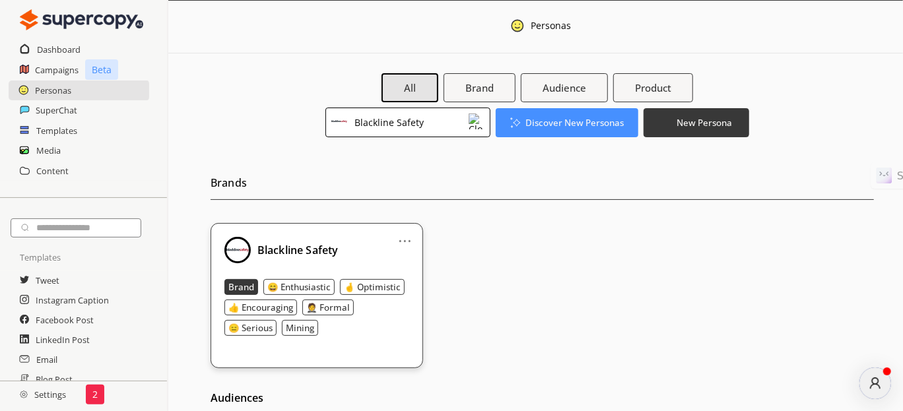
click at [324, 122] on div "All Brand Audience Product Blackline Safety Discover New Personas New Persona" at bounding box center [537, 105] width 652 height 64
click at [342, 123] on img at bounding box center [340, 122] width 16 height 16
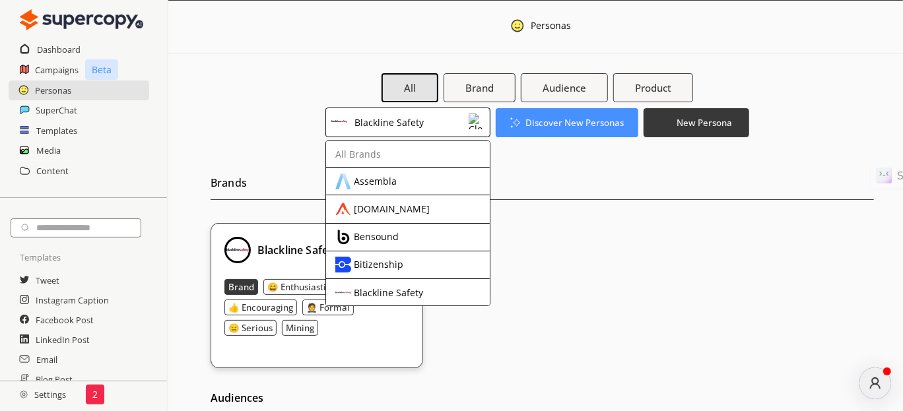
click at [362, 260] on div "Bitizenship" at bounding box center [379, 265] width 50 height 11
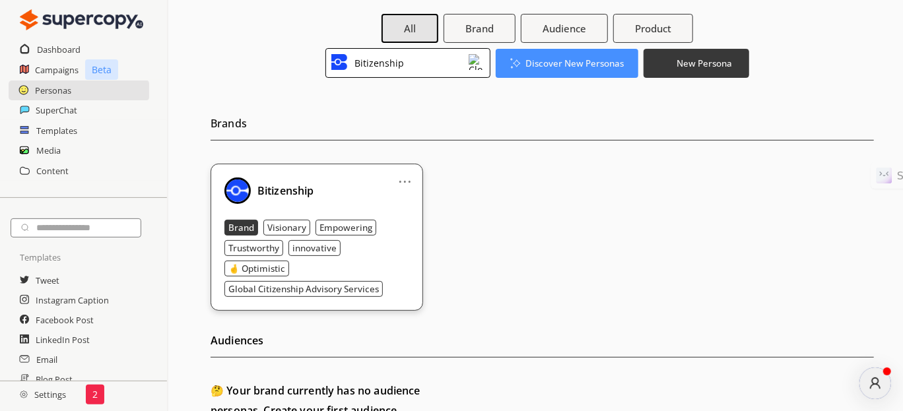
scroll to position [198, 0]
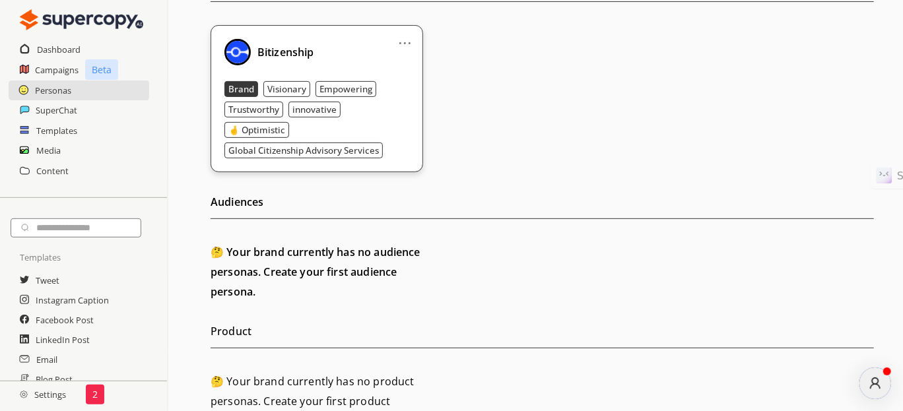
click at [266, 56] on b "Bitizenship" at bounding box center [286, 52] width 57 height 15
click at [236, 52] on img at bounding box center [238, 52] width 26 height 26
click at [410, 43] on link "..." at bounding box center [405, 37] width 14 height 11
click at [560, 53] on div "... Bitizenship Brand Visionary Empowering Trustworthy innovative 🤞 Optimistic …" at bounding box center [543, 98] width 664 height 147
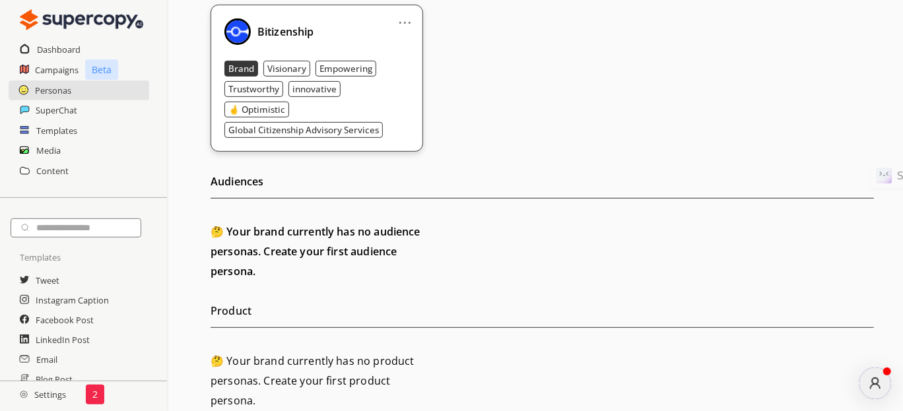
scroll to position [230, 0]
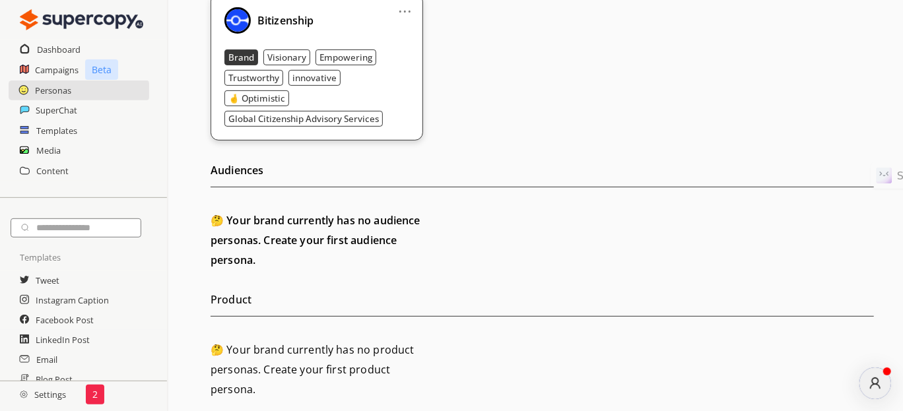
click at [255, 228] on h2 "🤔 Your brand currently has no audience personas. Create your first audience per…" at bounding box center [317, 240] width 213 height 59
drag, startPoint x: 172, startPoint y: 277, endPoint x: 238, endPoint y: 265, distance: 67.7
click at [180, 278] on div "All Brand Audience Product Bitizenship Discover New Personas New Persona Brands…" at bounding box center [535, 120] width 735 height 592
click at [250, 265] on h2 "🤔 Your brand currently has no audience personas. Create your first audience per…" at bounding box center [317, 240] width 213 height 59
click at [246, 308] on h2 "Product" at bounding box center [543, 303] width 664 height 27
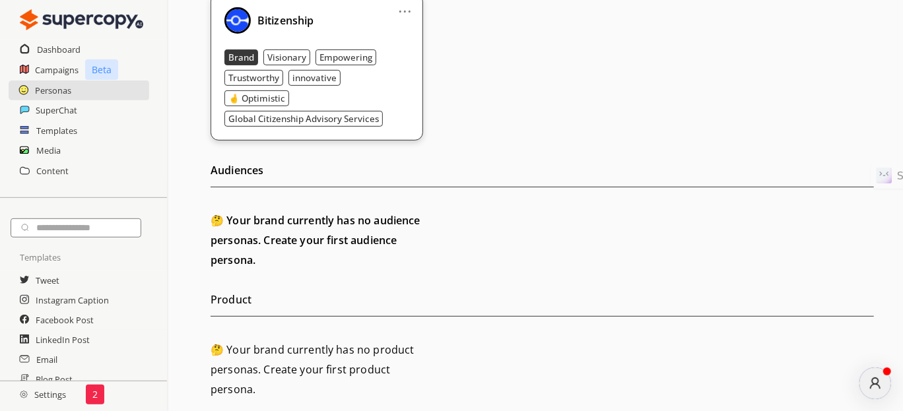
click at [238, 340] on h2 "🤔 Your brand currently has no product personas. Create your first product perso…" at bounding box center [317, 369] width 213 height 59
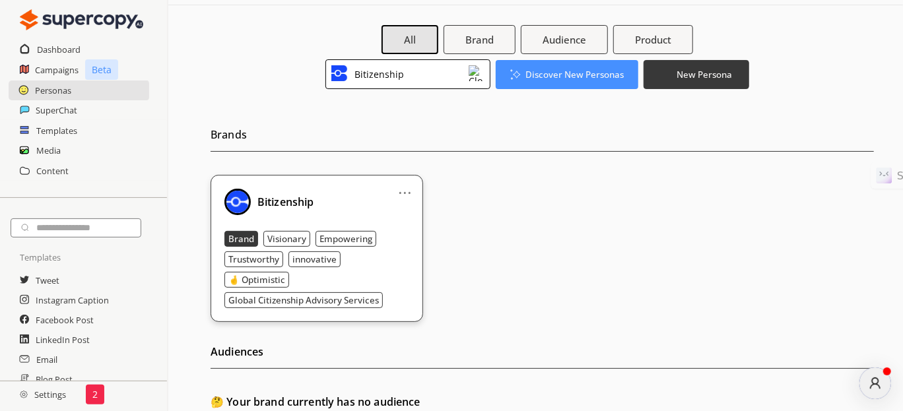
scroll to position [0, 0]
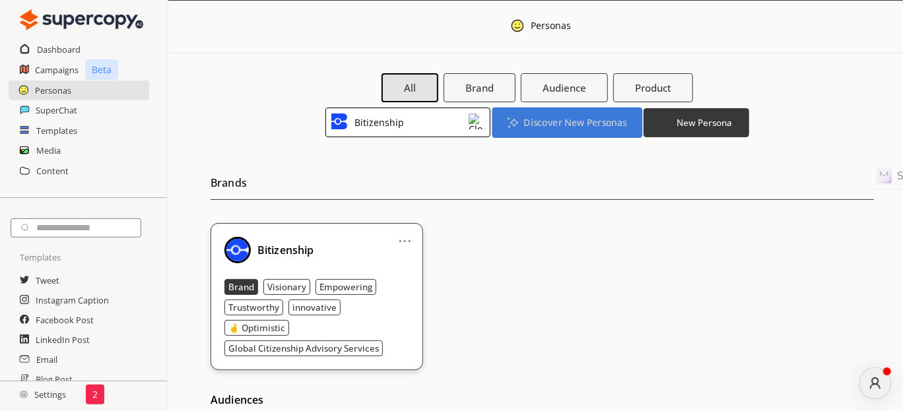
click at [538, 135] on button "Discover New Personas" at bounding box center [567, 122] width 150 height 30
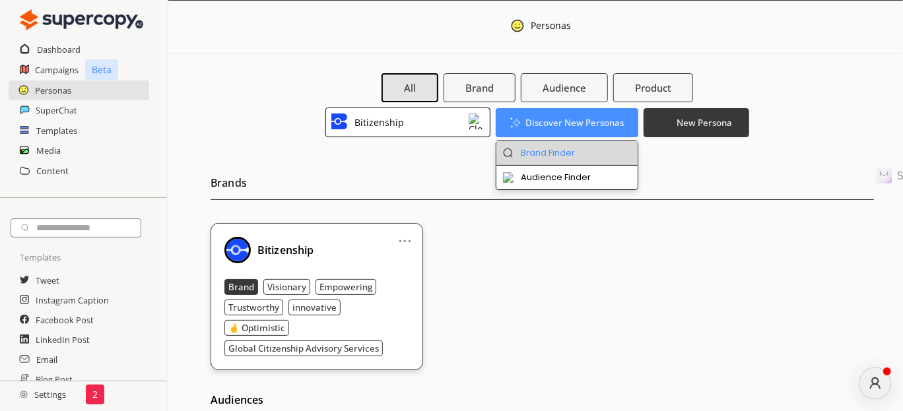
click at [560, 153] on li "Brand Finder" at bounding box center [568, 153] width 142 height 24
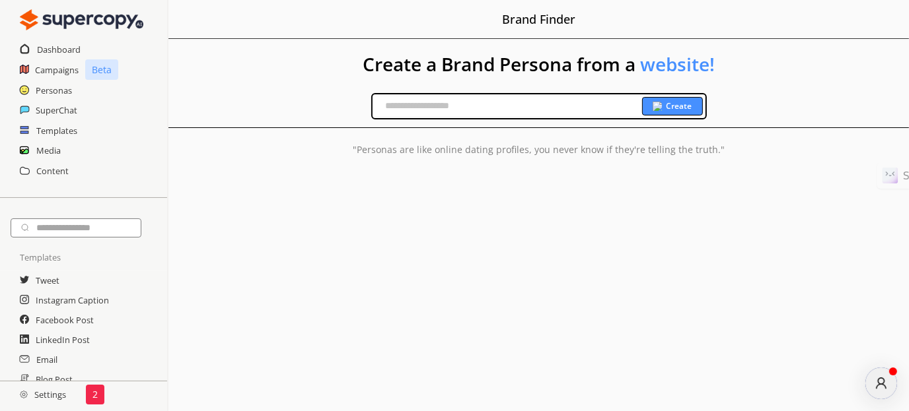
click at [496, 111] on input "text" at bounding box center [506, 106] width 269 height 20
click at [454, 102] on input "text" at bounding box center [506, 106] width 269 height 20
paste input "**********"
type input "**********"
click at [661, 110] on img at bounding box center [656, 106] width 9 height 9
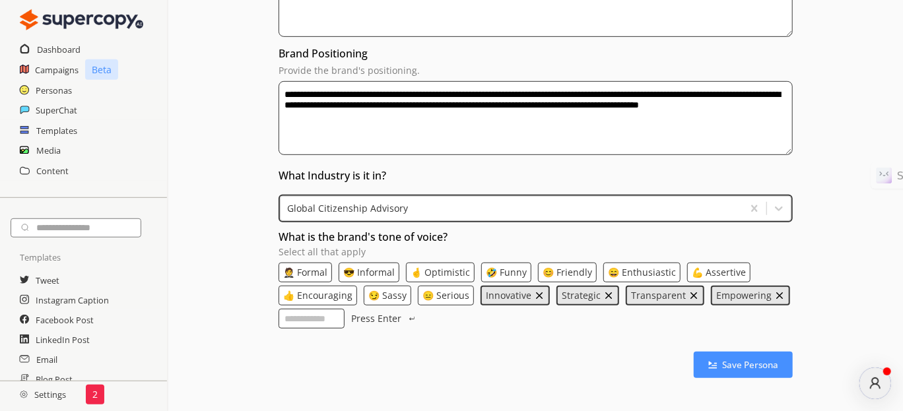
scroll to position [372, 0]
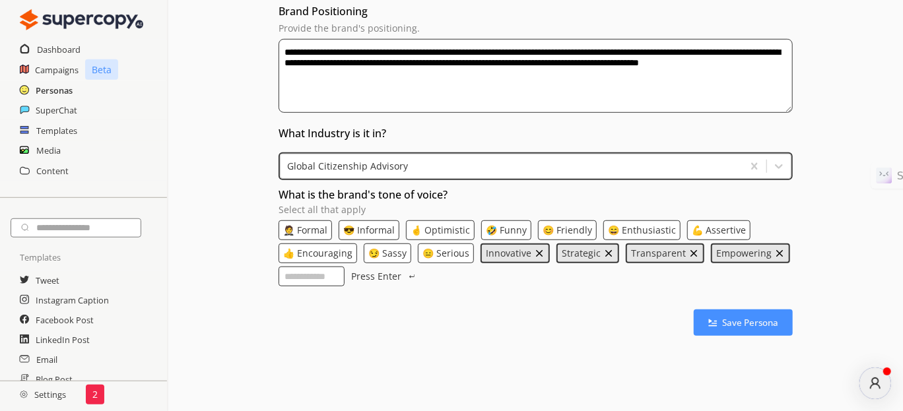
click at [65, 92] on h2 "Personas" at bounding box center [54, 91] width 37 height 20
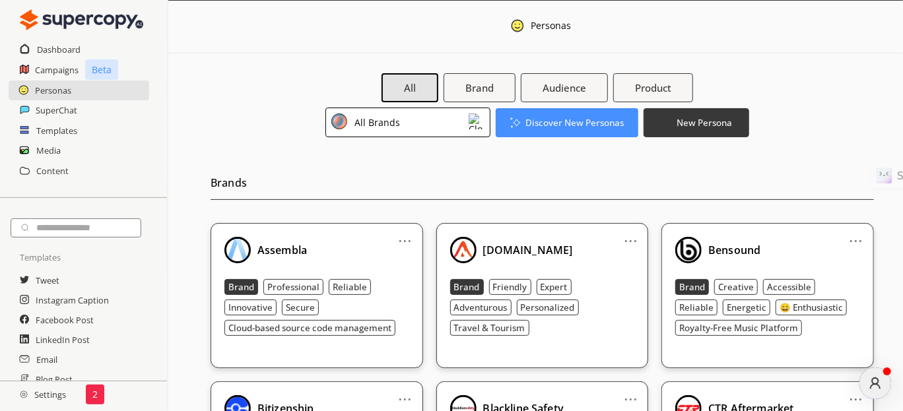
scroll to position [198, 0]
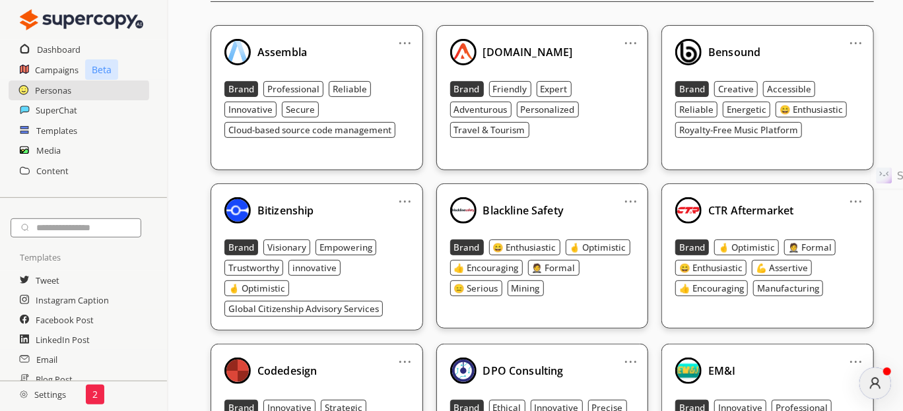
click at [255, 209] on div "Bitizenship" at bounding box center [282, 210] width 63 height 11
click at [240, 217] on img at bounding box center [238, 210] width 26 height 26
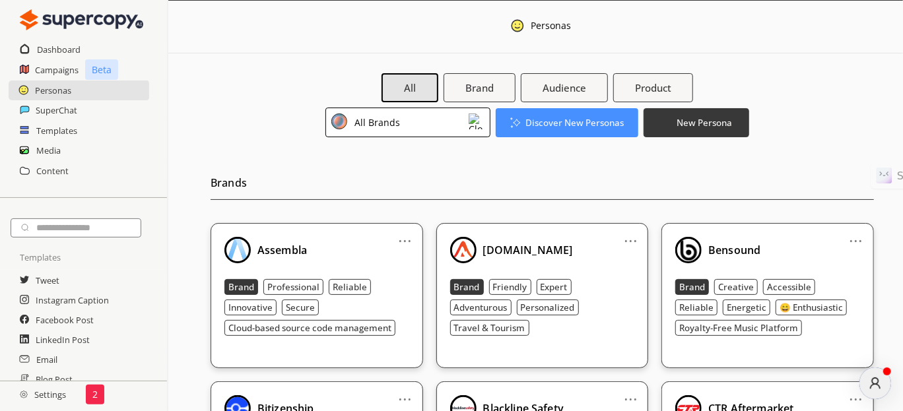
click at [431, 110] on div "All Brands" at bounding box center [408, 123] width 165 height 30
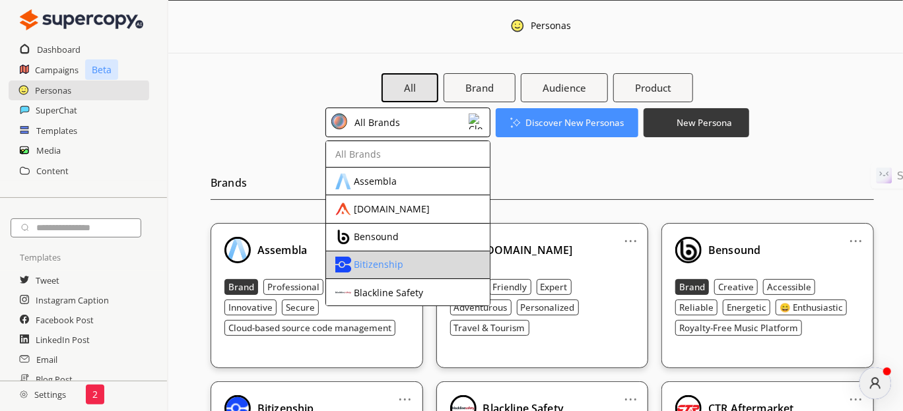
click at [403, 254] on li "Bitizenship" at bounding box center [408, 266] width 164 height 28
click at [376, 265] on div "Bitizenship" at bounding box center [379, 265] width 50 height 11
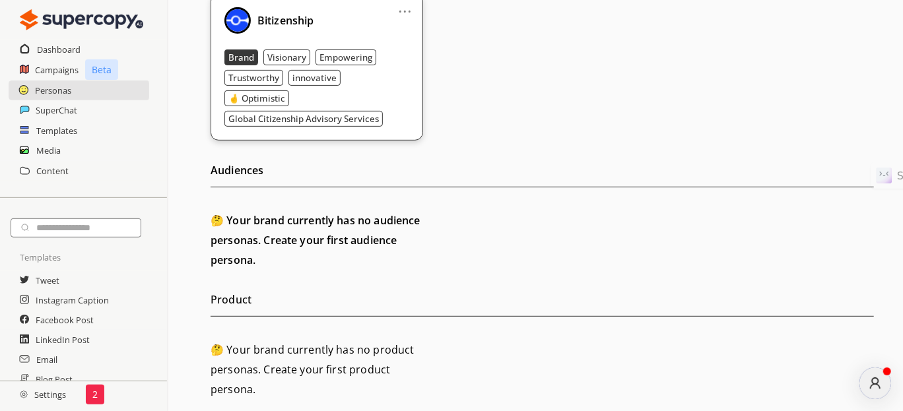
scroll to position [230, 0]
click at [300, 235] on h2 "🤔 Your brand currently has no audience personas. Create your first audience per…" at bounding box center [317, 240] width 213 height 59
click at [280, 236] on h2 "🤔 Your brand currently has no audience personas. Create your first audience per…" at bounding box center [317, 240] width 213 height 59
click at [246, 160] on h2 "Audiences" at bounding box center [543, 173] width 664 height 27
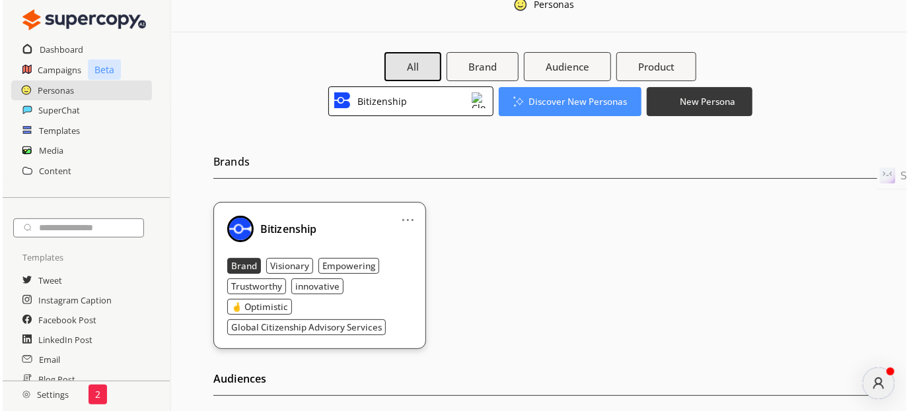
scroll to position [0, 0]
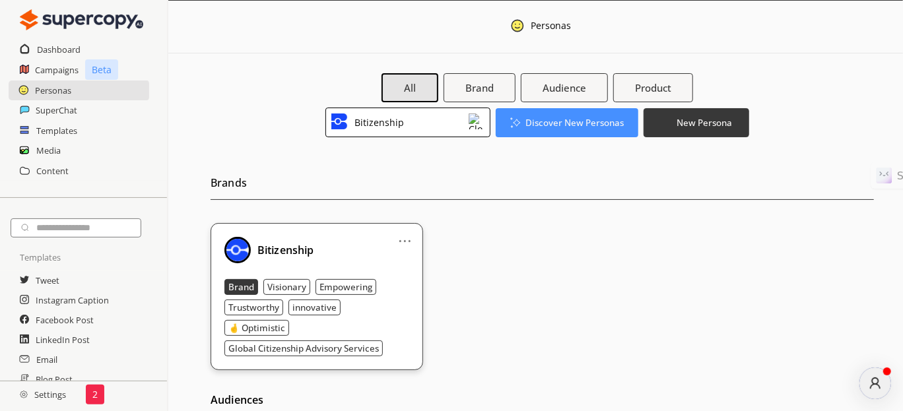
click at [475, 72] on div "All Brand Audience Product Bitizenship Discover New Personas New Persona Brands…" at bounding box center [535, 349] width 735 height 592
click at [483, 92] on b "Brand" at bounding box center [480, 88] width 30 height 14
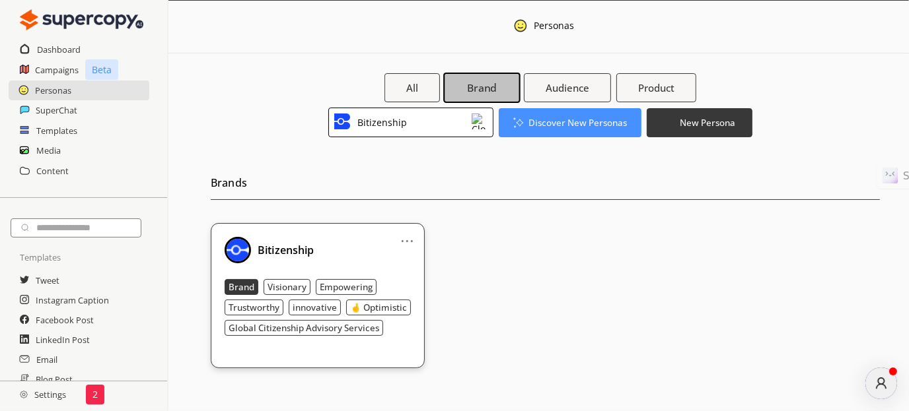
click at [478, 89] on b "Brand" at bounding box center [482, 88] width 30 height 14
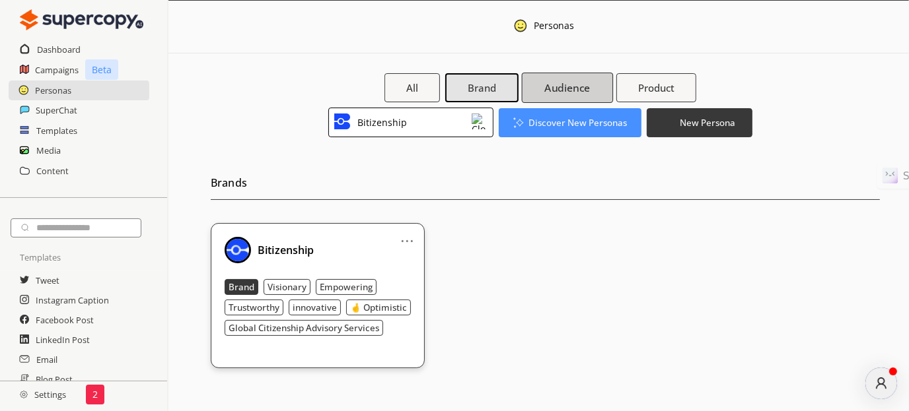
click at [572, 91] on b "Audience" at bounding box center [567, 88] width 46 height 14
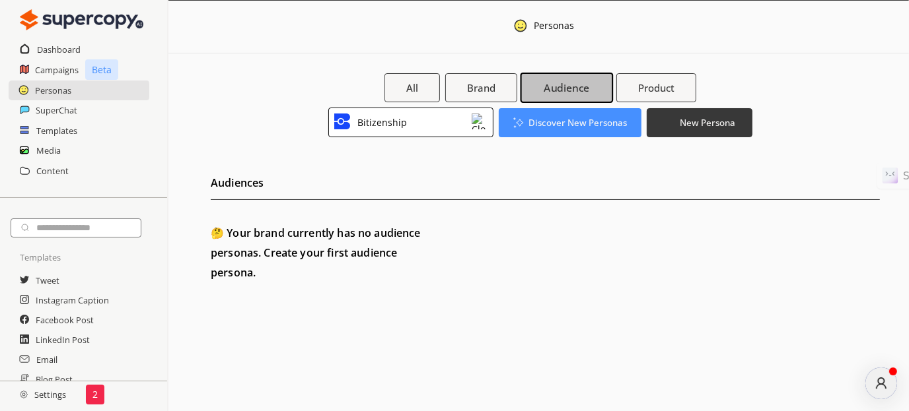
click at [572, 91] on b "Audience" at bounding box center [566, 88] width 46 height 14
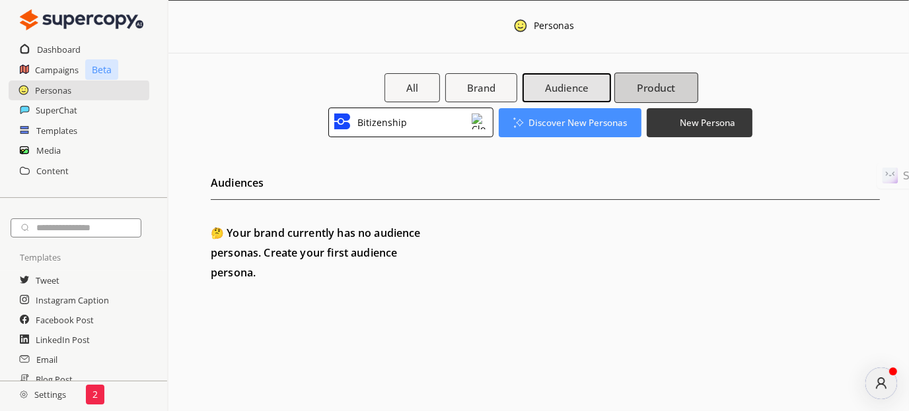
click at [646, 98] on button "Product" at bounding box center [656, 88] width 84 height 30
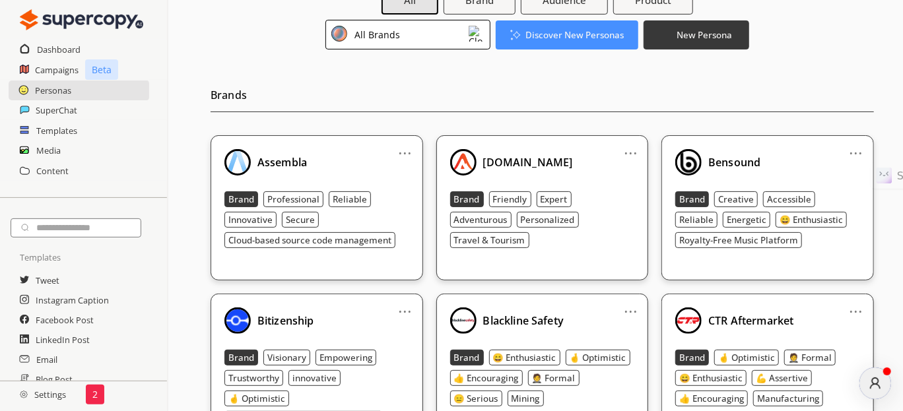
scroll to position [131, 0]
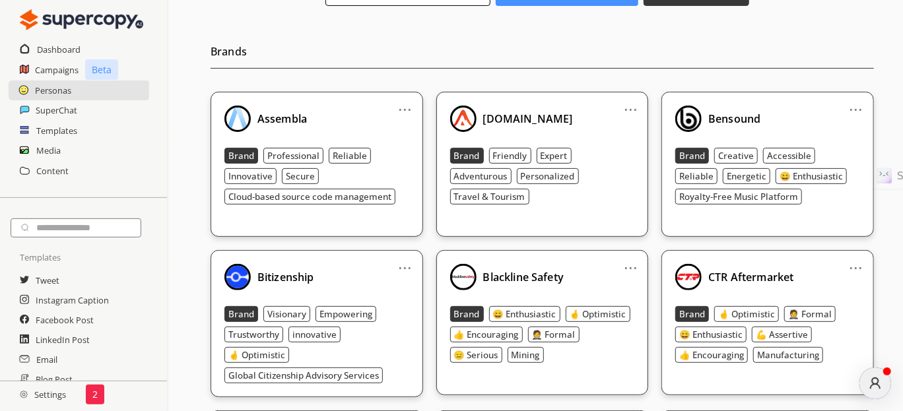
click at [405, 268] on link "..." at bounding box center [405, 263] width 14 height 11
drag, startPoint x: 265, startPoint y: 255, endPoint x: 273, endPoint y: 269, distance: 16.5
click at [265, 256] on div "... Bitizenship Brand Visionary Empowering Trustworthy innovative 🤞 Optimistic …" at bounding box center [317, 323] width 213 height 147
click at [273, 270] on b "Bitizenship" at bounding box center [286, 277] width 57 height 15
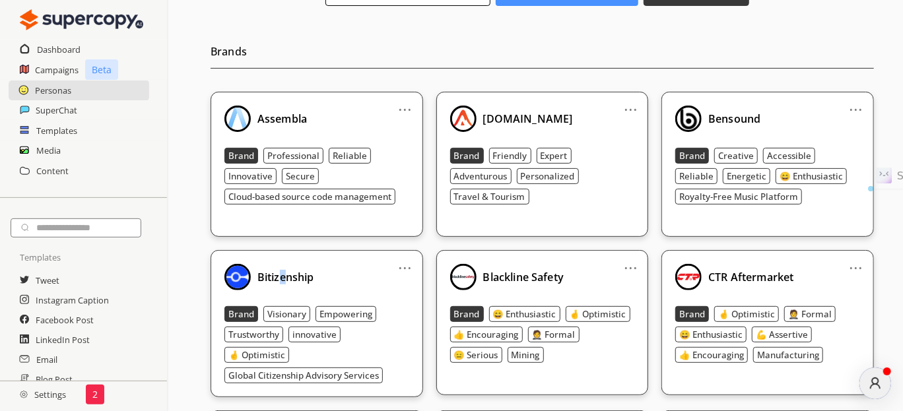
click at [283, 283] on div "Bitizenship" at bounding box center [317, 277] width 185 height 26
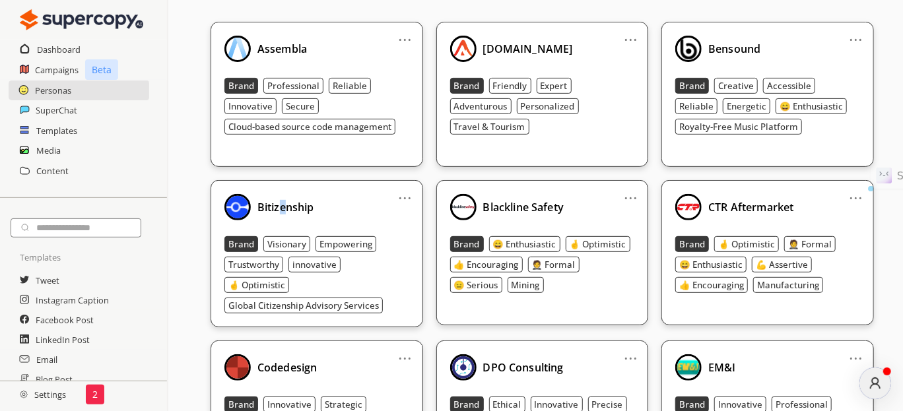
scroll to position [396, 0]
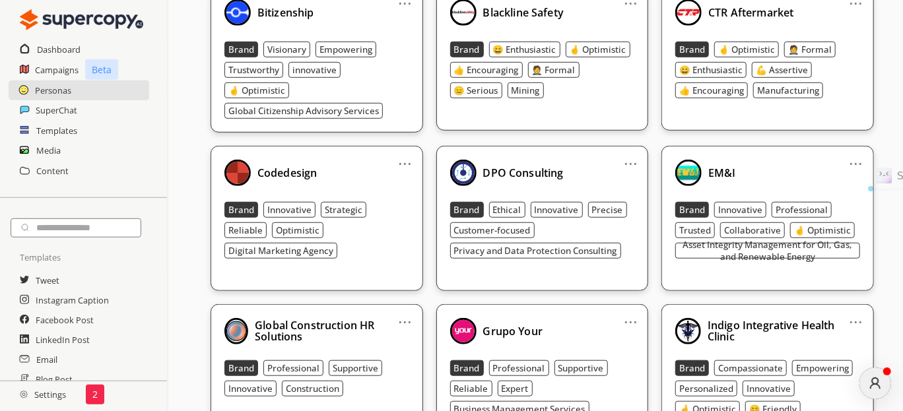
click at [374, 112] on div "... Bitizenship Brand Visionary Empowering Trustworthy innovative 🤞 Optimistic …" at bounding box center [317, 58] width 213 height 147
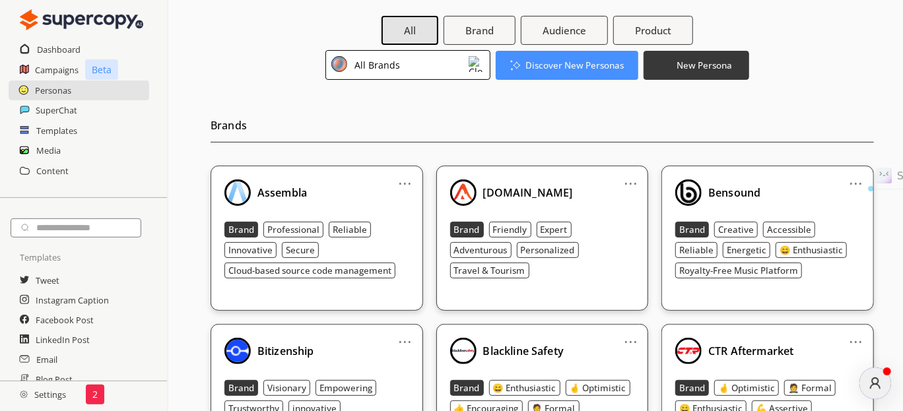
scroll to position [0, 0]
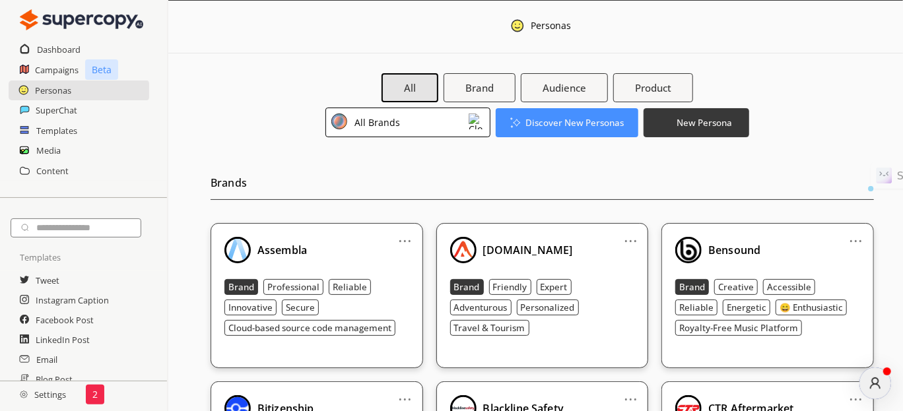
click at [365, 105] on div "All Brand Audience Product All Brands Discover New Personas New Persona" at bounding box center [537, 105] width 652 height 64
click at [363, 118] on div "All Brands" at bounding box center [375, 123] width 50 height 18
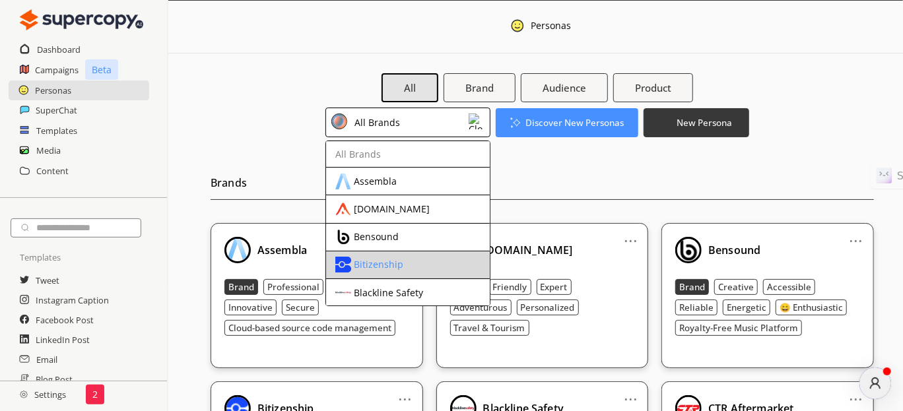
click at [377, 252] on li "Bitizenship" at bounding box center [408, 266] width 164 height 28
click at [394, 272] on li "Bitizenship" at bounding box center [408, 266] width 164 height 28
click at [394, 262] on div "Bitizenship" at bounding box center [379, 265] width 50 height 11
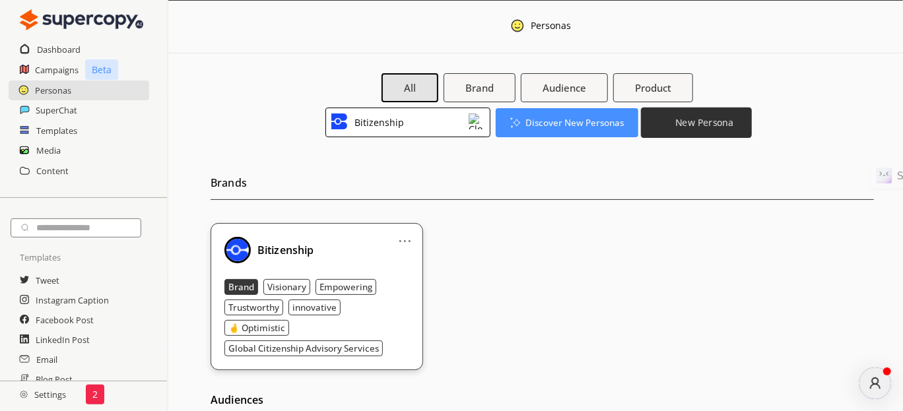
click at [708, 130] on button "New Persona" at bounding box center [696, 122] width 111 height 30
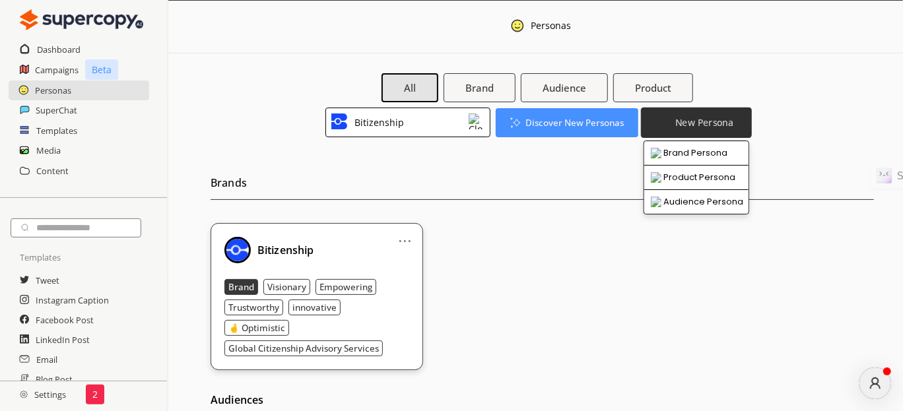
click at [703, 130] on button "New Persona" at bounding box center [696, 122] width 111 height 30
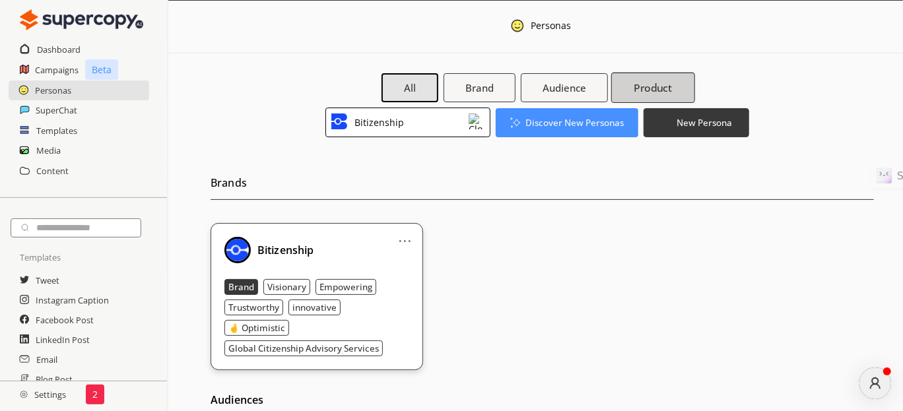
click at [679, 93] on button "Product" at bounding box center [654, 88] width 84 height 30
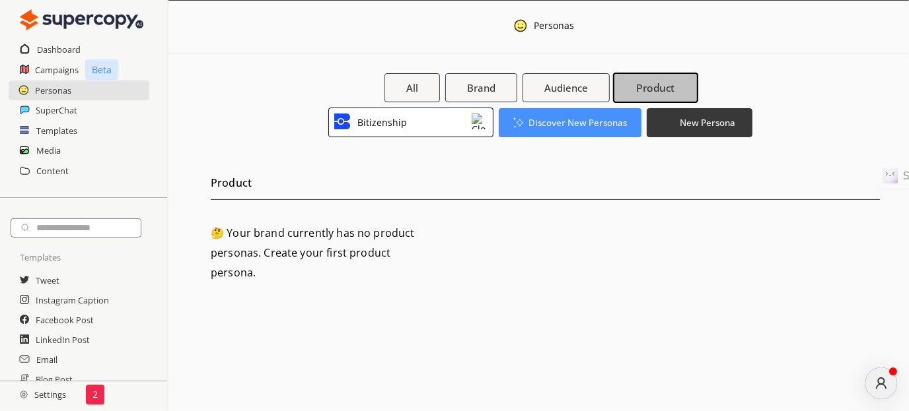
click at [679, 93] on button "Product" at bounding box center [655, 88] width 85 height 30
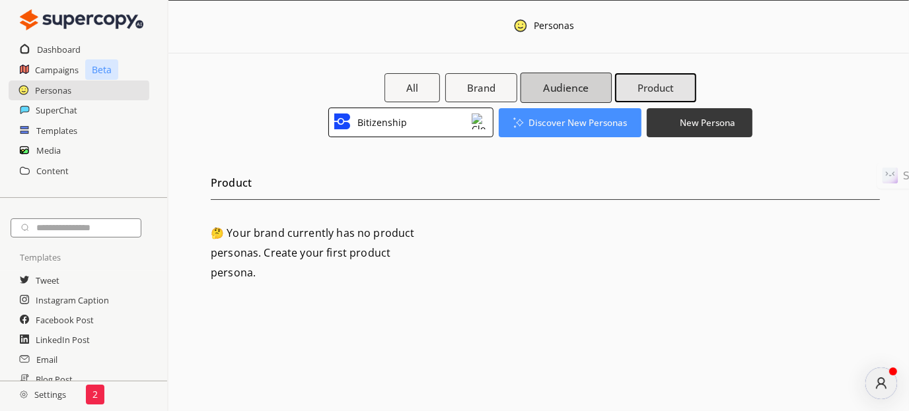
click at [572, 90] on b "Audience" at bounding box center [566, 88] width 46 height 14
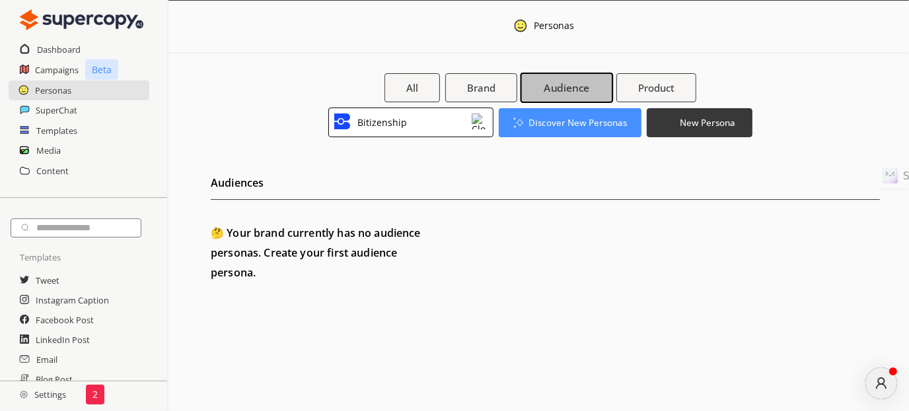
click at [572, 90] on b "Audience" at bounding box center [566, 88] width 46 height 14
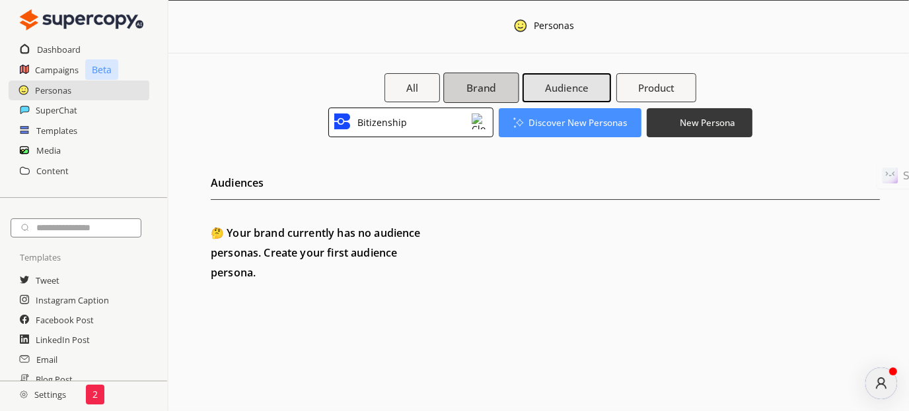
click at [507, 90] on button "Brand" at bounding box center [480, 88] width 75 height 30
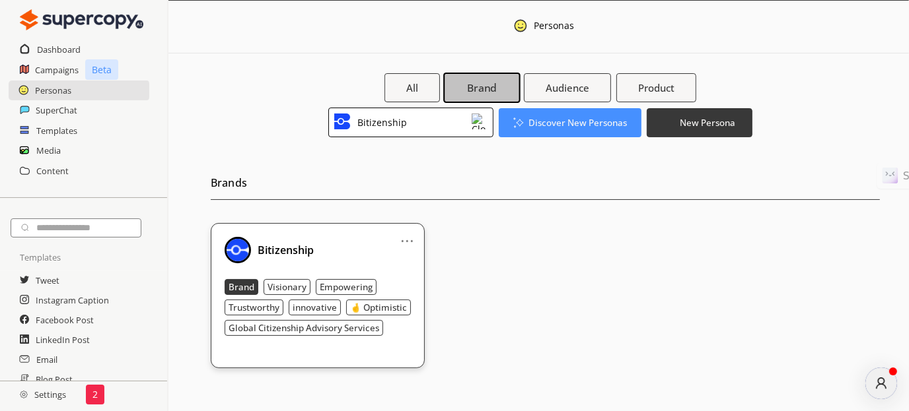
click at [507, 90] on button "Brand" at bounding box center [481, 88] width 77 height 30
click at [45, 50] on h2 "Dashboard" at bounding box center [59, 50] width 44 height 20
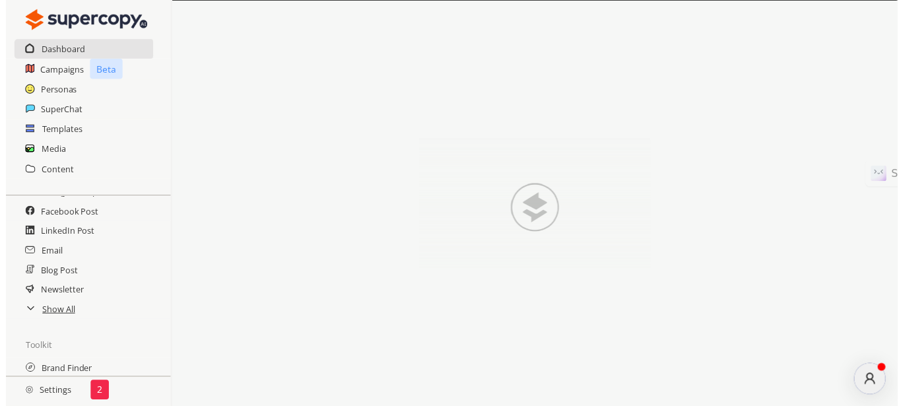
scroll to position [198, 0]
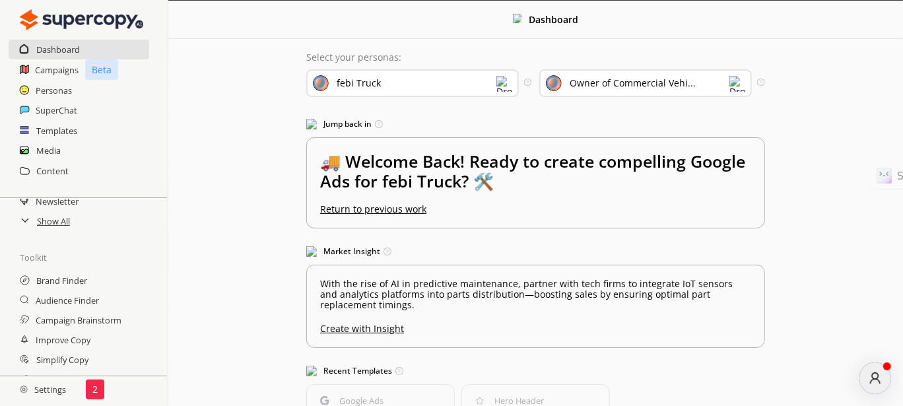
click at [90, 285] on div "Brand Finder" at bounding box center [83, 281] width 167 height 20
click at [83, 288] on h2 "Brand Finder" at bounding box center [62, 281] width 53 height 20
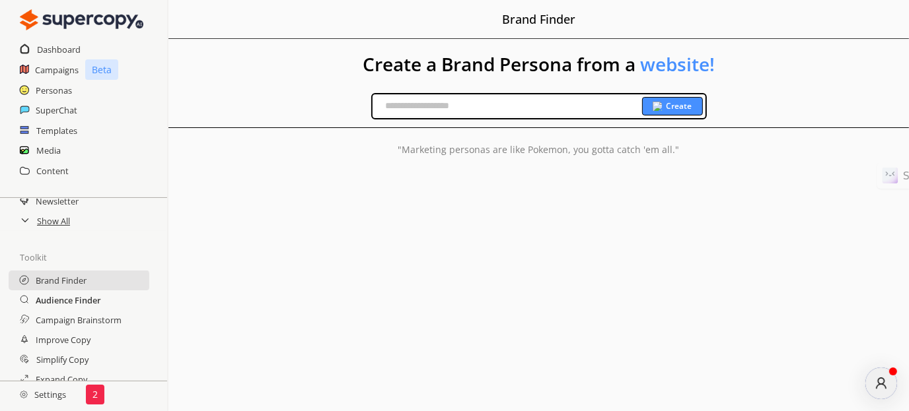
click at [78, 300] on h2 "Audience Finder" at bounding box center [68, 301] width 65 height 20
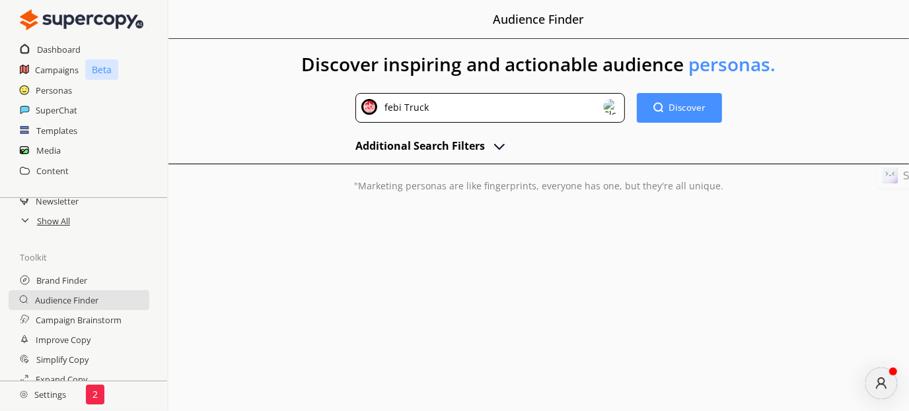
click at [388, 108] on div "febi Truck" at bounding box center [404, 108] width 49 height 18
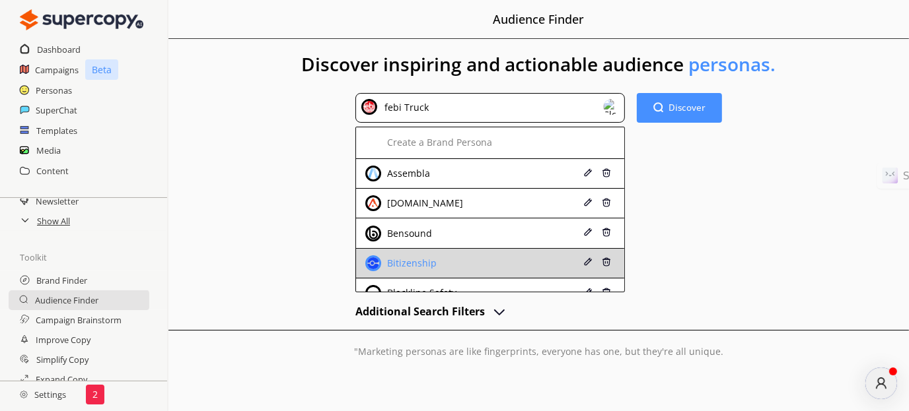
click at [416, 258] on div "Bitizenship" at bounding box center [410, 263] width 53 height 11
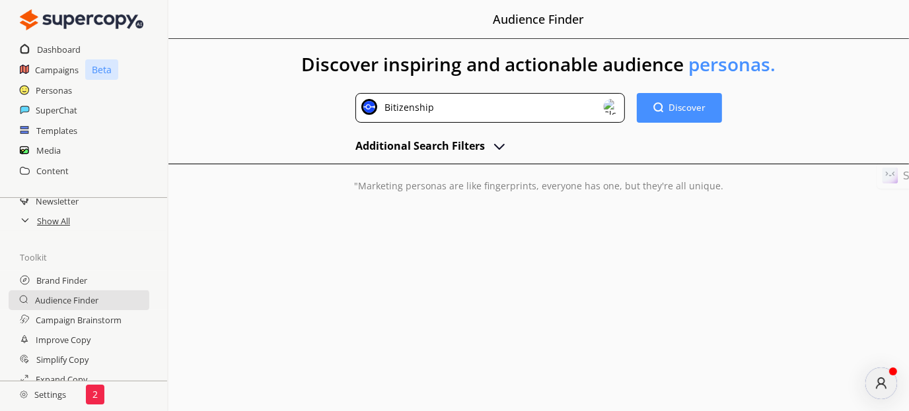
click at [486, 143] on button "Additional Search Filters" at bounding box center [431, 146] width 152 height 20
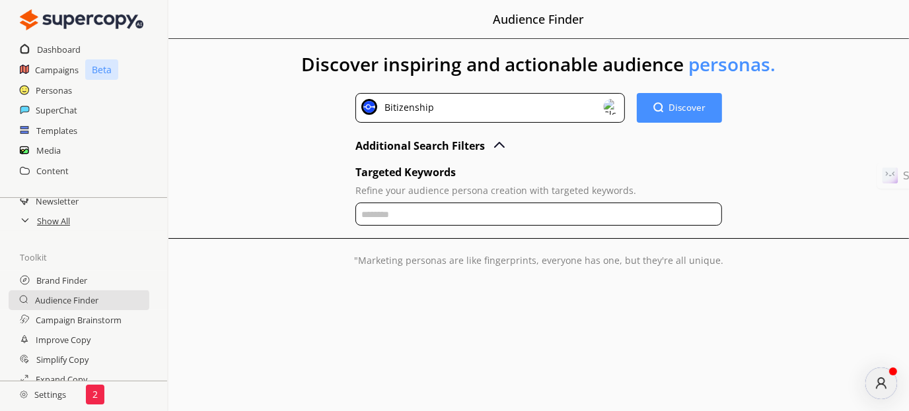
click at [487, 143] on button "Additional Search Filters" at bounding box center [431, 146] width 152 height 20
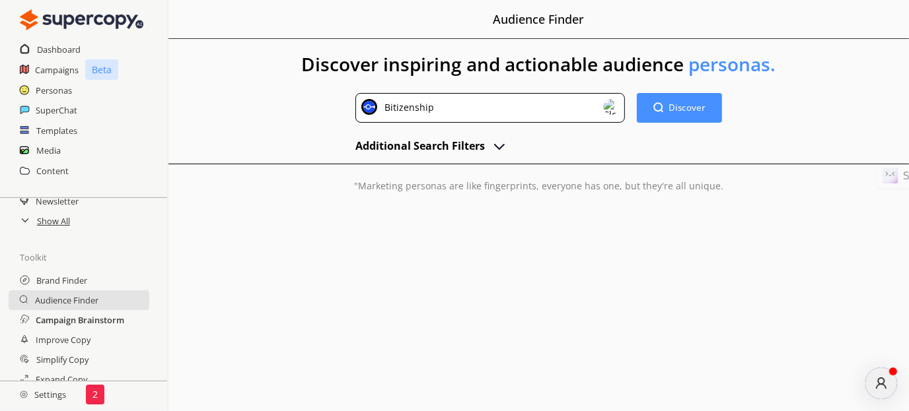
click at [93, 324] on h2 "Campaign Brainstorm" at bounding box center [80, 320] width 88 height 20
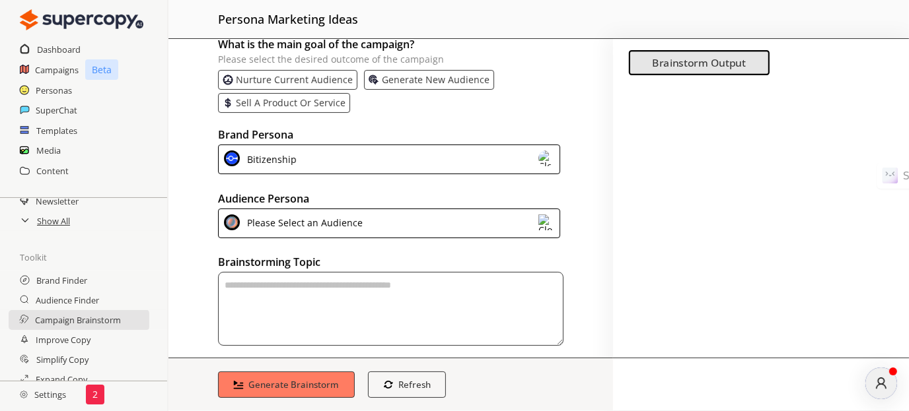
scroll to position [30, 0]
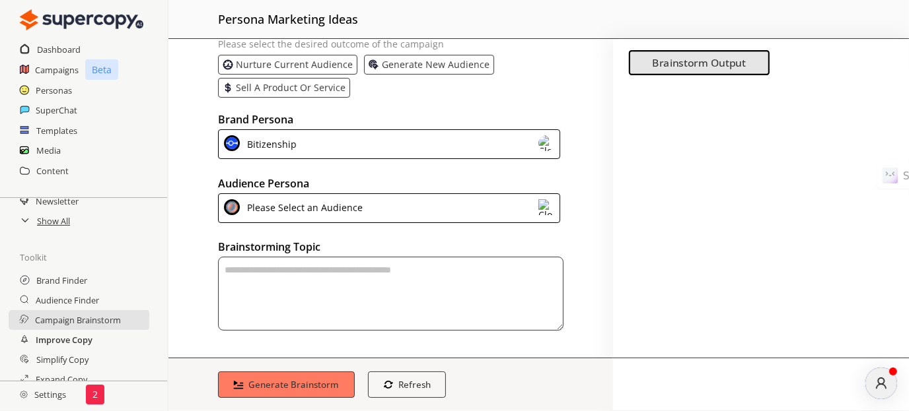
click at [79, 335] on h2 "Improve Copy" at bounding box center [64, 340] width 57 height 20
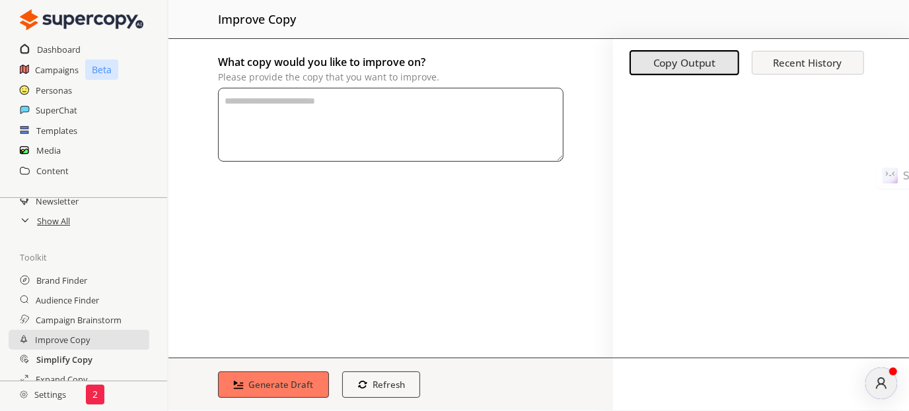
click at [81, 362] on h2 "Simplify Copy" at bounding box center [64, 360] width 56 height 20
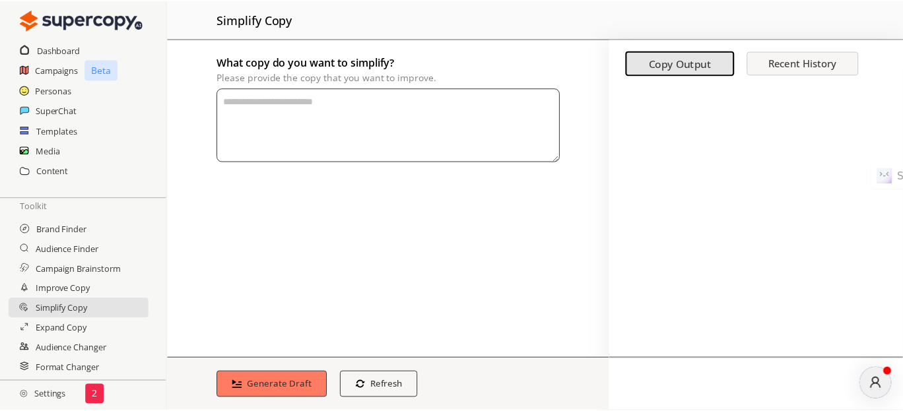
scroll to position [267, 0]
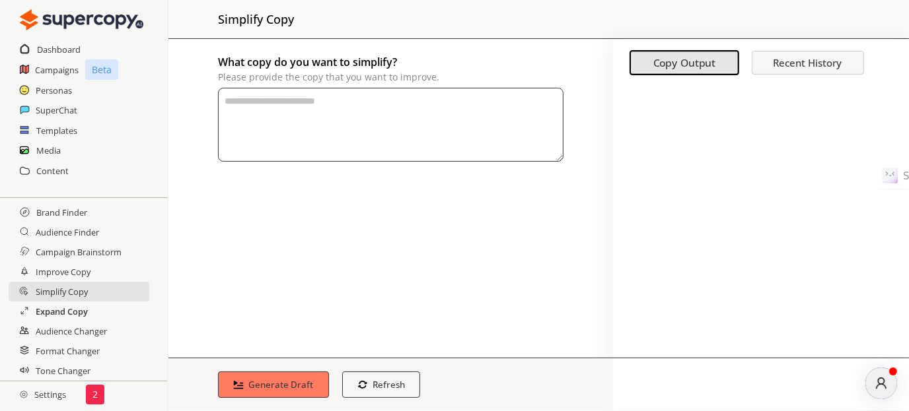
click at [88, 310] on h2 "Expand Copy" at bounding box center [62, 312] width 52 height 20
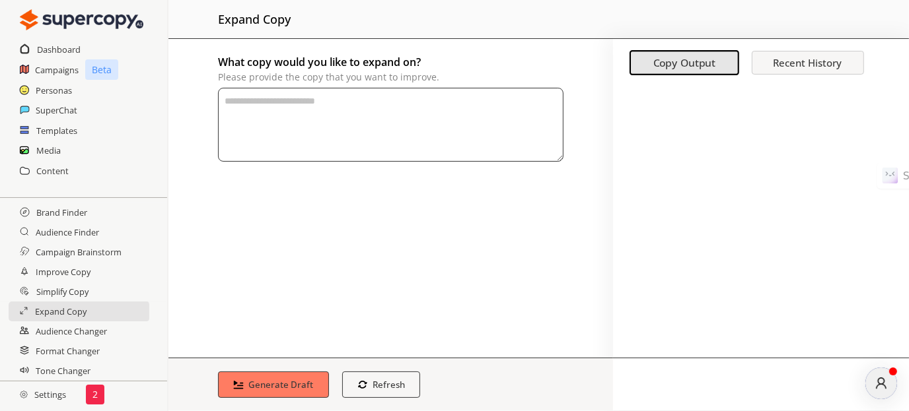
click at [104, 397] on link "Settings 2" at bounding box center [83, 395] width 167 height 26
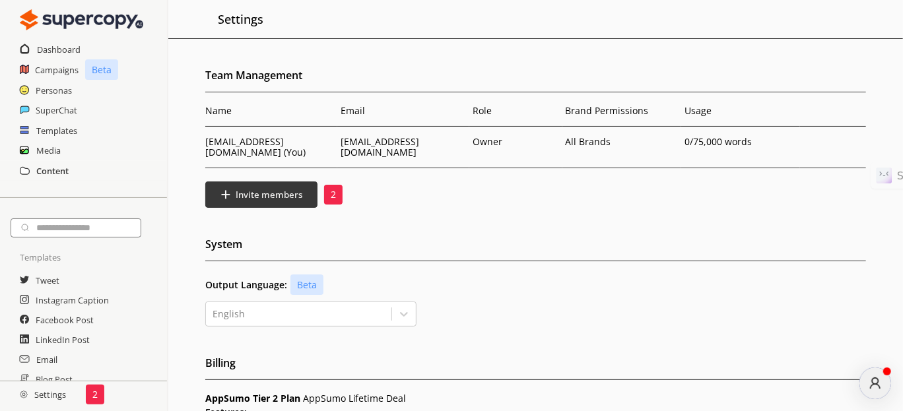
click at [52, 165] on h2 "Content" at bounding box center [52, 171] width 32 height 20
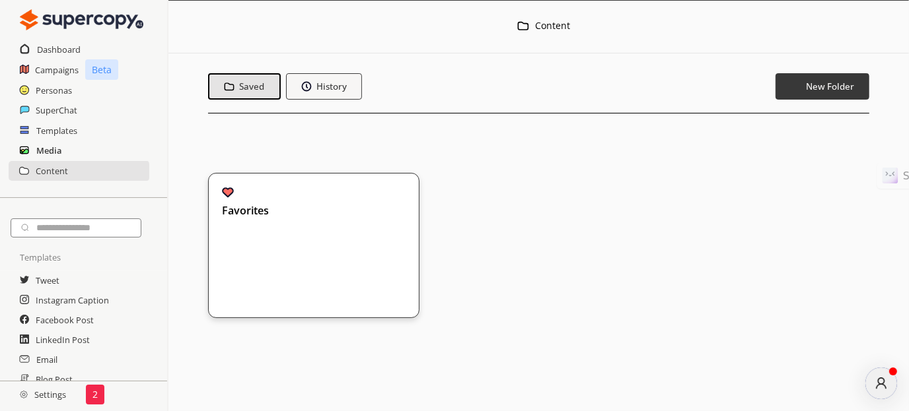
click at [50, 145] on h2 "Media" at bounding box center [48, 151] width 25 height 20
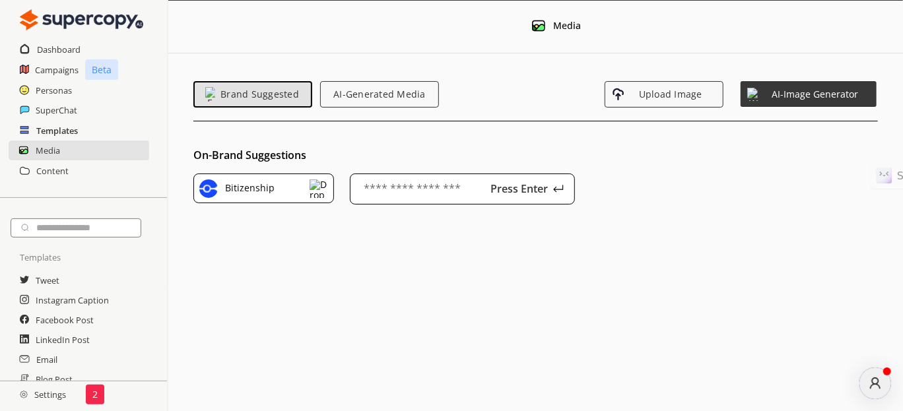
click at [36, 123] on h2 "Templates" at bounding box center [57, 131] width 42 height 20
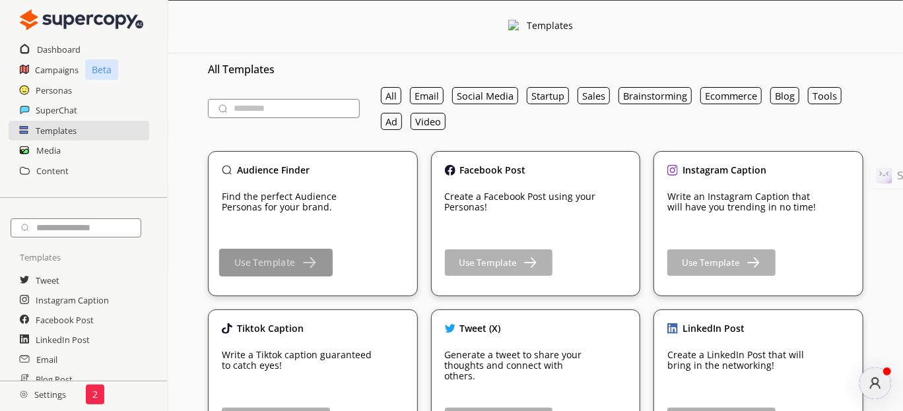
click at [297, 275] on button "Use Template" at bounding box center [276, 263] width 114 height 28
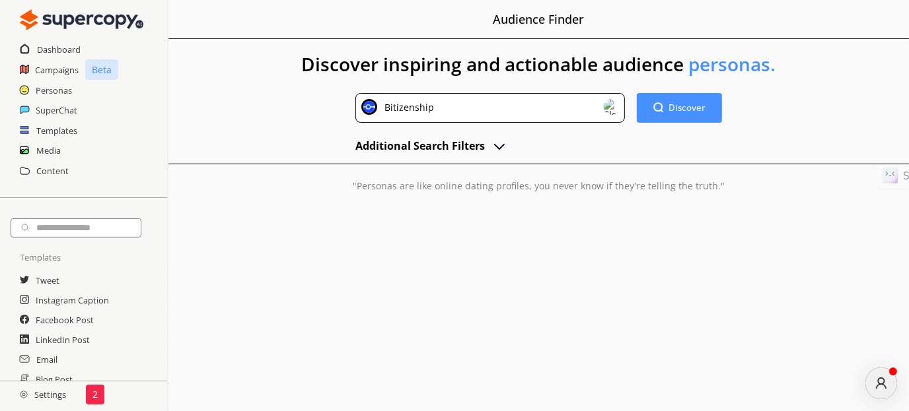
click at [606, 137] on div "Additional Search Filters" at bounding box center [538, 144] width 367 height 22
click at [493, 149] on img "advanced-inputs" at bounding box center [499, 146] width 16 height 16
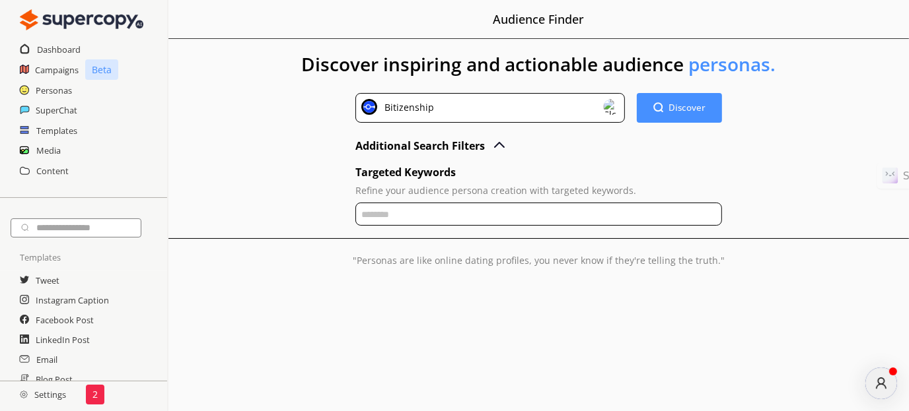
click at [405, 196] on div "Targeted Keywords Refine your audience persona creation with targeted keywords." at bounding box center [538, 195] width 367 height 67
click at [387, 190] on p "Refine your audience persona creation with targeted keywords." at bounding box center [538, 191] width 367 height 11
click at [401, 235] on div "Discover inspiring and actionable audience personas. Bitizenship Discover Disco…" at bounding box center [538, 170] width 740 height 263
click at [405, 211] on input "text" at bounding box center [538, 214] width 367 height 23
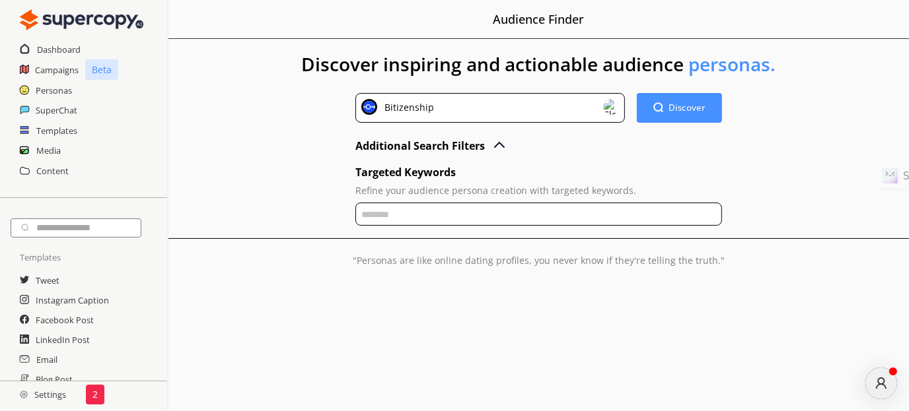
click at [405, 211] on input "text" at bounding box center [538, 214] width 367 height 23
type input "**********"
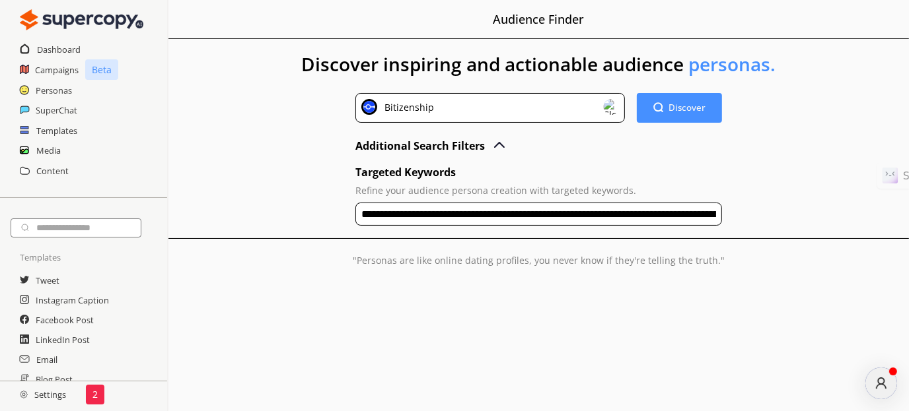
click at [437, 213] on input "**********" at bounding box center [538, 214] width 367 height 23
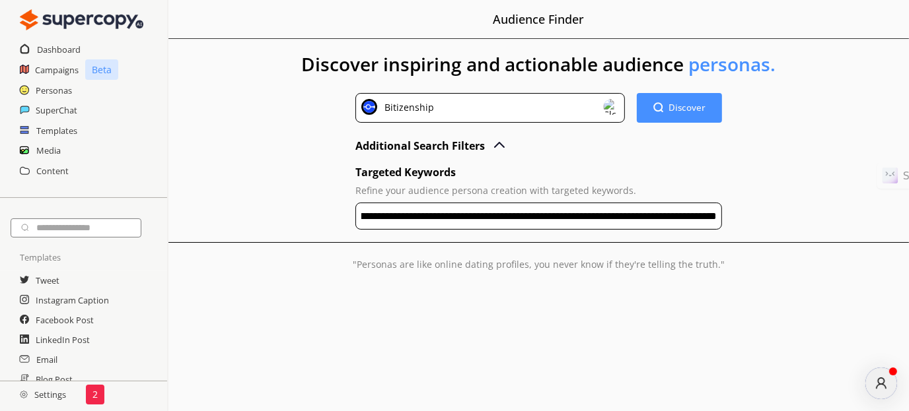
scroll to position [0, 3234]
drag, startPoint x: 389, startPoint y: 225, endPoint x: 907, endPoint y: 201, distance: 518.9
click at [907, 201] on div "**********" at bounding box center [538, 172] width 740 height 267
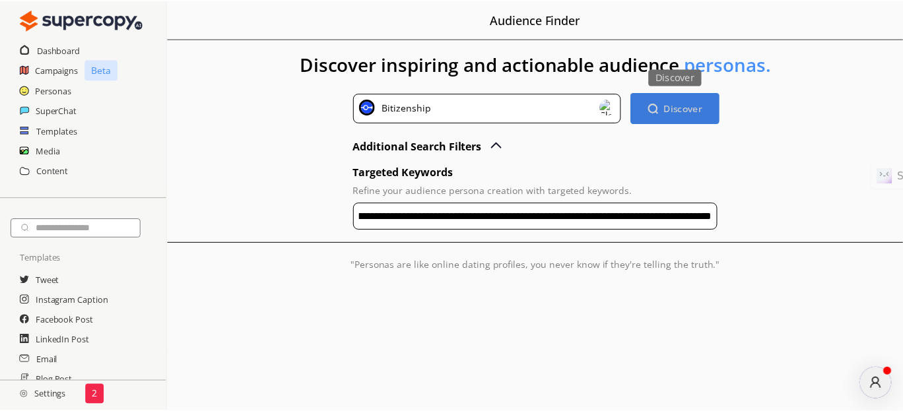
scroll to position [0, 0]
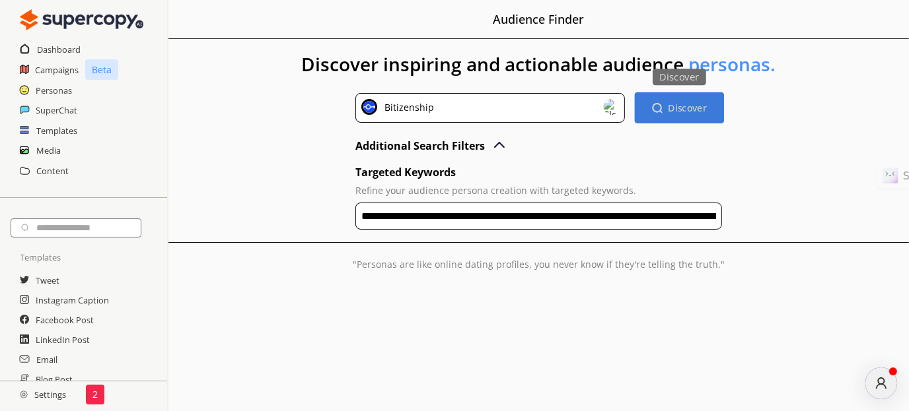
click at [685, 117] on button "Discover Discover" at bounding box center [679, 107] width 89 height 31
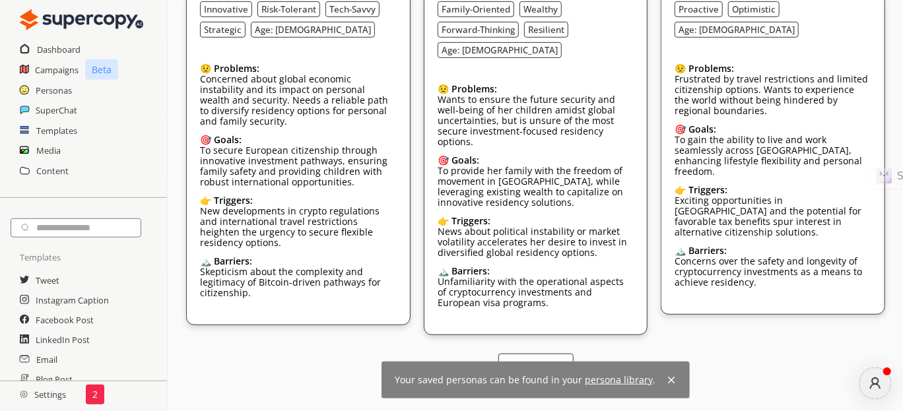
scroll to position [374, 0]
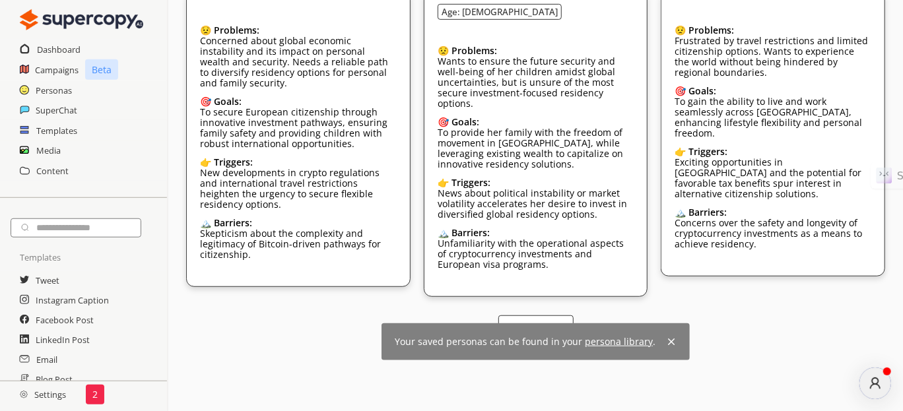
click at [347, 355] on div "Your saved personas can be found in your persona library ." at bounding box center [535, 394] width 735 height 78
click at [666, 337] on img at bounding box center [671, 342] width 11 height 11
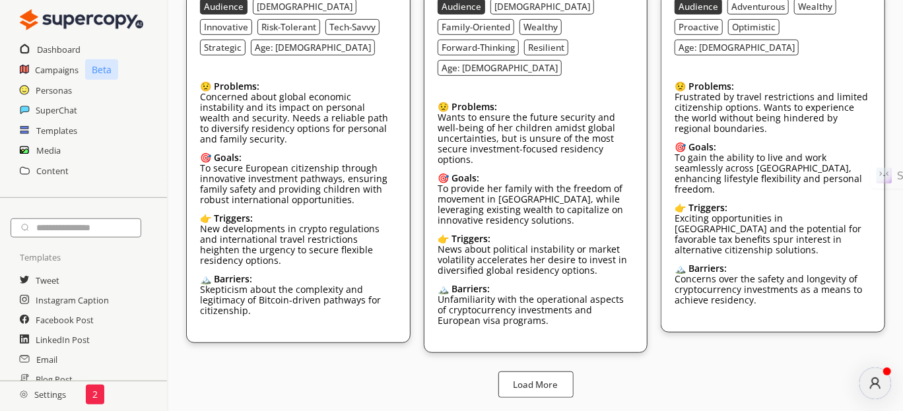
scroll to position [297, 0]
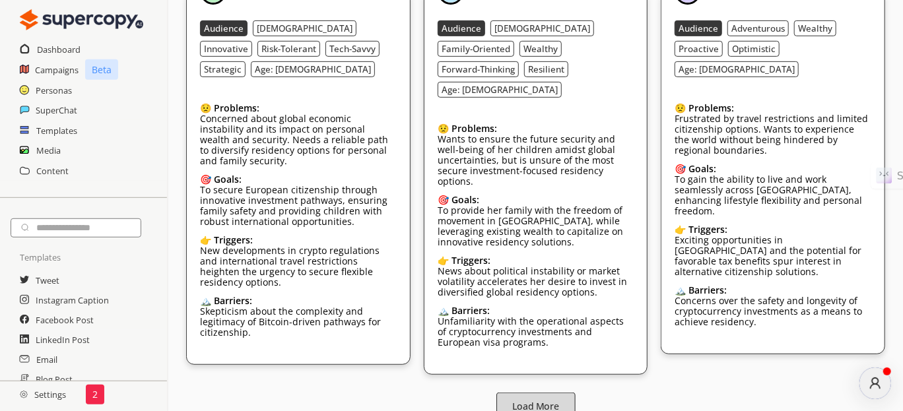
click at [539, 400] on b "Load More" at bounding box center [535, 406] width 47 height 13
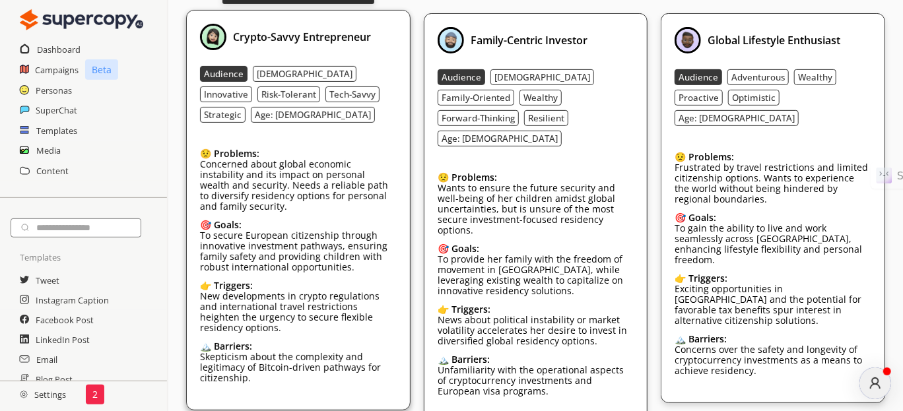
scroll to position [20, 0]
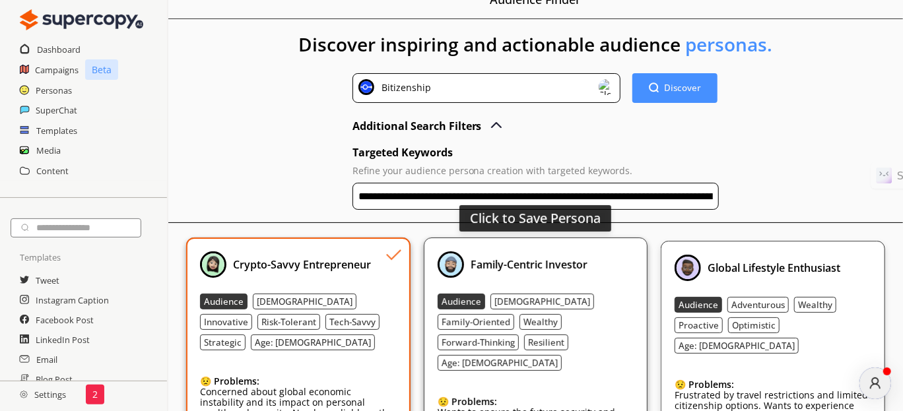
click at [630, 262] on div "Family-Centric Investor" at bounding box center [536, 265] width 196 height 26
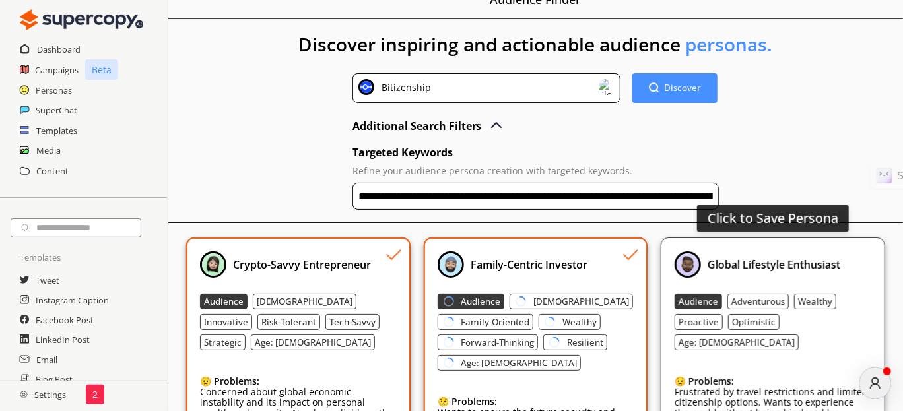
click at [853, 258] on div "Global Lifestyle Enthusiast" at bounding box center [773, 265] width 196 height 26
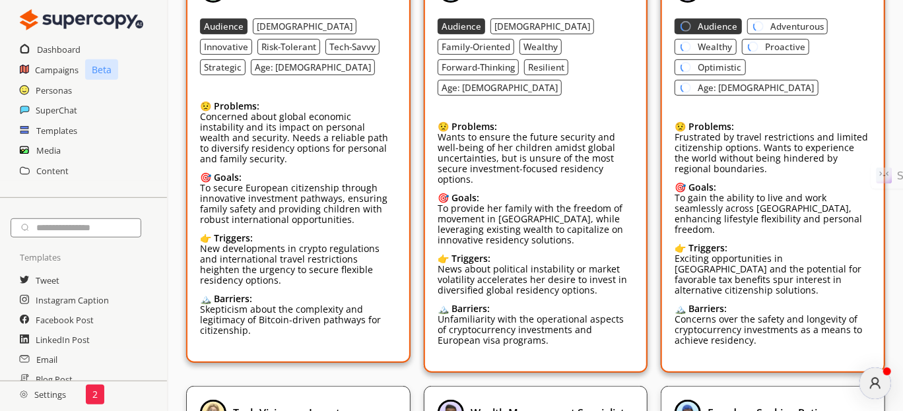
scroll to position [482, 0]
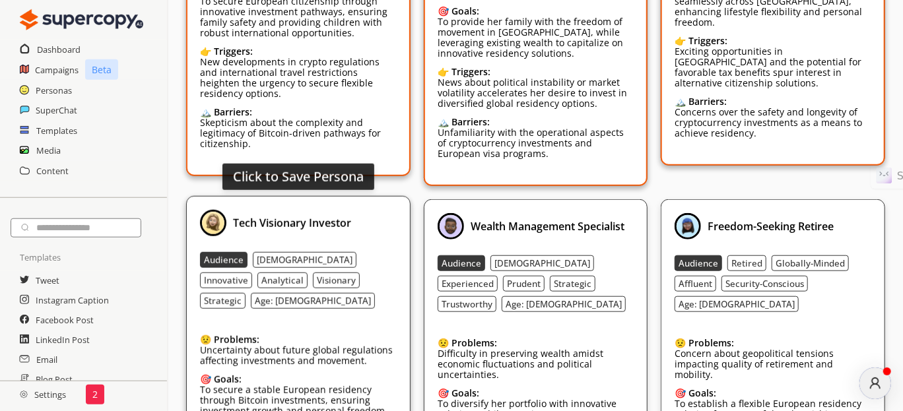
drag, startPoint x: 378, startPoint y: 205, endPoint x: 404, endPoint y: 203, distance: 26.4
click at [378, 210] on div "Tech Visionary Investor" at bounding box center [298, 223] width 196 height 26
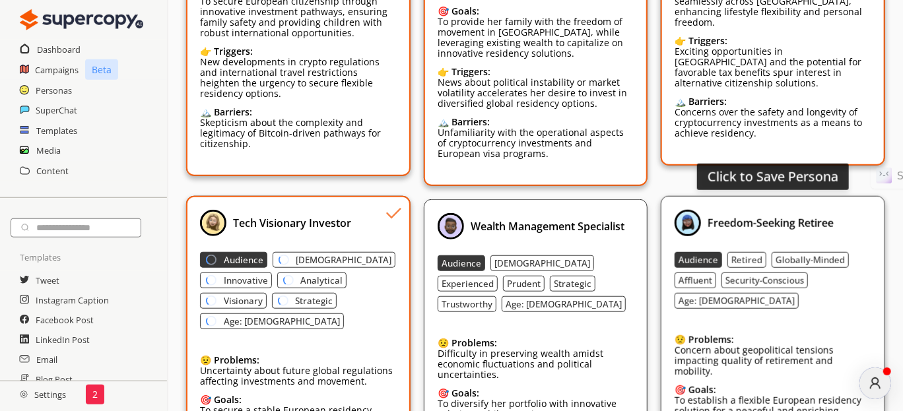
click at [668, 211] on div "Click to Save Persona Freedom-Seeking Retiree Audience Retired Globally-Minded …" at bounding box center [773, 370] width 224 height 348
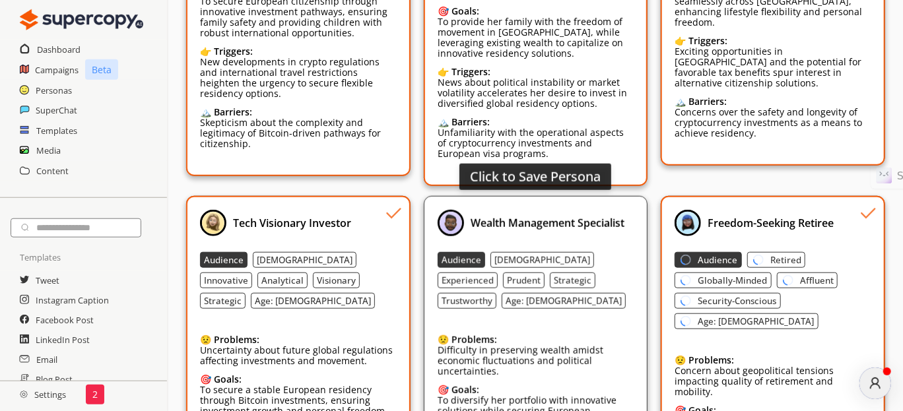
click at [612, 219] on div "Wealth Management Specialist Audience Female Experienced Prudent Strategic Trus…" at bounding box center [536, 370] width 196 height 320
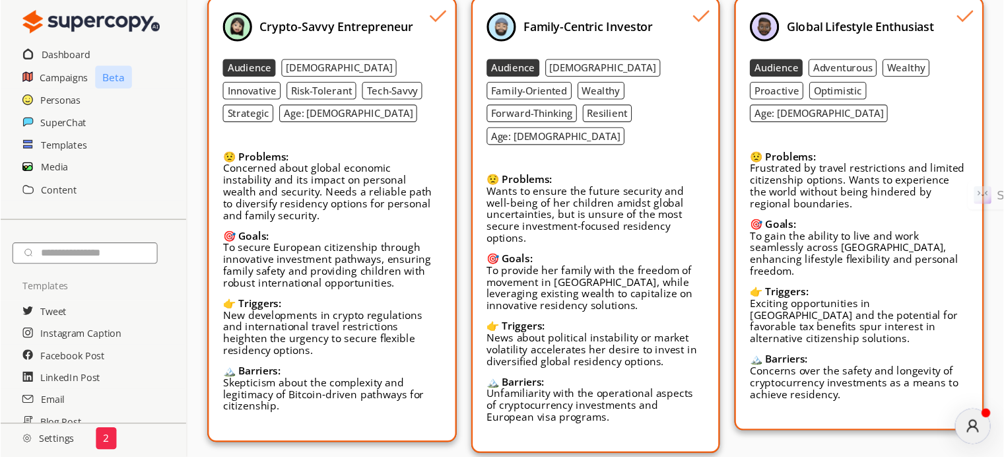
scroll to position [260, 0]
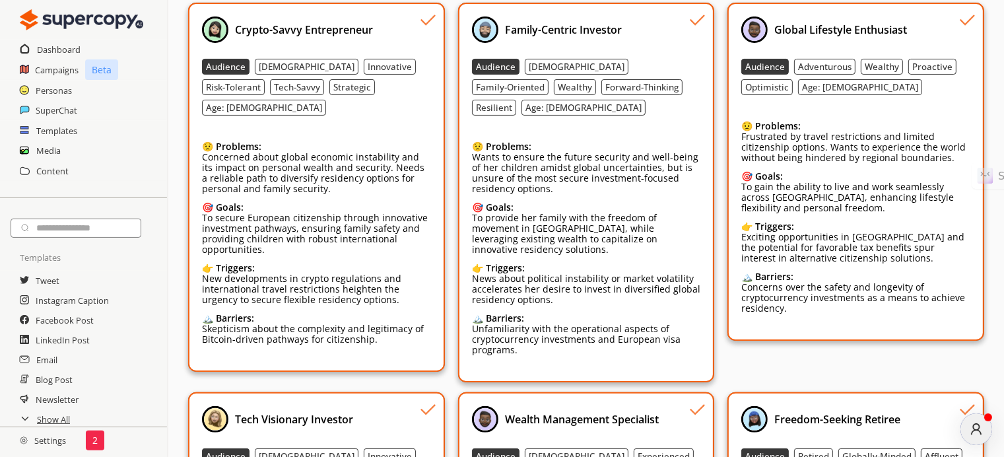
drag, startPoint x: 872, startPoint y: 14, endPoint x: 178, endPoint y: 90, distance: 698.9
click at [178, 90] on div "**********" at bounding box center [586, 266] width 836 height 974
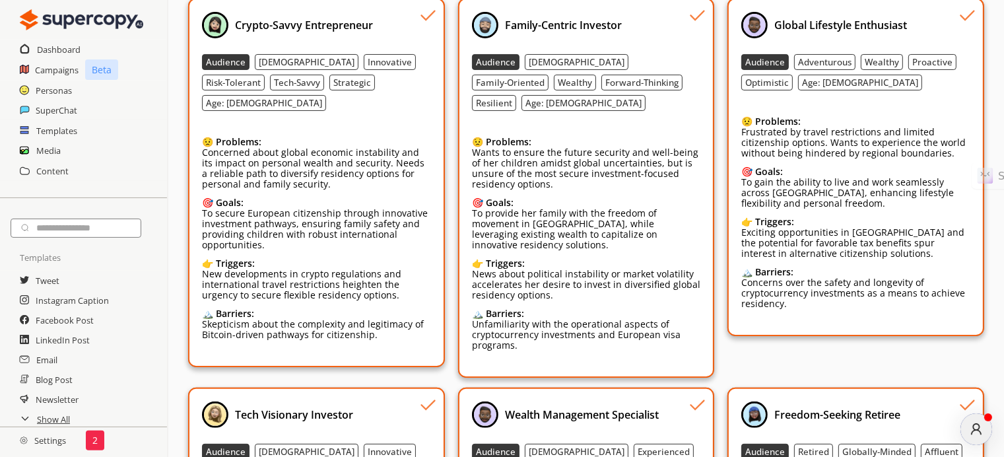
scroll to position [396, 0]
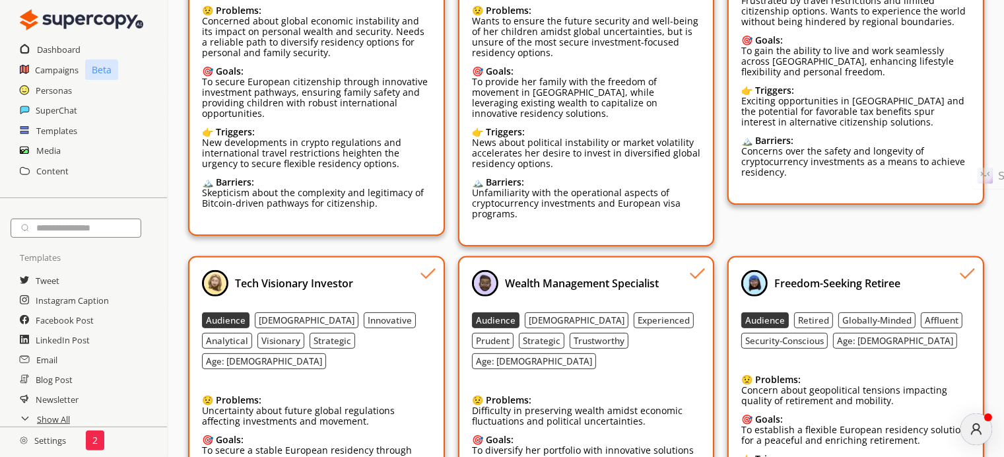
click at [731, 213] on div "Global Lifestyle Enthusiast Audience Adventurous Wealthy Proactive Optimistic A…" at bounding box center [856, 60] width 256 height 380
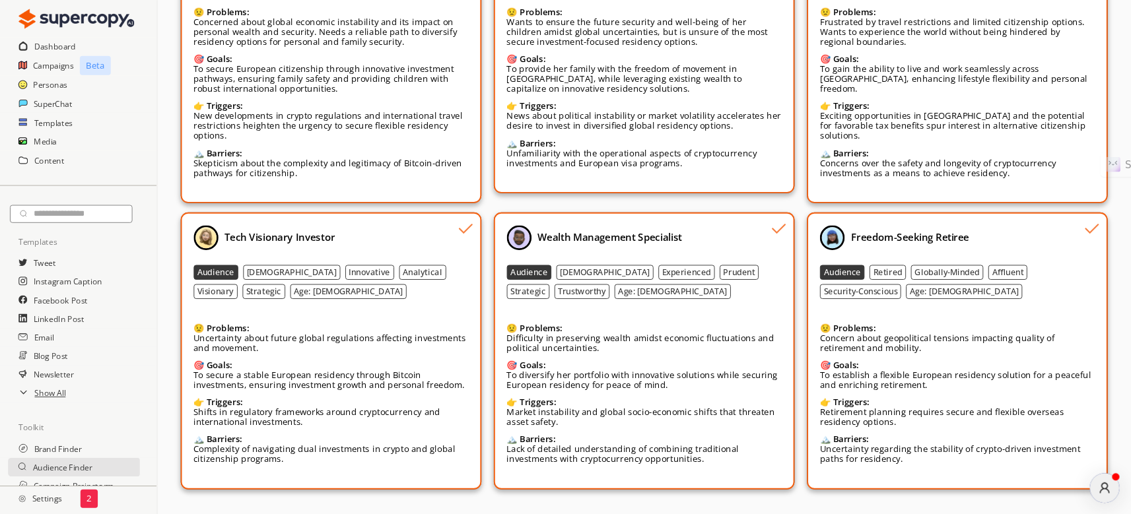
scroll to position [386, 0]
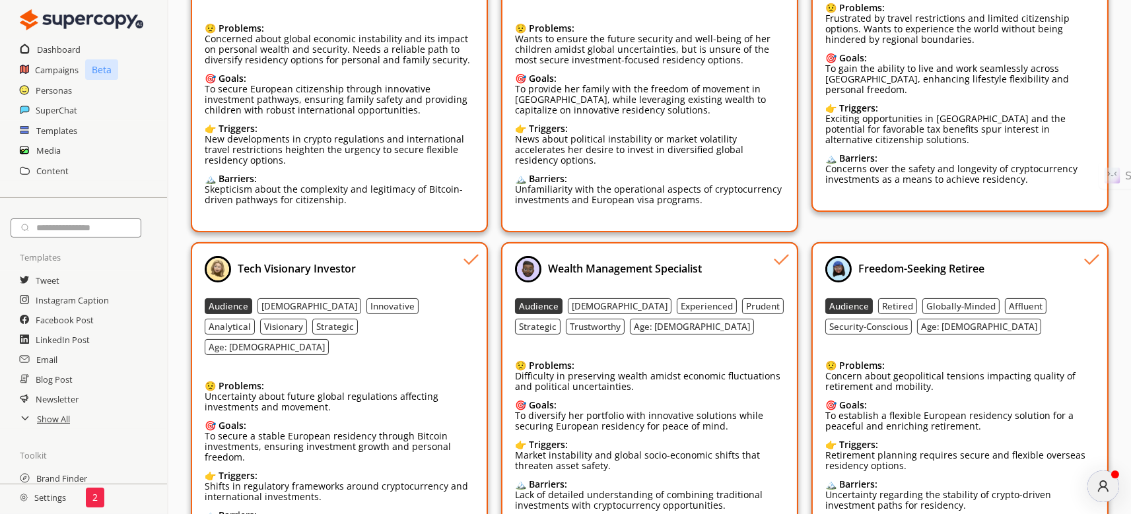
drag, startPoint x: 926, startPoint y: 0, endPoint x: 174, endPoint y: 220, distance: 783.0
click at [174, 220] on div "**********" at bounding box center [649, 124] width 963 height 942
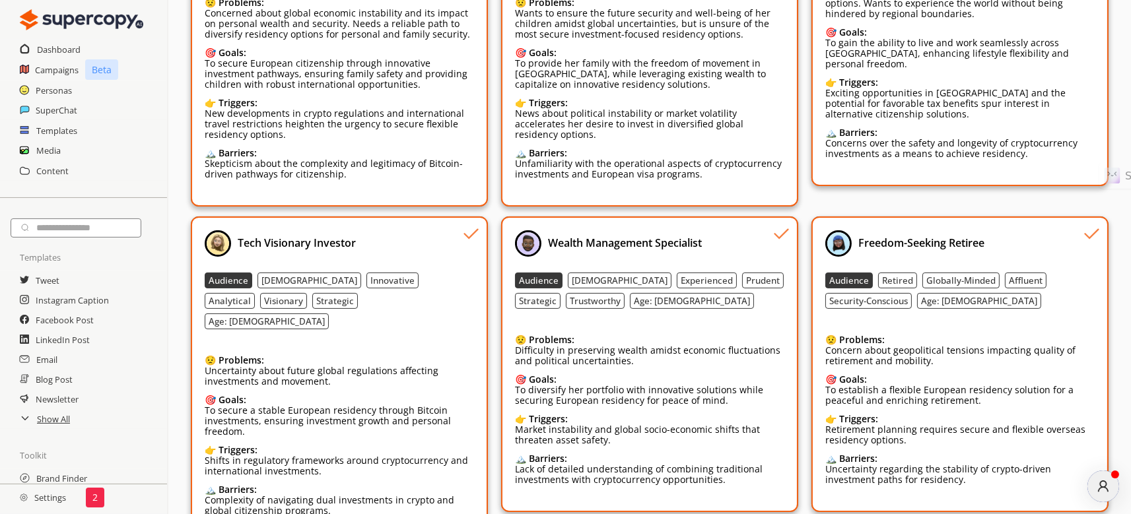
scroll to position [425, 0]
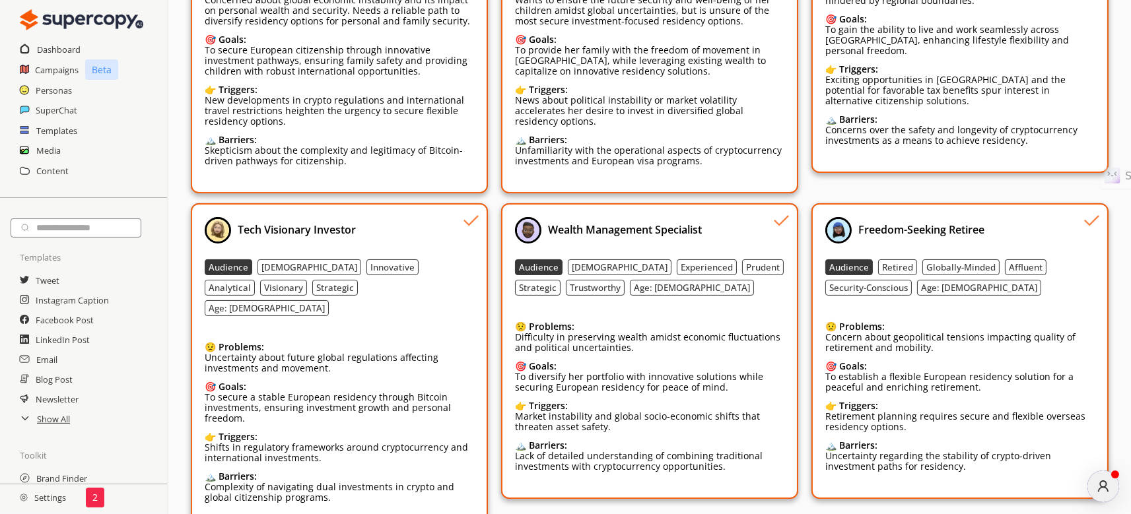
click at [908, 411] on icon "atlas-message-author-avatar" at bounding box center [1103, 486] width 15 height 15
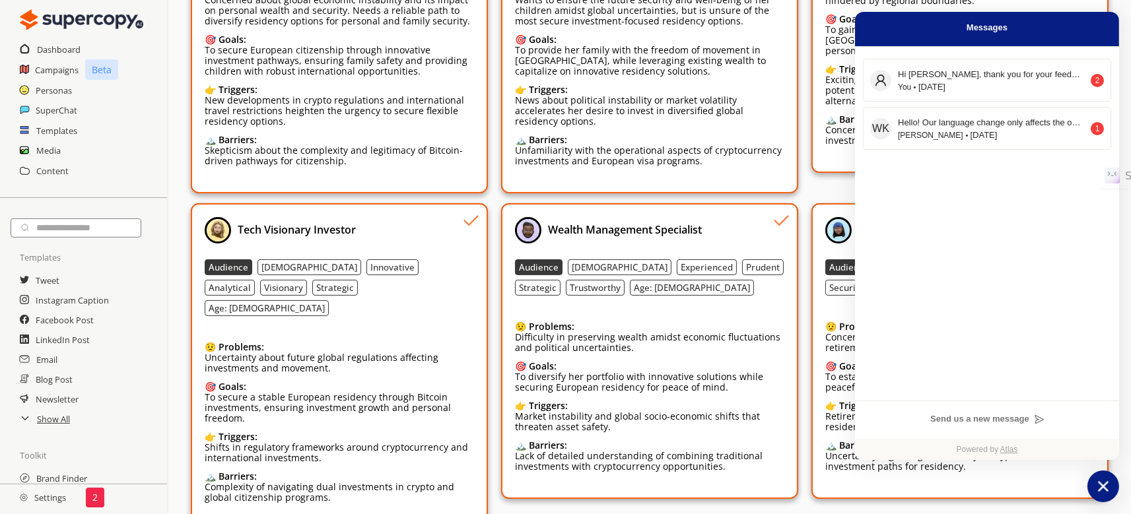
click at [908, 411] on icon "atlas-launcher" at bounding box center [1103, 486] width 19 height 19
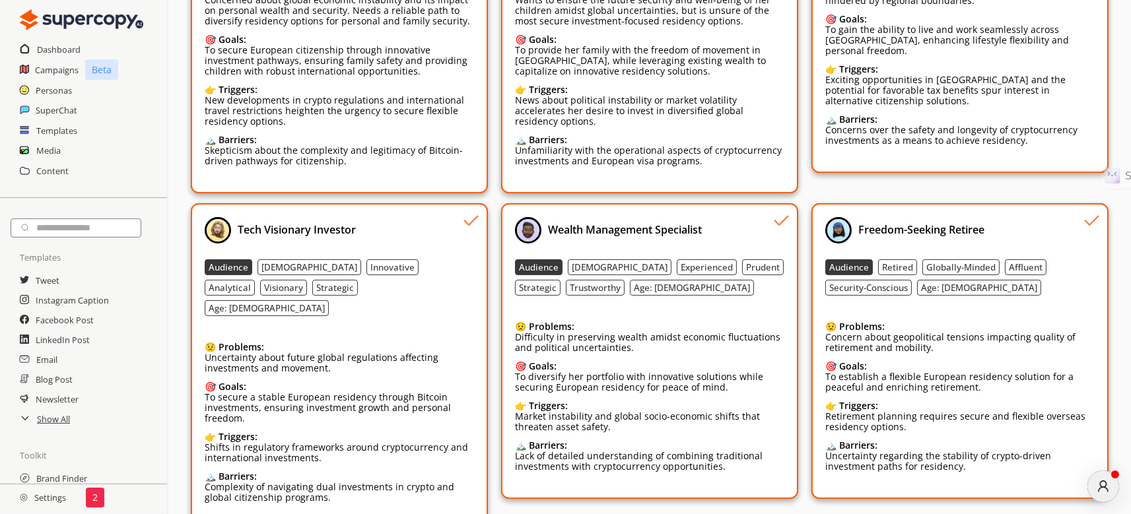
drag, startPoint x: 1109, startPoint y: 491, endPoint x: 831, endPoint y: 489, distance: 277.4
click at [832, 411] on body "Dashboard Campaigns Beta Personas SuperChat Templates Media Content Templates T…" at bounding box center [565, 65] width 1131 height 981
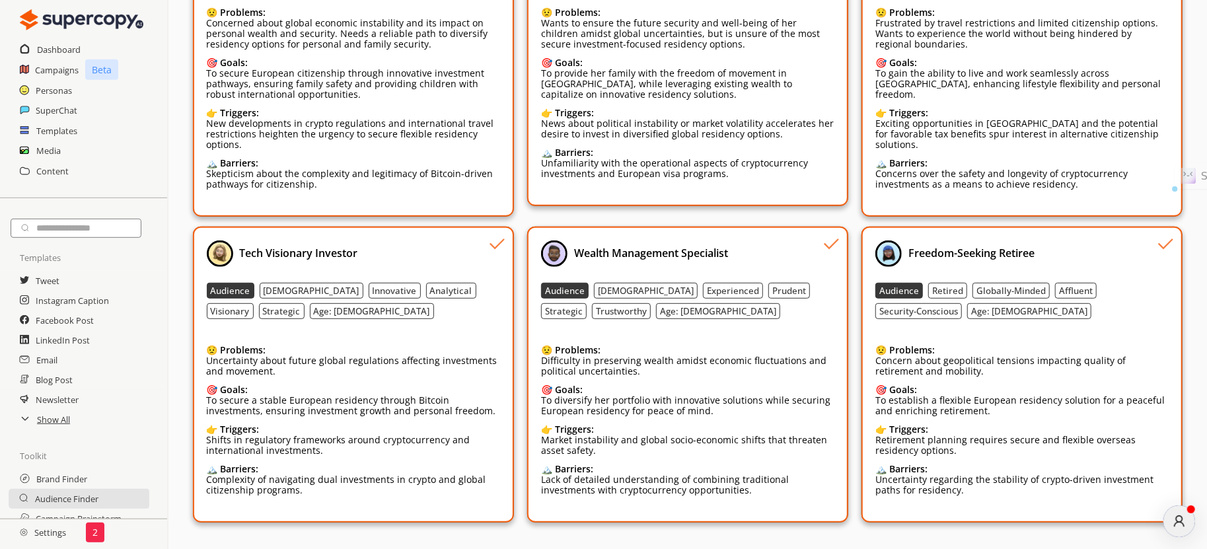
drag, startPoint x: 684, startPoint y: 225, endPoint x: 639, endPoint y: 195, distance: 53.8
click at [653, 88] on div "Crypto-Savvy Entrepreneur Audience Male Innovative Risk-Tolerant Tech-Savvy Str…" at bounding box center [688, 208] width 990 height 633
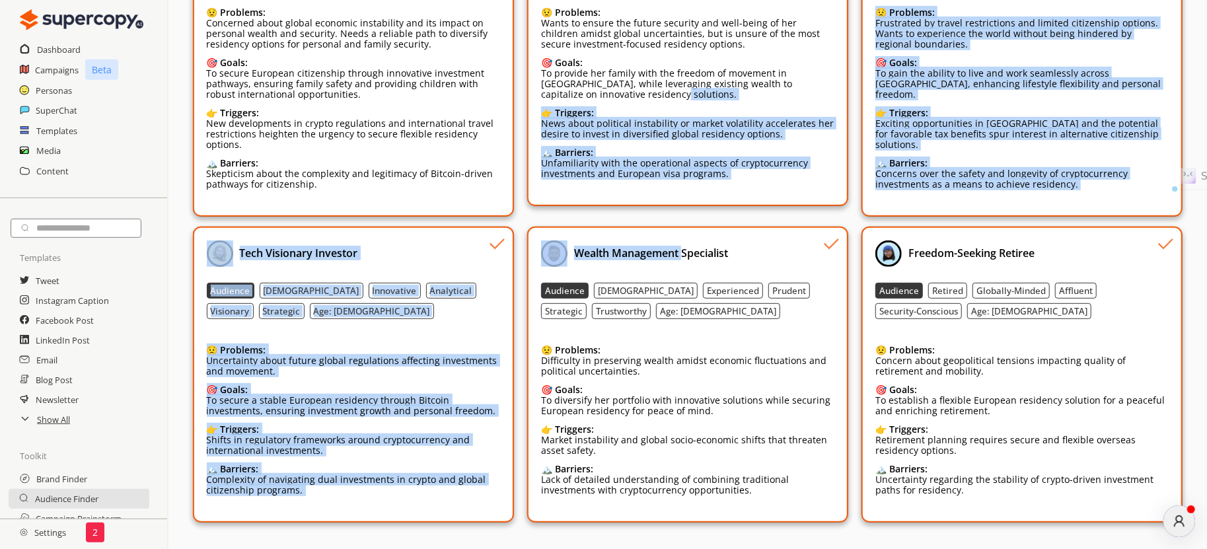
drag, startPoint x: 780, startPoint y: 246, endPoint x: 773, endPoint y: 53, distance: 192.3
click at [767, 53] on div "Crypto-Savvy Entrepreneur Audience Male Innovative Risk-Tolerant Tech-Savvy Str…" at bounding box center [688, 208] width 990 height 633
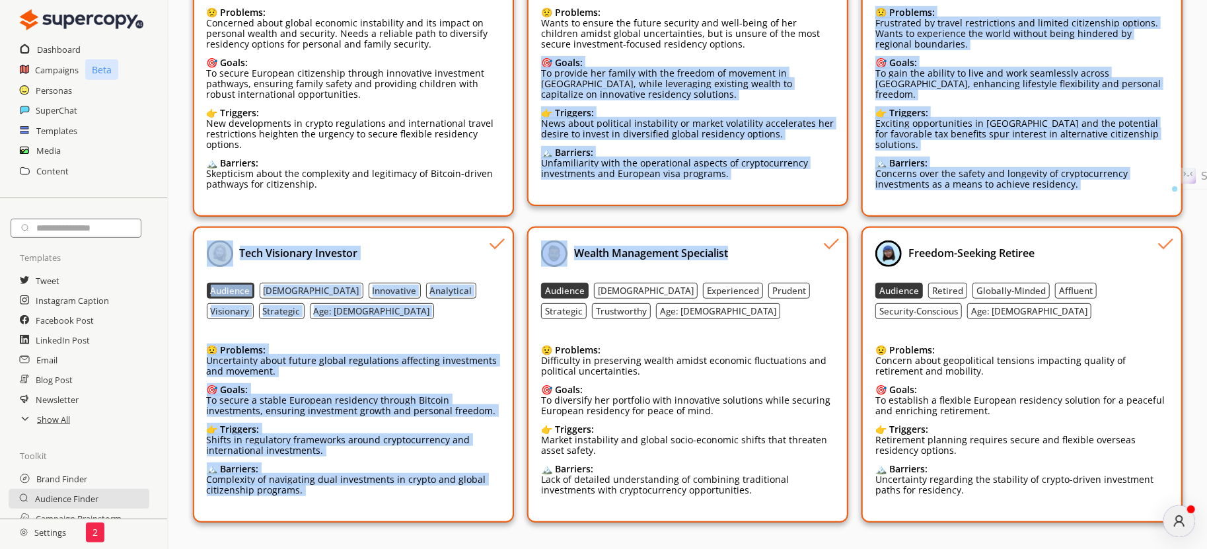
click at [803, 240] on div "Wealth Management Specialist" at bounding box center [687, 253] width 293 height 26
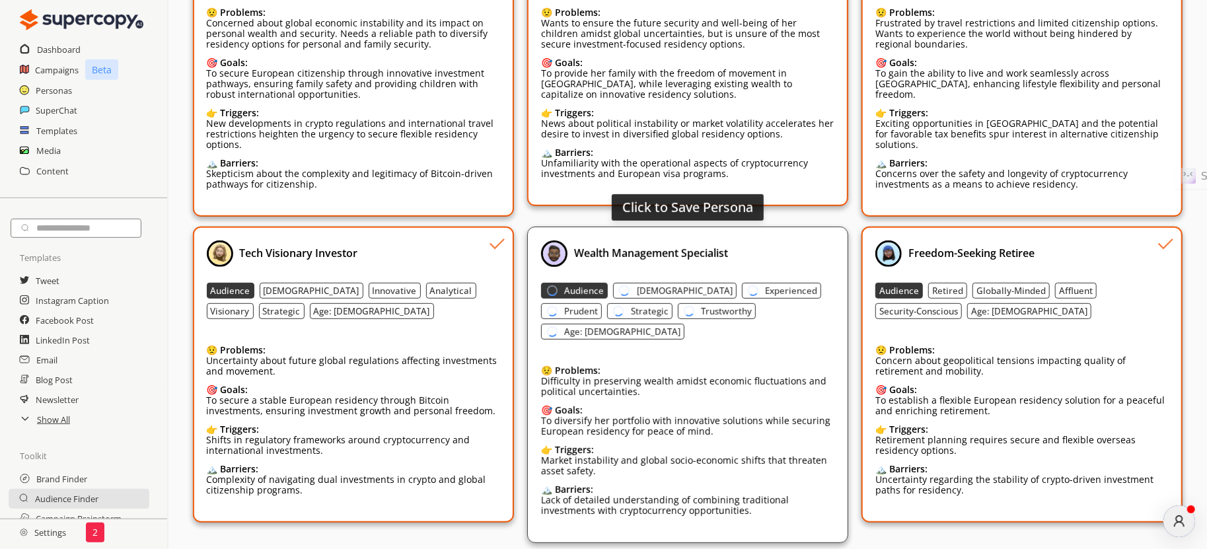
click at [803, 240] on div "Wealth Management Specialist" at bounding box center [687, 253] width 293 height 26
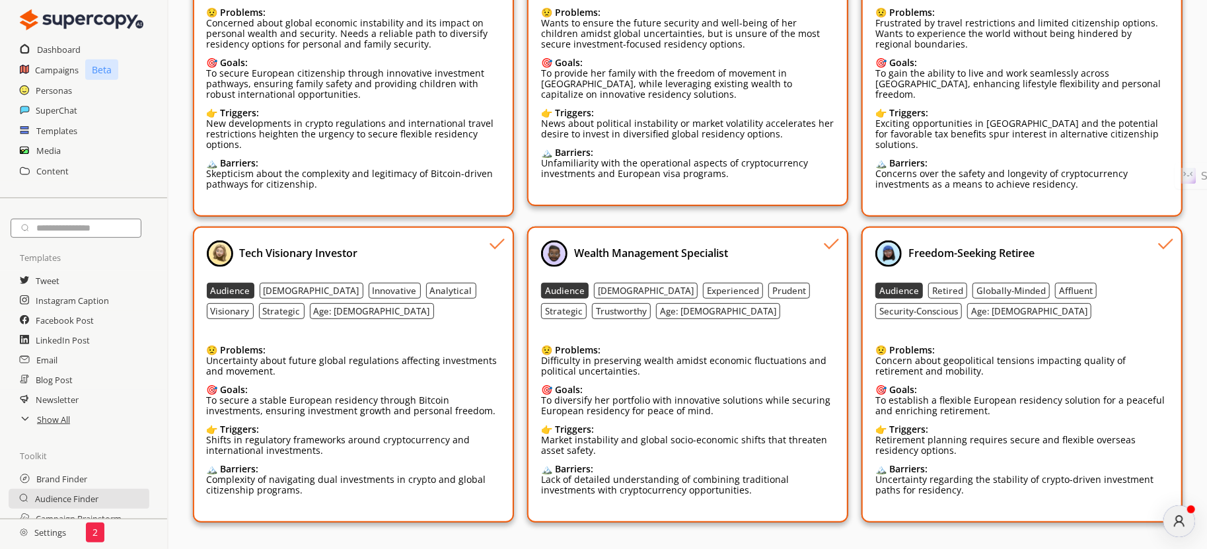
drag, startPoint x: 808, startPoint y: 232, endPoint x: 750, endPoint y: 238, distance: 59.0
click at [750, 238] on div "Wealth Management Specialist Audience Female Experienced Prudent Strategic Trus…" at bounding box center [687, 375] width 321 height 296
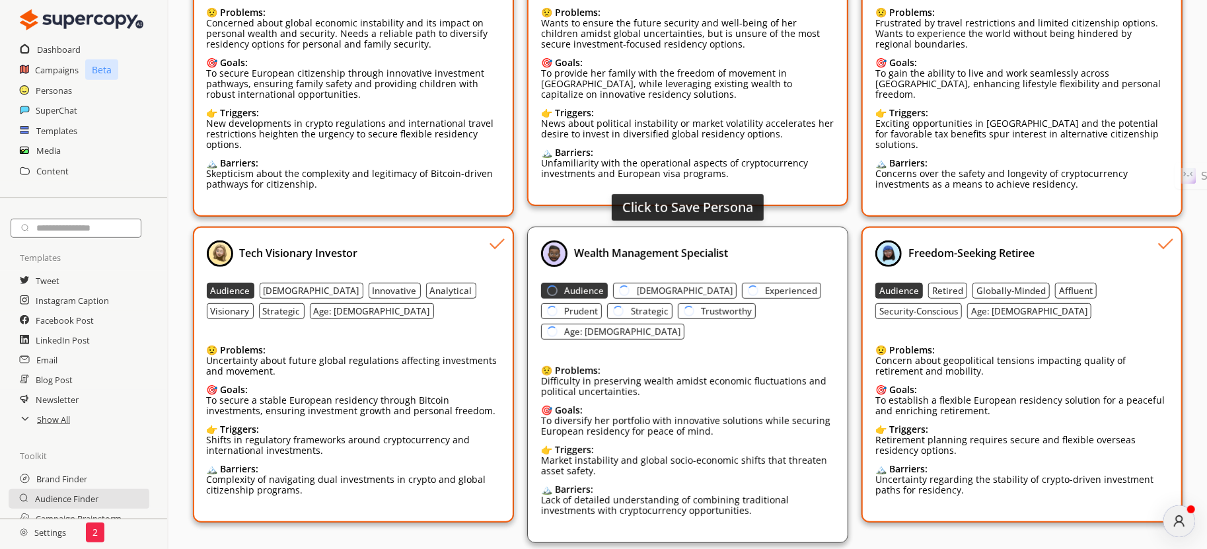
click at [794, 255] on div "Wealth Management Specialist" at bounding box center [687, 253] width 293 height 26
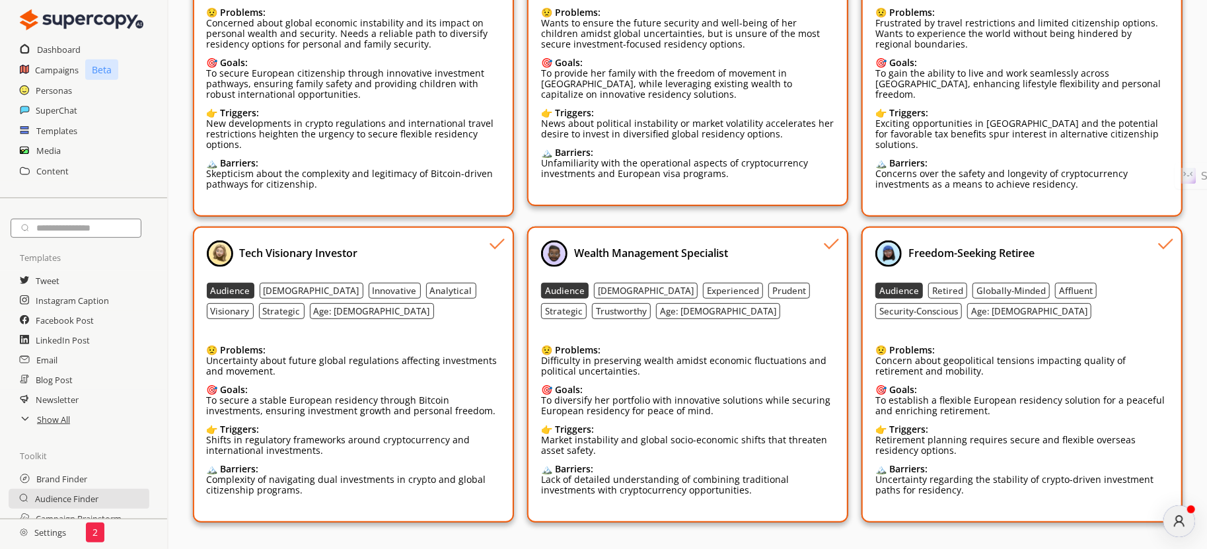
click at [479, 238] on div "Tech Visionary Investor Audience Male Innovative Analytical Visionary Strategic…" at bounding box center [353, 375] width 321 height 296
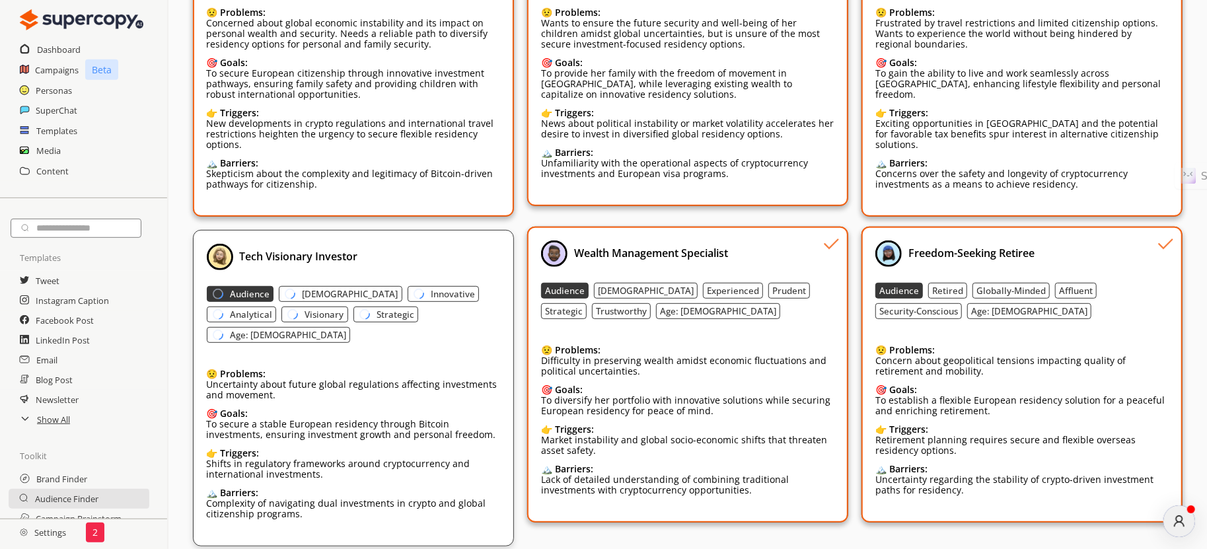
click at [827, 234] on icon at bounding box center [831, 244] width 20 height 20
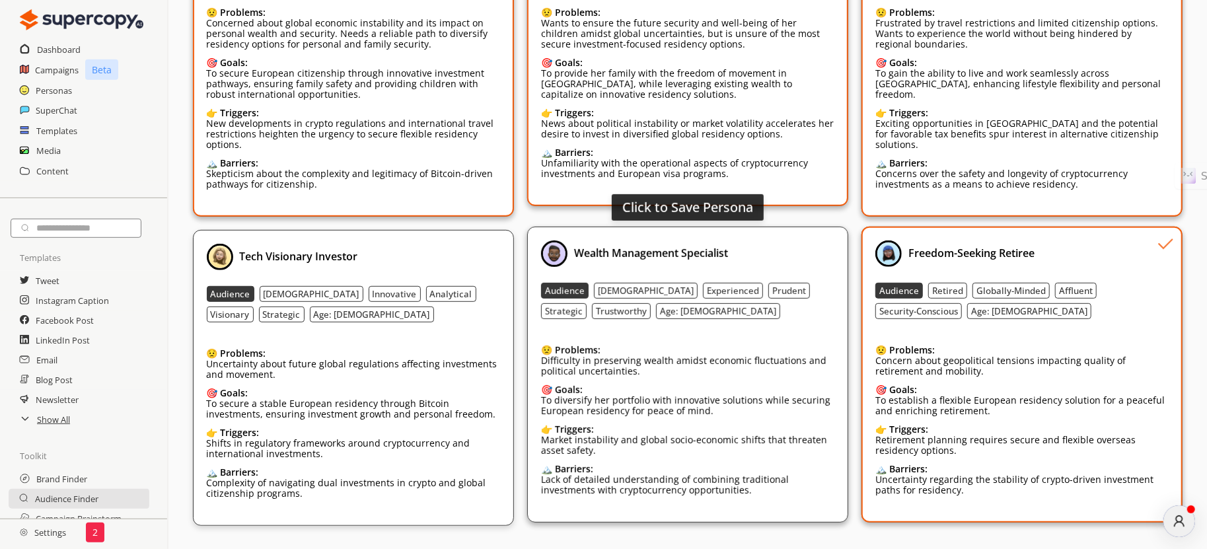
click at [908, 238] on icon at bounding box center [1165, 244] width 20 height 20
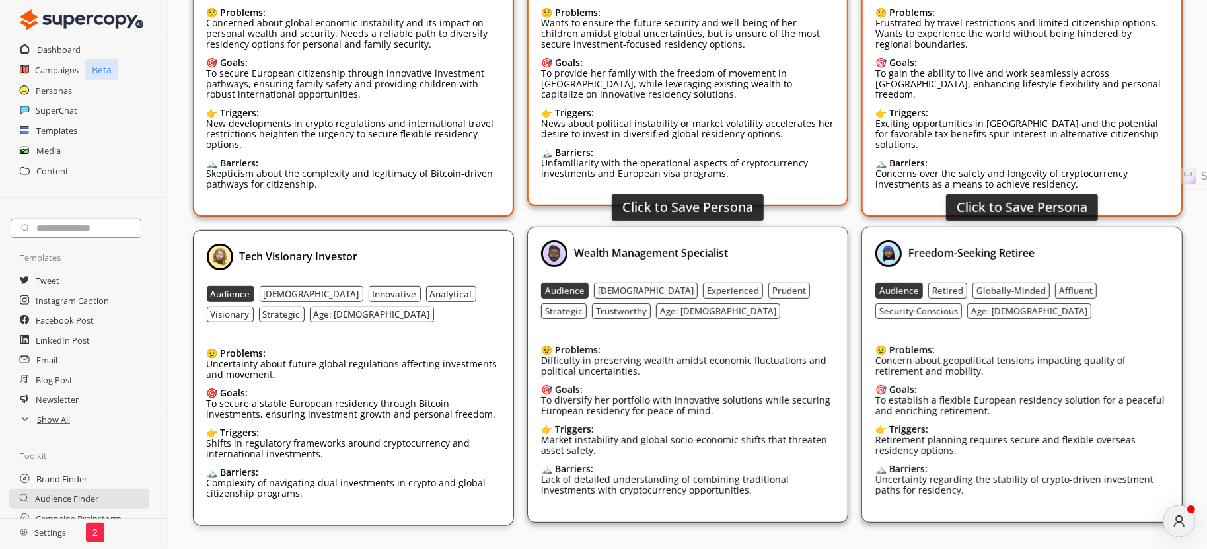
click at [908, 241] on div "Freedom-Seeking Retiree" at bounding box center [1021, 253] width 293 height 26
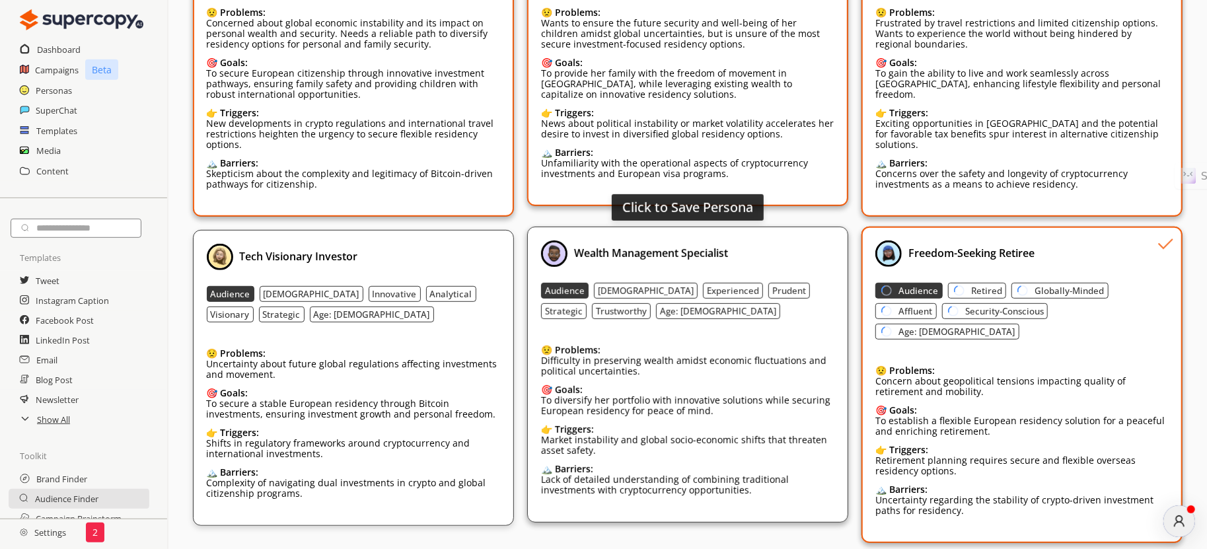
click at [805, 259] on div "Wealth Management Specialist" at bounding box center [687, 253] width 293 height 26
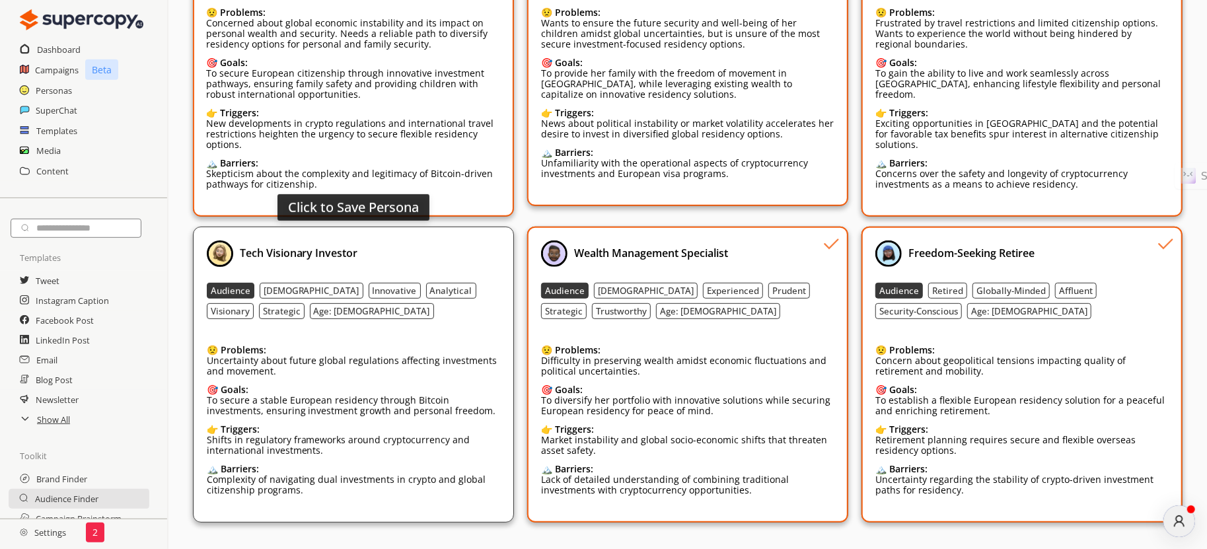
click at [450, 236] on div "Click to Save Persona Tech Visionary Investor Audience Male Innovative Analytic…" at bounding box center [353, 375] width 321 height 296
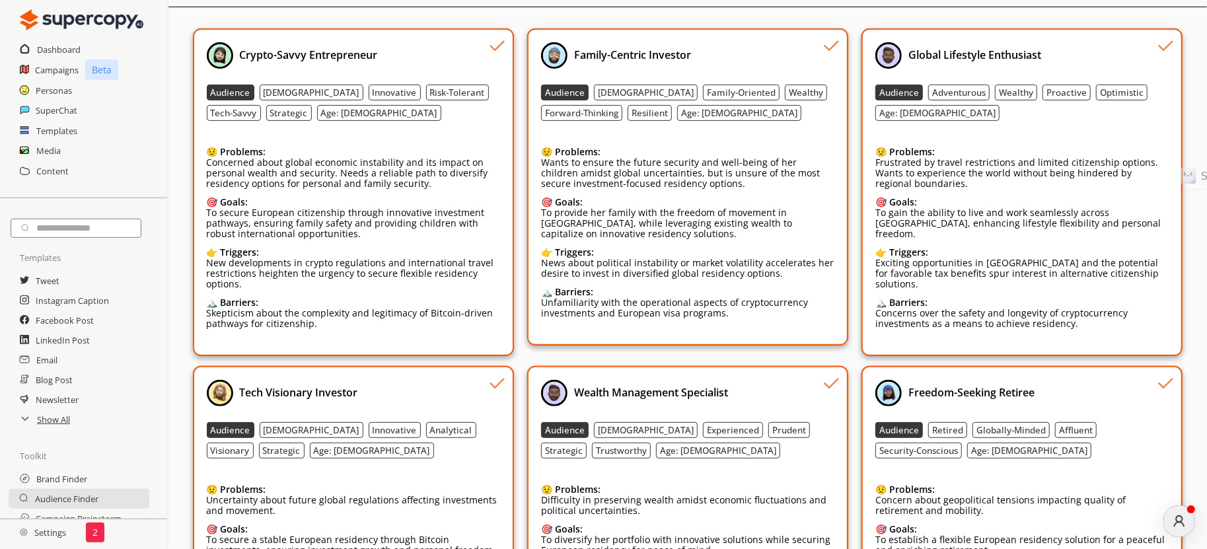
scroll to position [122, 0]
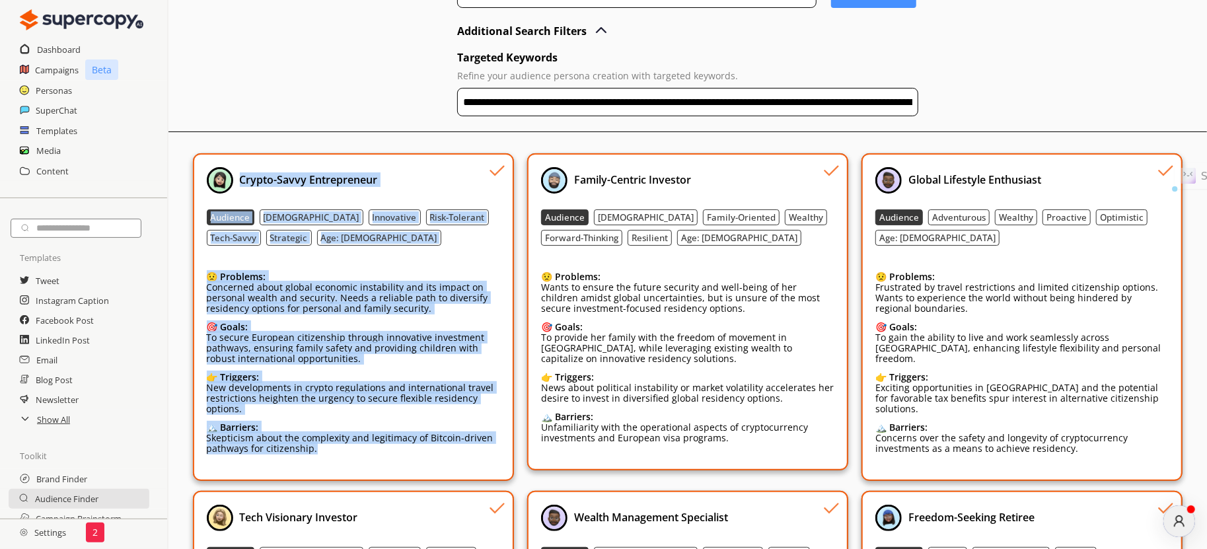
drag, startPoint x: 235, startPoint y: 181, endPoint x: 435, endPoint y: 450, distance: 335.6
click at [435, 411] on div "Crypto-Savvy Entrepreneur Audience Male Innovative Risk-Tolerant Tech-Savvy Str…" at bounding box center [353, 317] width 293 height 300
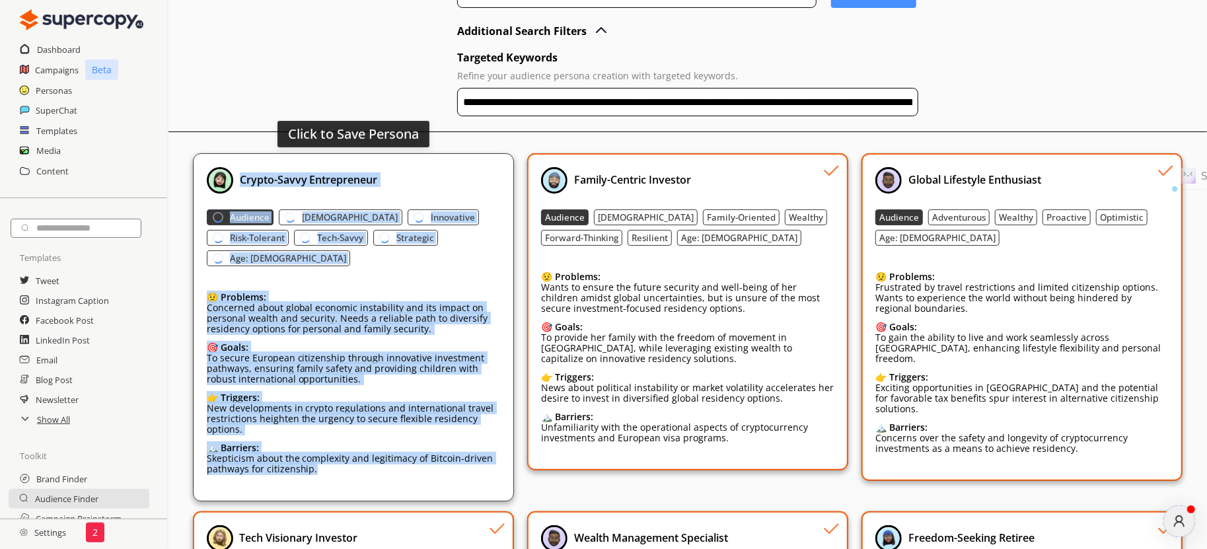
copy div "Crypto-Savvy Entrepreneur Audience Male Innovative Risk-Tolerant Tech-Savvy Str…"
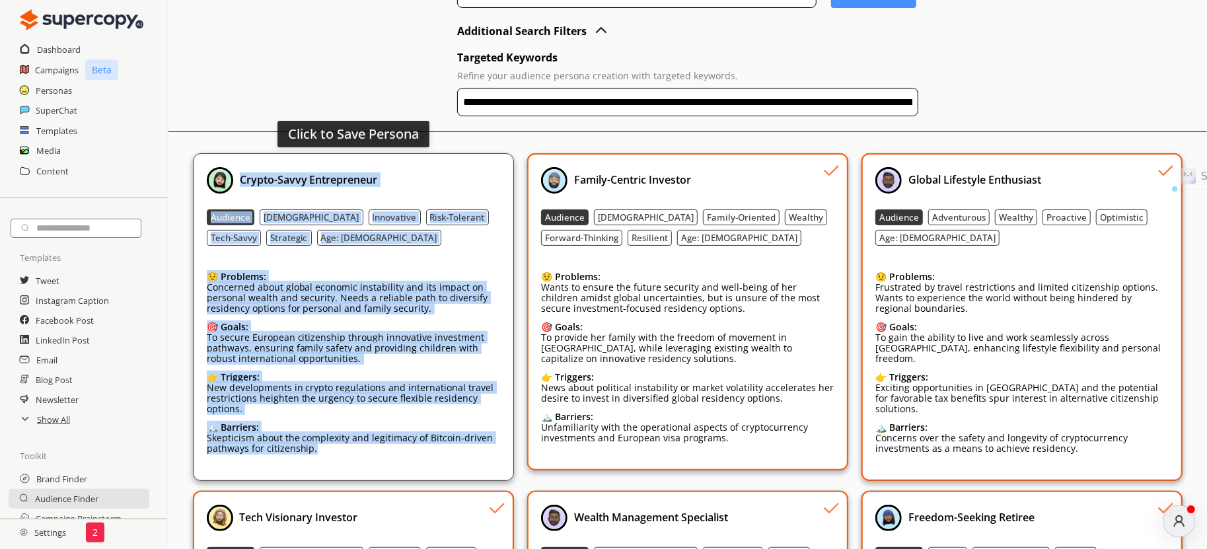
copy div "Crypto-Savvy Entrepreneur Audience Male Innovative Risk-Tolerant Tech-Savvy Str…"
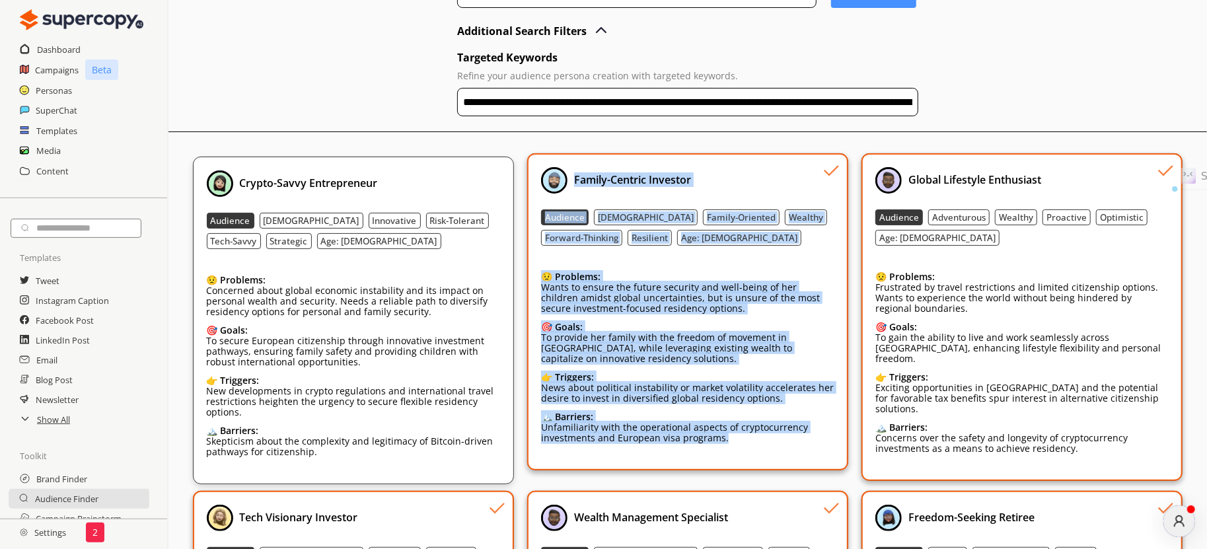
drag, startPoint x: 571, startPoint y: 171, endPoint x: 782, endPoint y: 482, distance: 375.7
click at [782, 411] on div "Family-Centric Investor Audience Female Family-Oriented Wealthy Forward-Thinkin…" at bounding box center [687, 321] width 321 height 328
copy div "Family-Centric Investor Audience Female Family-Oriented Wealthy Forward-Thinkin…"
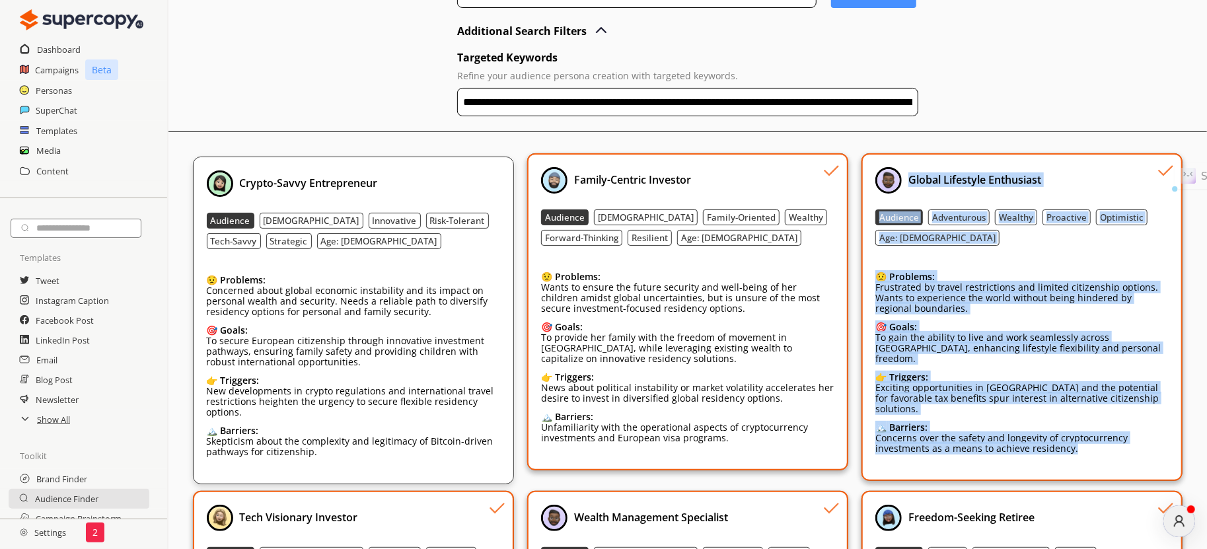
drag, startPoint x: 908, startPoint y: 178, endPoint x: 1098, endPoint y: 450, distance: 332.0
click at [908, 411] on div "Global Lifestyle Enthusiast Audience Adventurous Wealthy Proactive Optimistic A…" at bounding box center [1021, 317] width 321 height 328
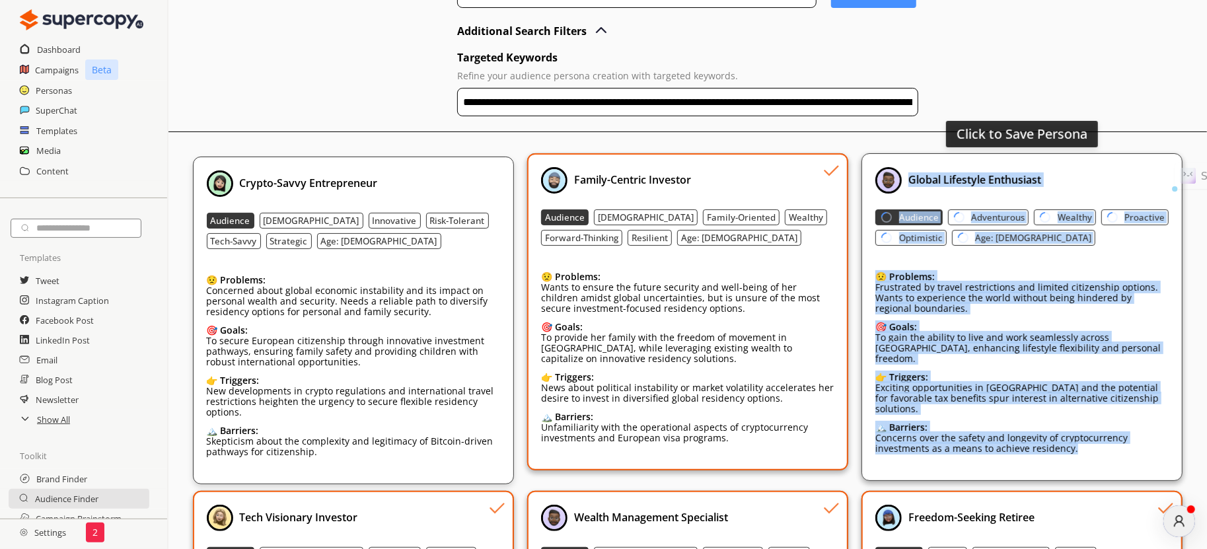
copy div "Global Lifestyle Enthusiast Audience Adventurous Wealthy Proactive Optimistic A…"
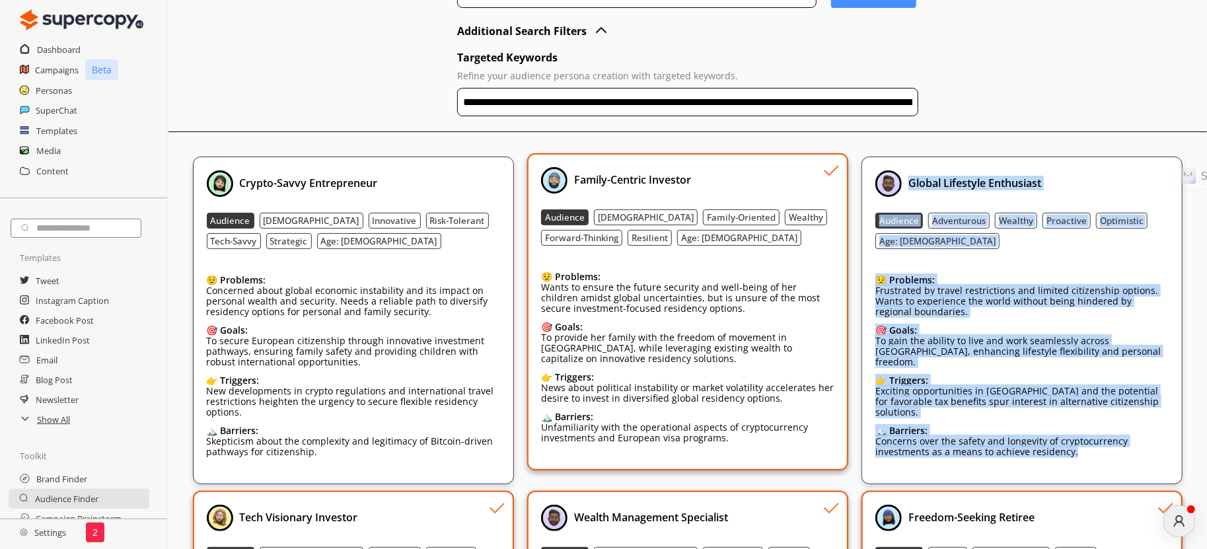
scroll to position [386, 0]
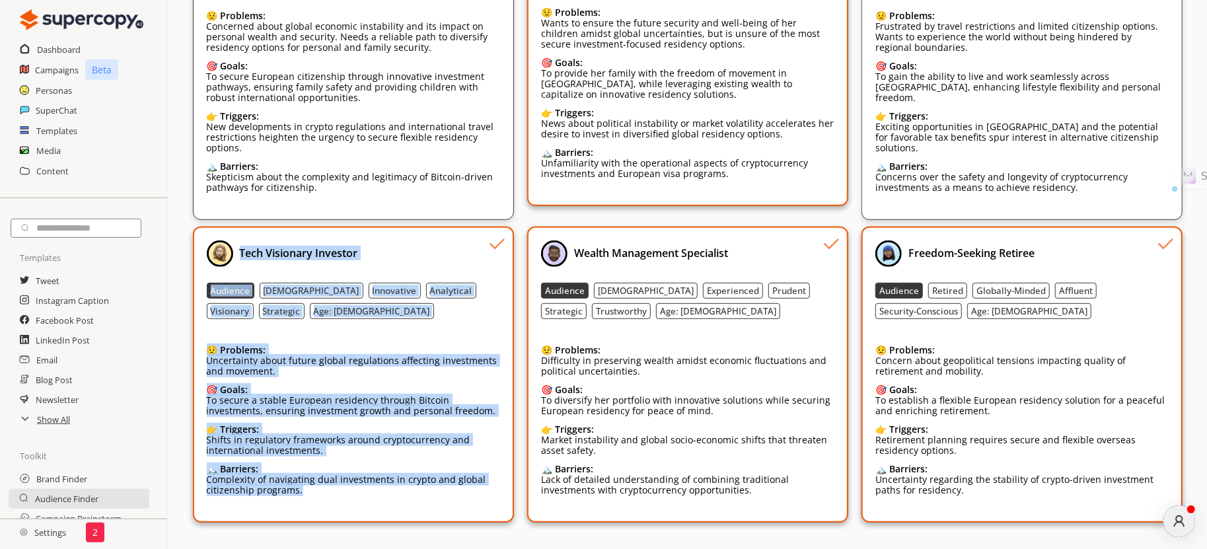
drag, startPoint x: 238, startPoint y: 244, endPoint x: 373, endPoint y: 500, distance: 288.9
click at [373, 411] on div "Tech Visionary Investor Audience Male Innovative Analytical Visionary Strategic…" at bounding box center [353, 374] width 293 height 268
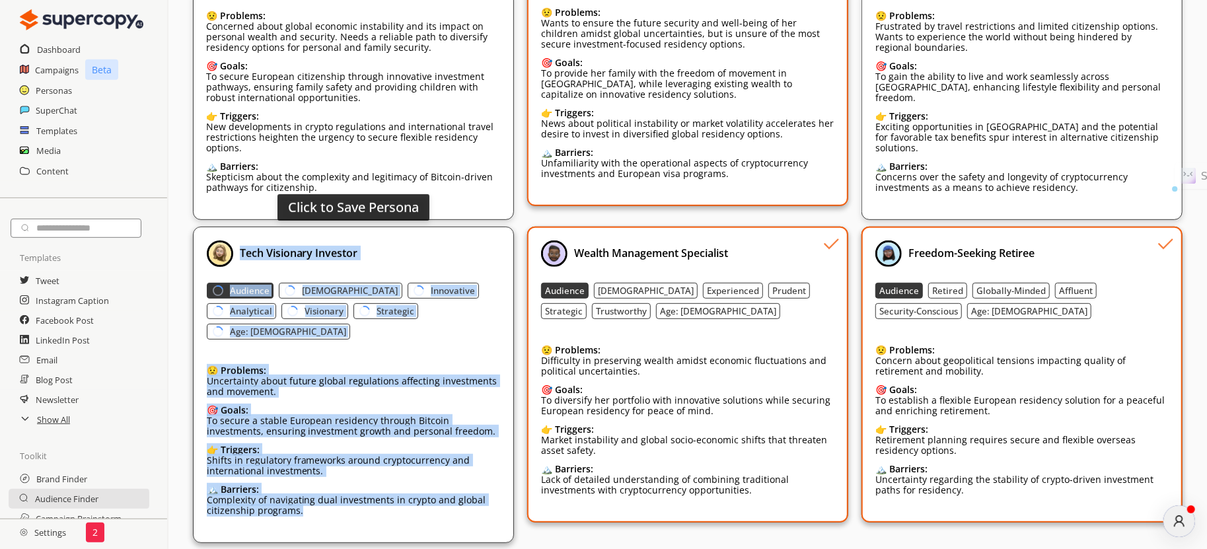
copy div "Tech Visionary Investor Audience Male Innovative Analytical Visionary Strategic…"
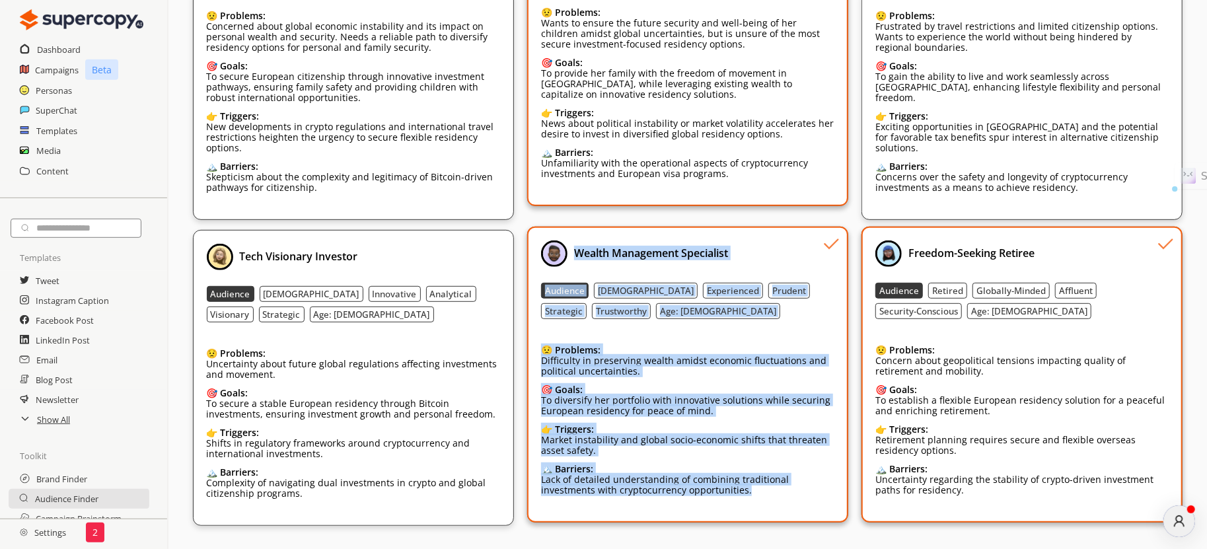
drag, startPoint x: 573, startPoint y: 255, endPoint x: 769, endPoint y: 504, distance: 317.4
click at [769, 411] on div "Wealth Management Specialist Audience Female Experienced Prudent Strategic Trus…" at bounding box center [687, 374] width 293 height 268
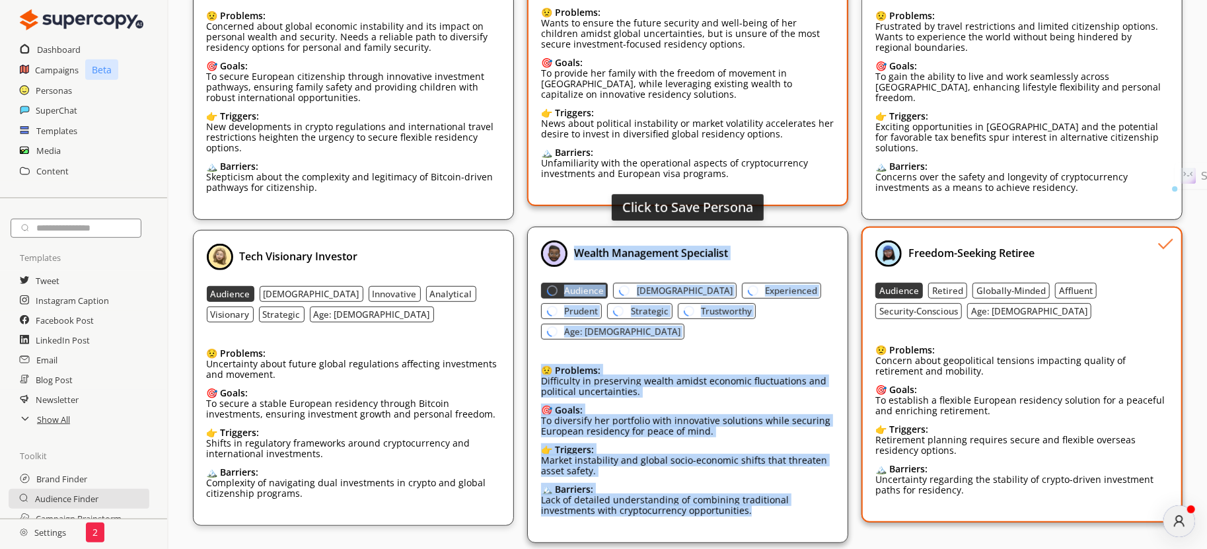
copy div "Wealth Management Specialist Audience Female Experienced Prudent Strategic Trus…"
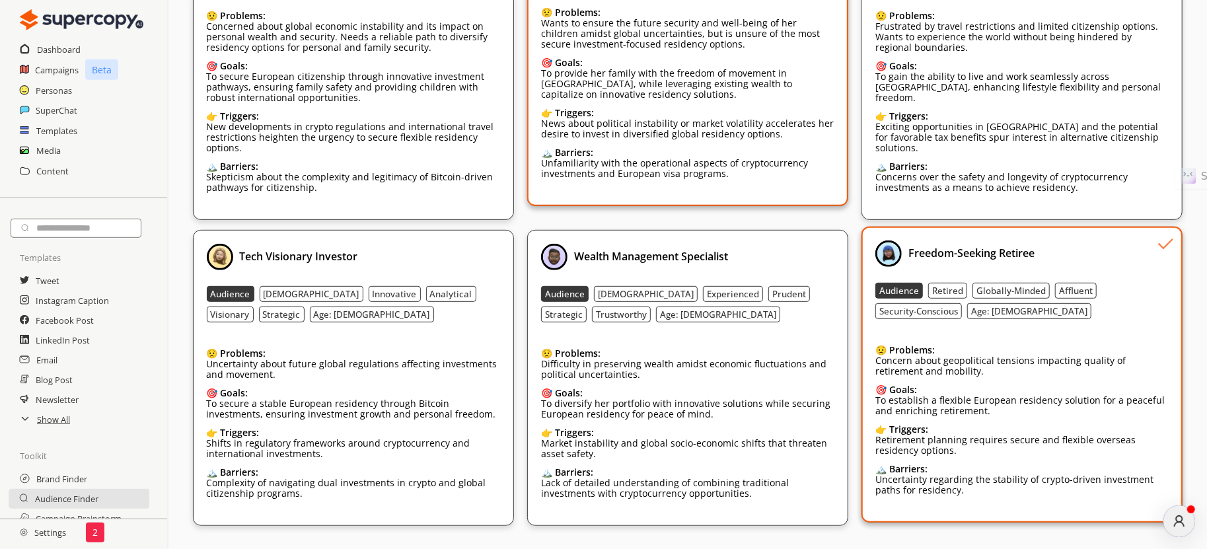
click at [908, 411] on div "🏔️ Barriers: Uncertainty regarding the stability of crypto-driven investment pa…" at bounding box center [1021, 486] width 293 height 45
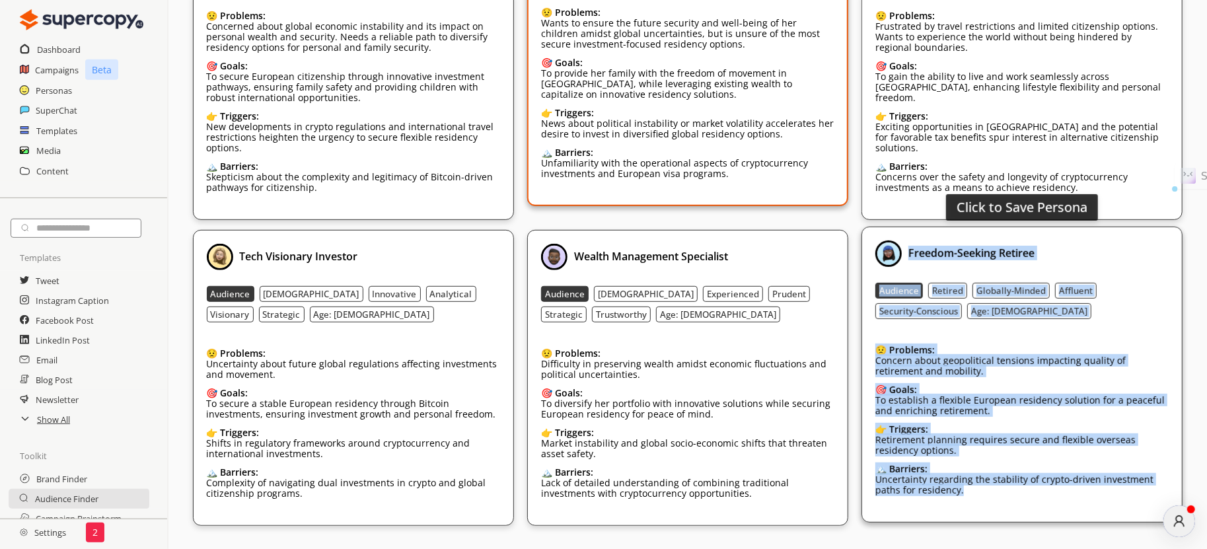
drag, startPoint x: 986, startPoint y: 502, endPoint x: 905, endPoint y: 250, distance: 265.0
click at [905, 250] on div "Freedom-Seeking Retiree Audience Retired Globally-Minded Affluent Security-Cons…" at bounding box center [1021, 374] width 293 height 268
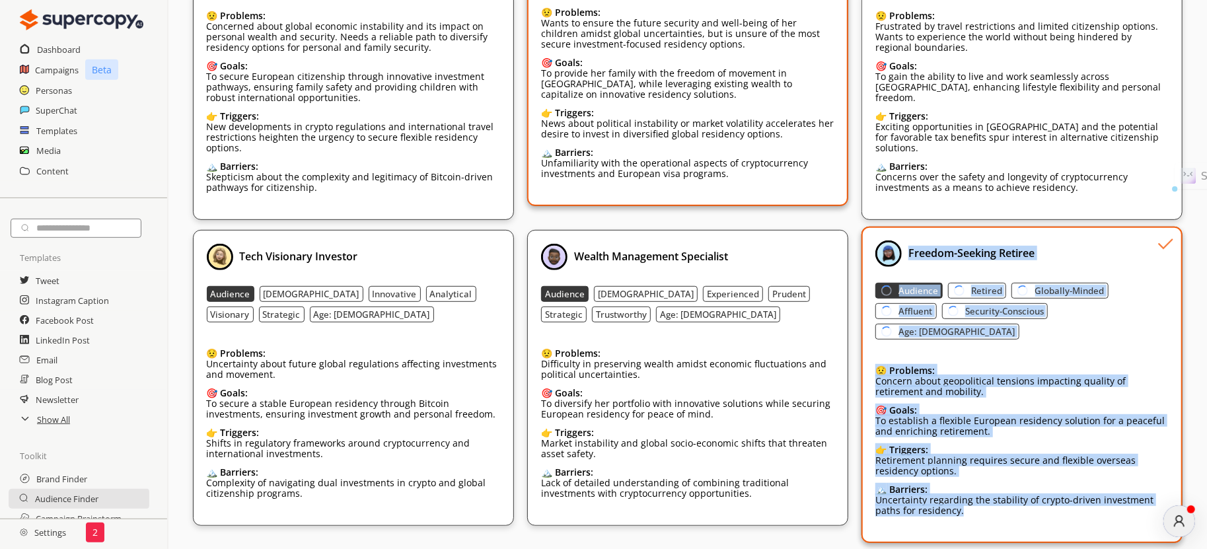
copy div "Freedom-Seeking Retiree Audience Retired Globally-Minded Affluent Security-Cons…"
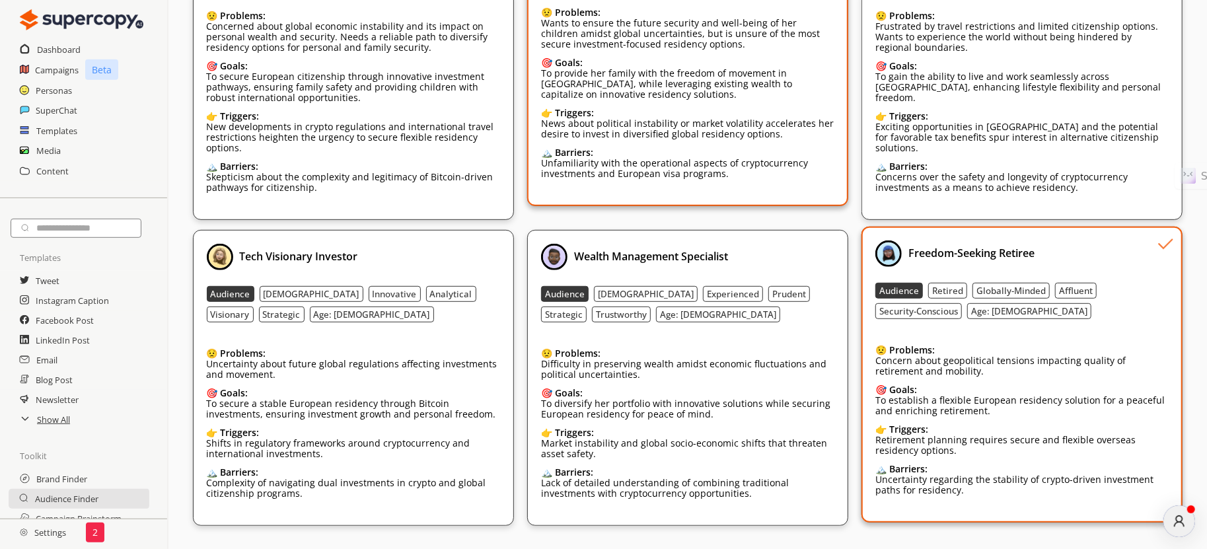
click at [400, 411] on div "**********" at bounding box center [687, 101] width 1038 height 896
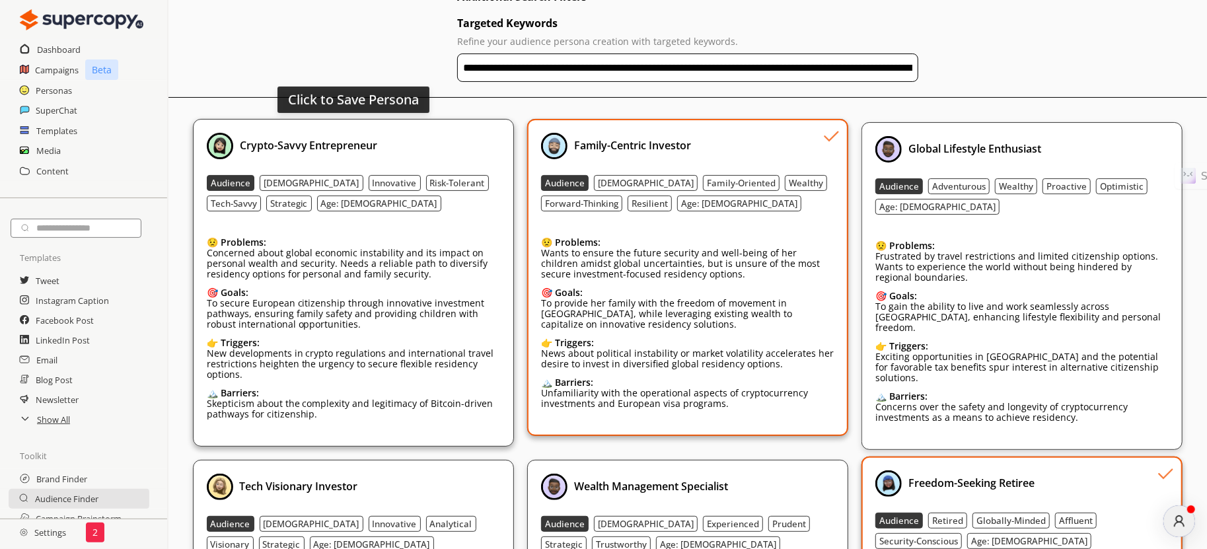
scroll to position [0, 0]
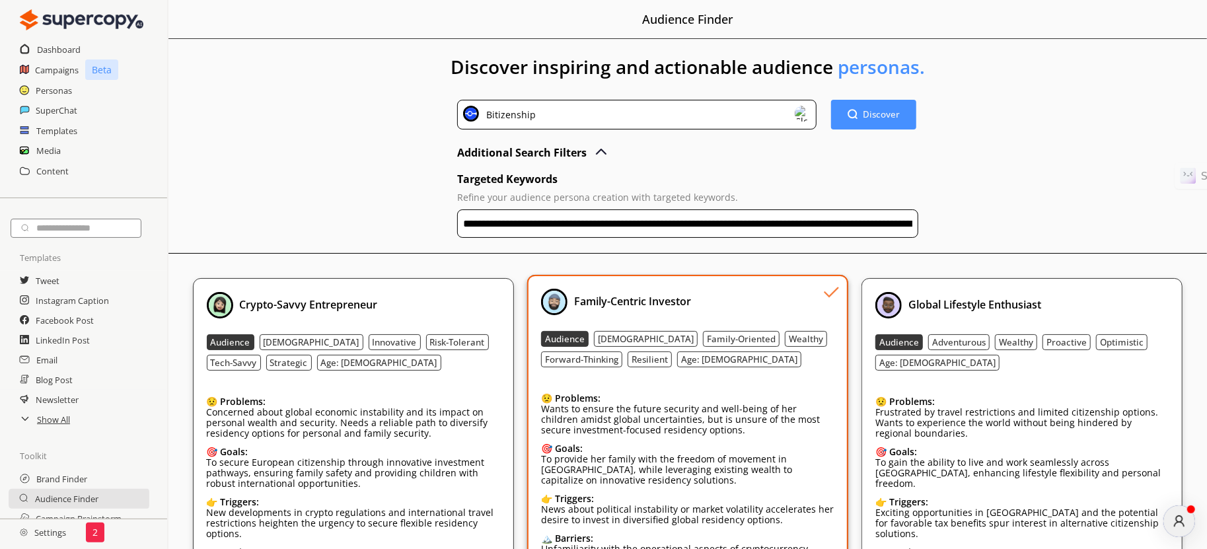
click at [518, 217] on input "**********" at bounding box center [687, 223] width 461 height 28
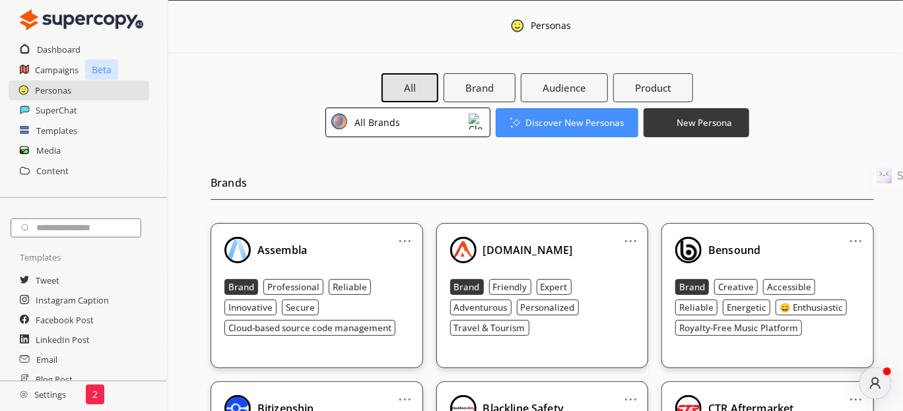
scroll to position [66, 0]
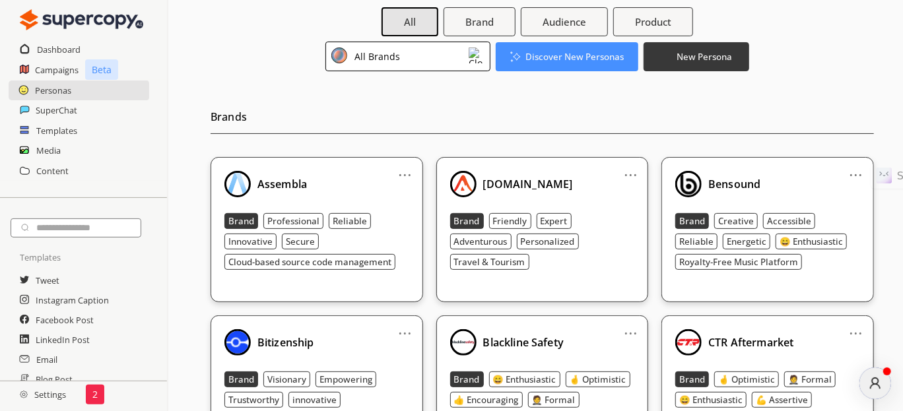
click at [372, 62] on div "All Brands" at bounding box center [375, 57] width 50 height 18
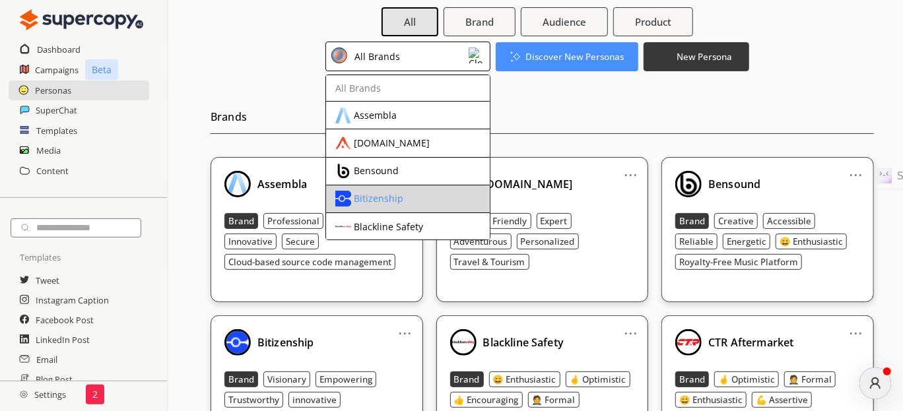
click at [378, 195] on div "Bitizenship" at bounding box center [379, 198] width 50 height 11
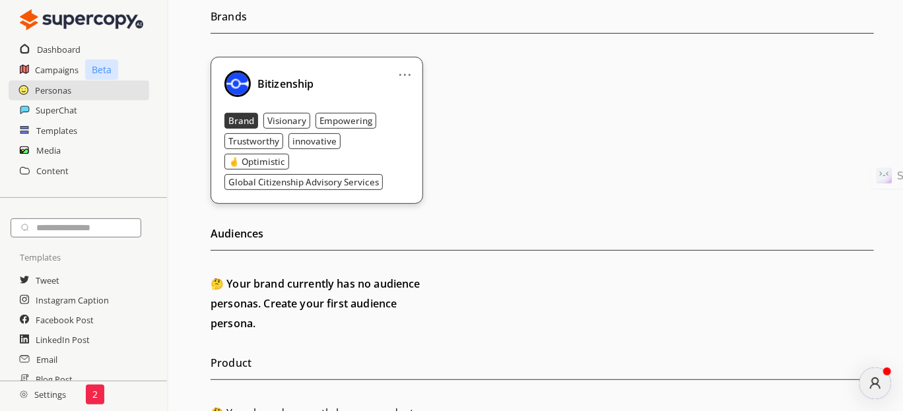
scroll to position [230, 0]
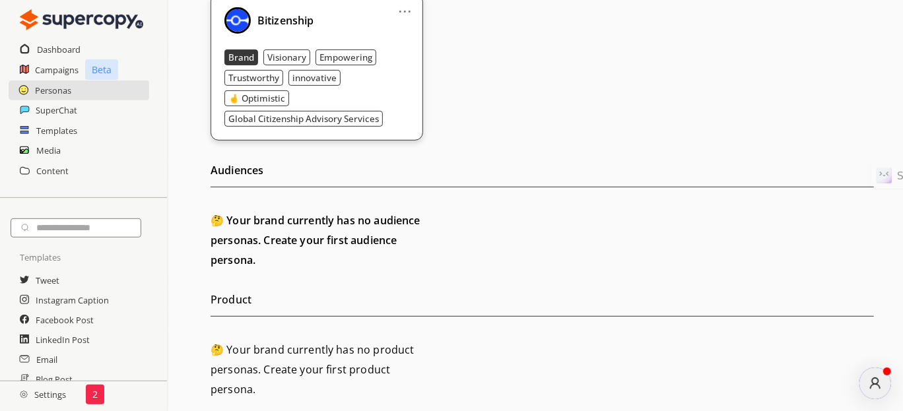
click at [317, 253] on h2 "🤔 Your brand currently has no audience personas. Create your first audience per…" at bounding box center [317, 240] width 213 height 59
click at [223, 293] on h2 "Product" at bounding box center [543, 303] width 664 height 27
click at [250, 358] on h2 "🤔 Your brand currently has no product personas. Create your first product perso…" at bounding box center [317, 369] width 213 height 59
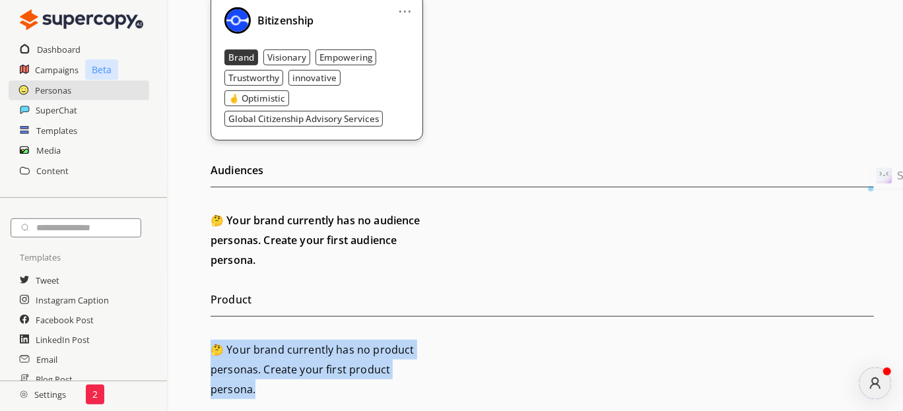
click at [250, 358] on h2 "🤔 Your brand currently has no product personas. Create your first product perso…" at bounding box center [317, 369] width 213 height 59
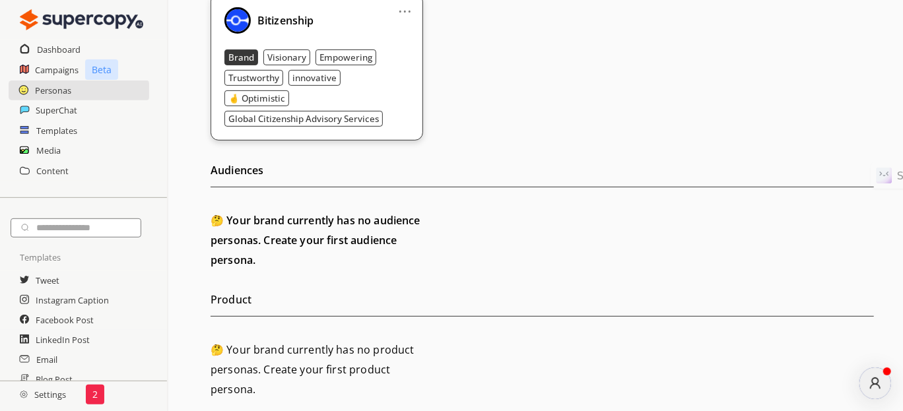
click at [263, 265] on h2 "🤔 Your brand currently has no audience personas. Create your first audience per…" at bounding box center [317, 240] width 213 height 59
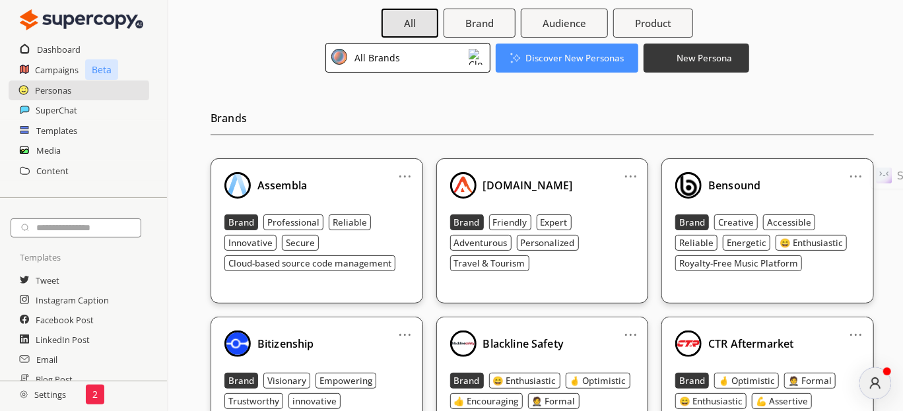
scroll to position [66, 0]
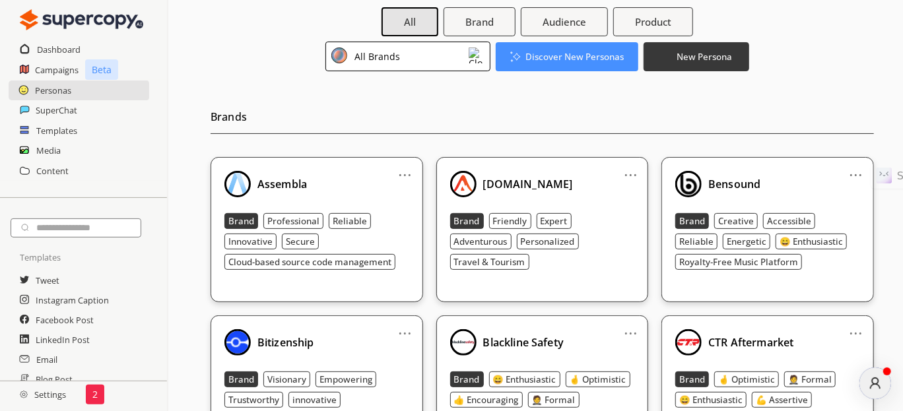
click at [409, 38] on div "All Brand Audience Product All Brands Discover New Personas New Persona" at bounding box center [537, 39] width 652 height 64
click at [407, 47] on div "All Brands" at bounding box center [408, 57] width 165 height 30
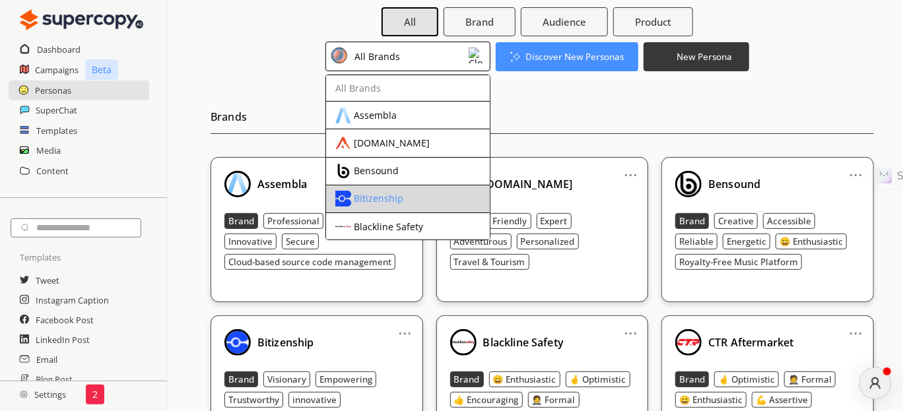
click at [368, 193] on div "Bitizenship" at bounding box center [379, 198] width 50 height 11
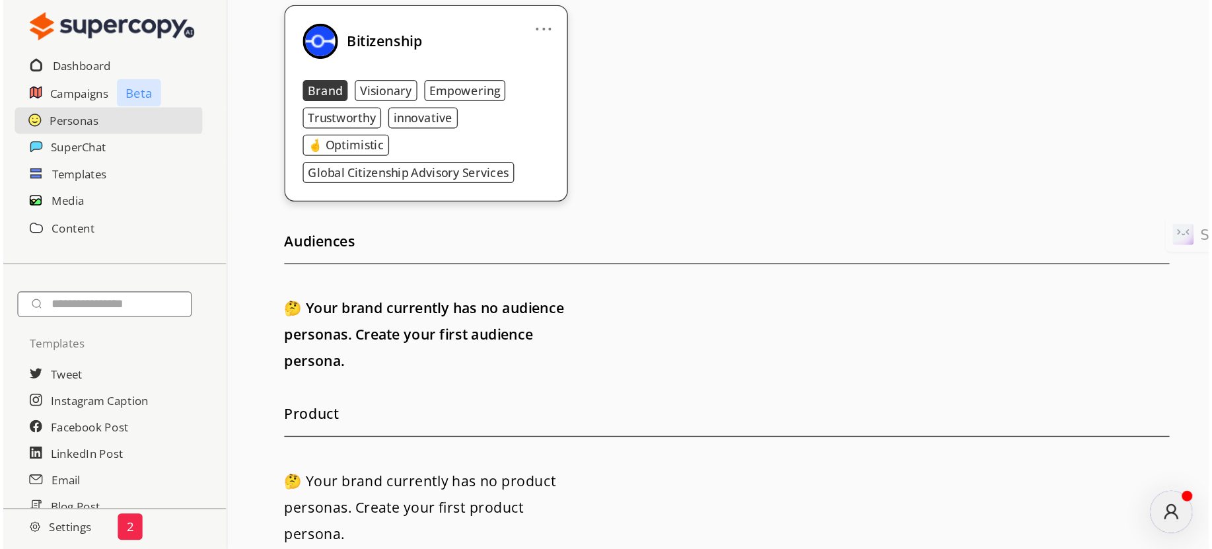
scroll to position [0, 0]
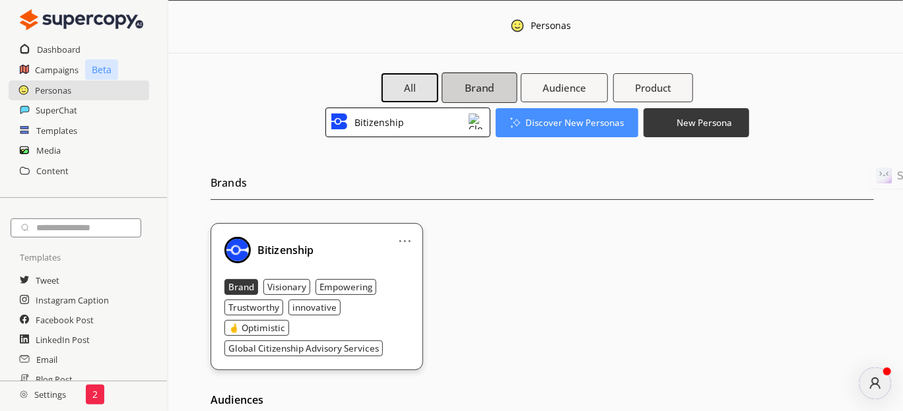
click at [460, 87] on button "Brand" at bounding box center [479, 88] width 75 height 30
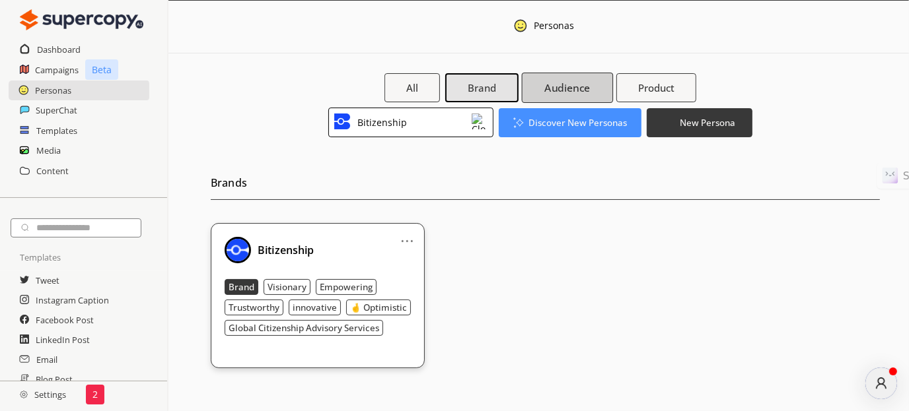
click at [575, 88] on b "Audience" at bounding box center [567, 88] width 46 height 14
